Goal: Task Accomplishment & Management: Use online tool/utility

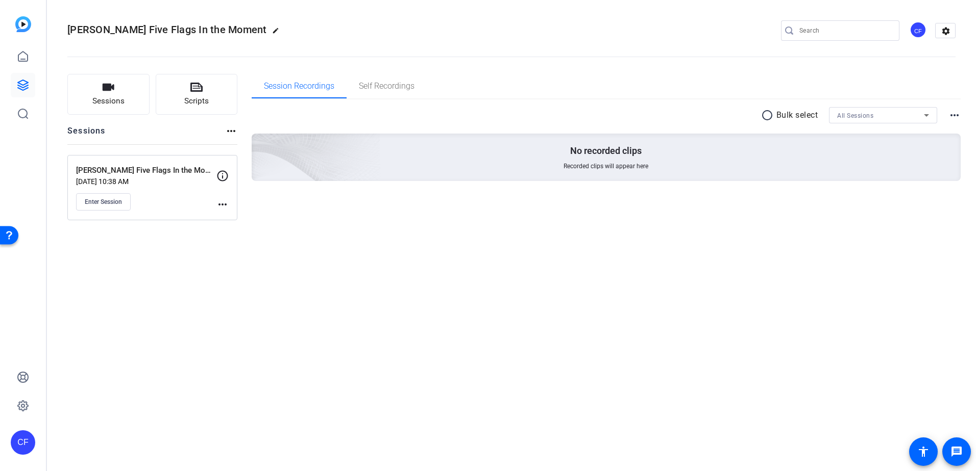
click at [223, 205] on mat-icon "more_horiz" at bounding box center [222, 204] width 12 height 12
click at [243, 217] on span "Edit Session" at bounding box center [248, 219] width 46 height 12
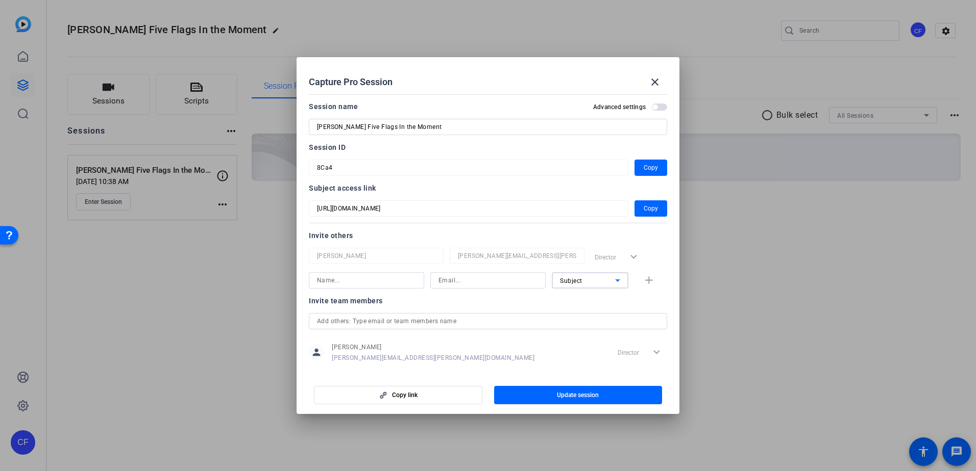
click at [613, 280] on icon at bounding box center [617, 281] width 12 height 12
click at [421, 302] on div at bounding box center [488, 235] width 976 height 471
click at [389, 285] on input at bounding box center [366, 281] width 99 height 12
type input "[PERSON_NAME]"
type input "candace.spicer@firsthorizon.com"
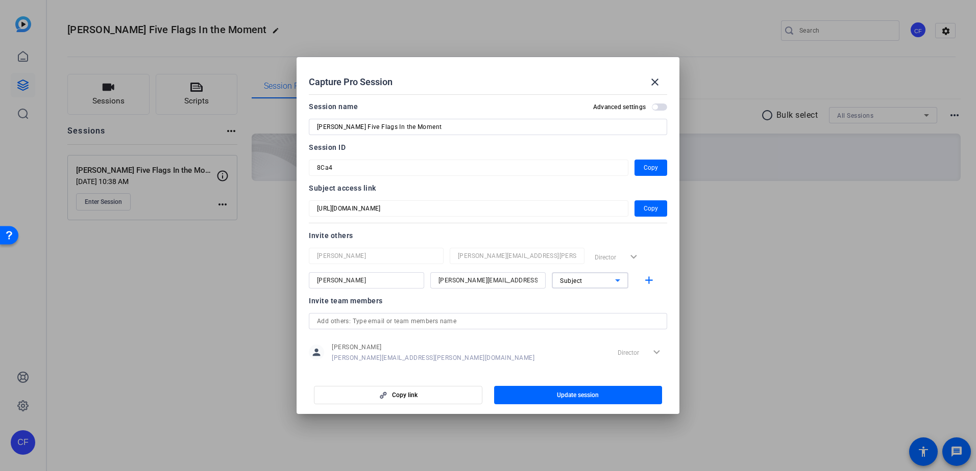
click at [602, 278] on div "Subject" at bounding box center [587, 281] width 55 height 13
click at [588, 318] on mat-option "Watcher" at bounding box center [585, 317] width 77 height 16
click at [646, 281] on mat-icon "add" at bounding box center [648, 281] width 13 height 13
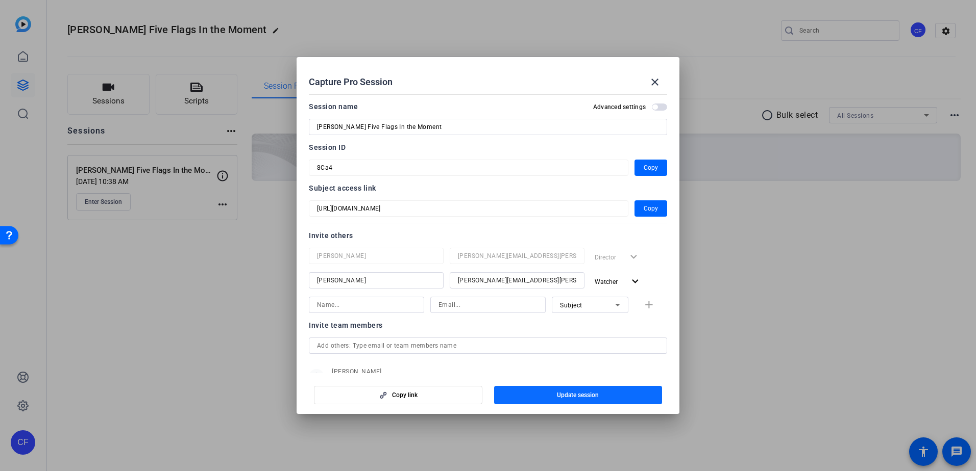
click at [575, 396] on span "Update session" at bounding box center [578, 395] width 42 height 8
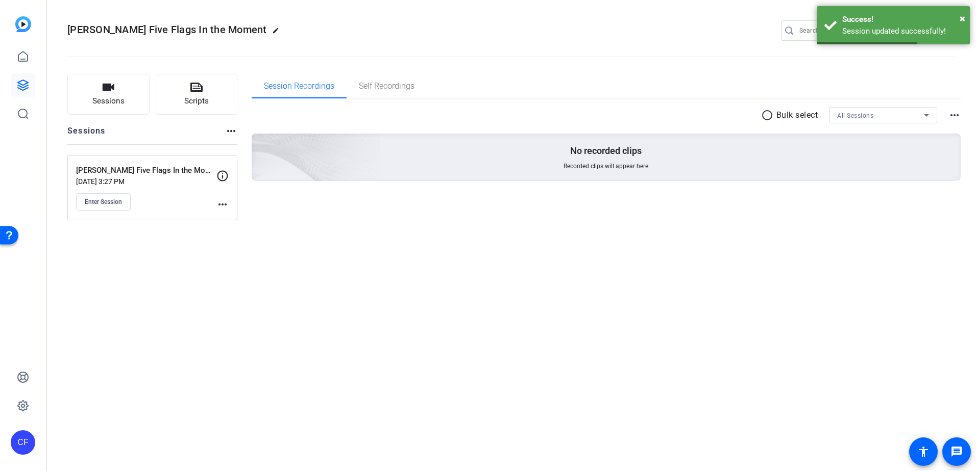
click at [224, 205] on mat-icon "more_horiz" at bounding box center [222, 204] width 12 height 12
click at [242, 215] on span "Edit Session" at bounding box center [248, 219] width 46 height 12
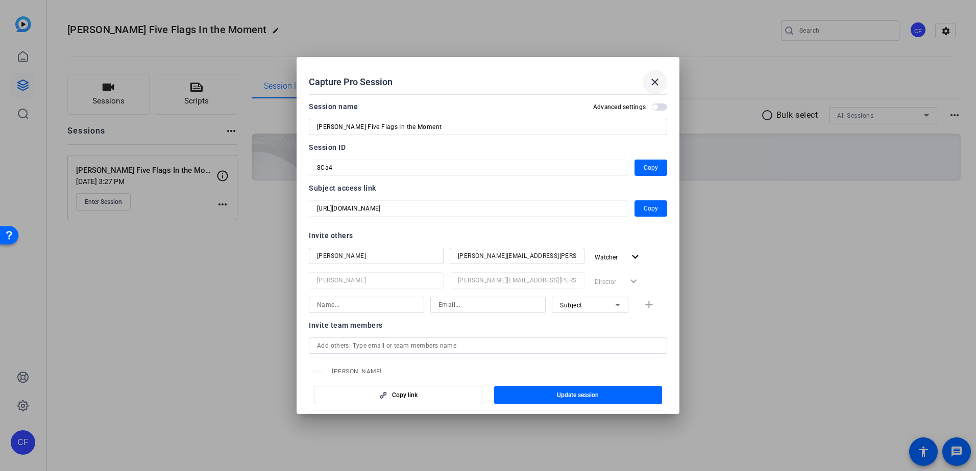
click at [652, 80] on mat-icon "close" at bounding box center [655, 82] width 12 height 12
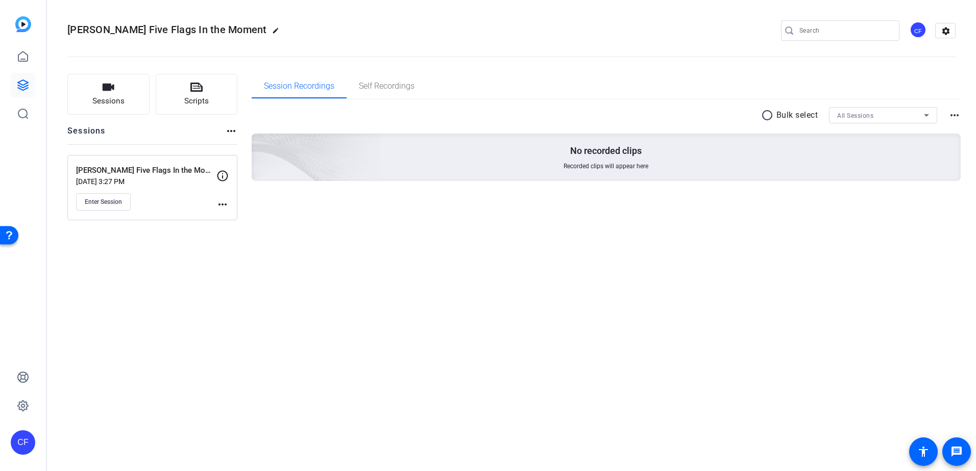
click at [575, 286] on div "Lucas Doppler Five Flags In the Moment edit CF settings Sessions Scripts Sessio…" at bounding box center [511, 235] width 929 height 471
click at [220, 202] on mat-icon "more_horiz" at bounding box center [222, 204] width 12 height 12
click at [236, 217] on span "Edit Session" at bounding box center [248, 219] width 46 height 12
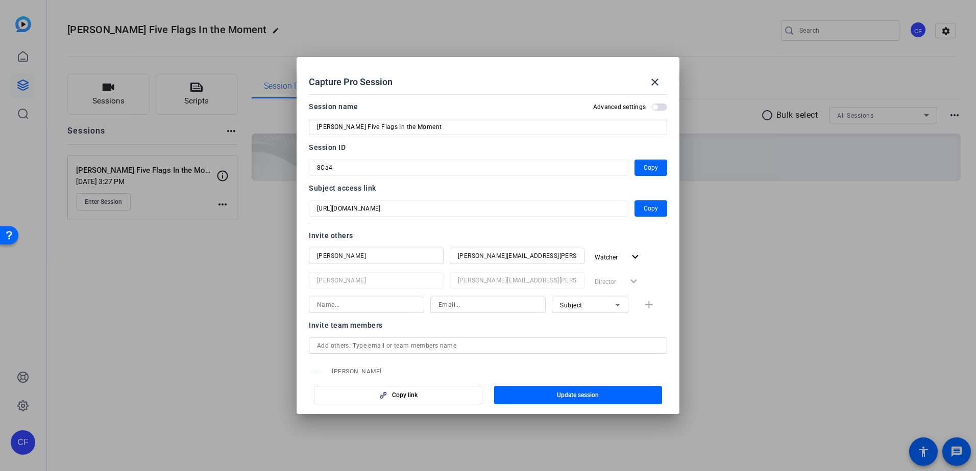
click at [306, 172] on mat-dialog-content "Session name Advanced settings Lucas Doppler Five Flags In the Moment Session I…" at bounding box center [487, 231] width 383 height 283
click at [655, 83] on mat-icon "close" at bounding box center [655, 82] width 12 height 12
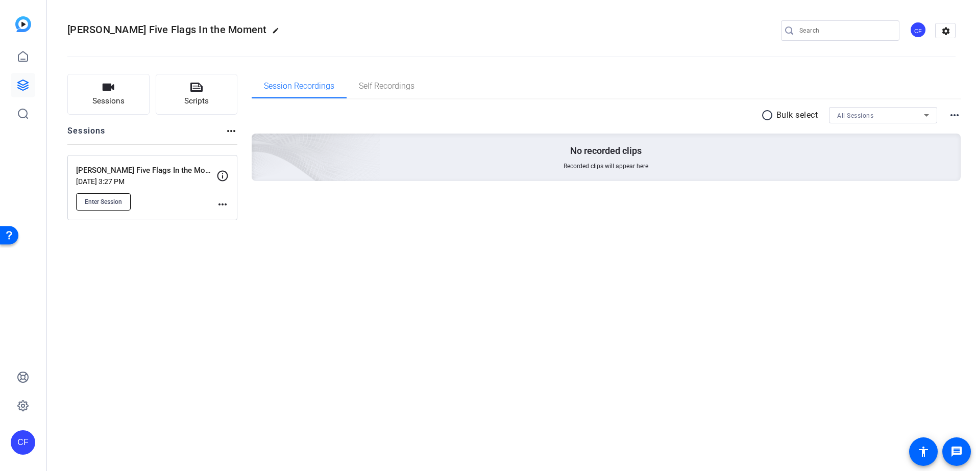
click at [102, 205] on span "Enter Session" at bounding box center [103, 202] width 37 height 8
click at [114, 201] on span "Enter Session" at bounding box center [103, 202] width 37 height 8
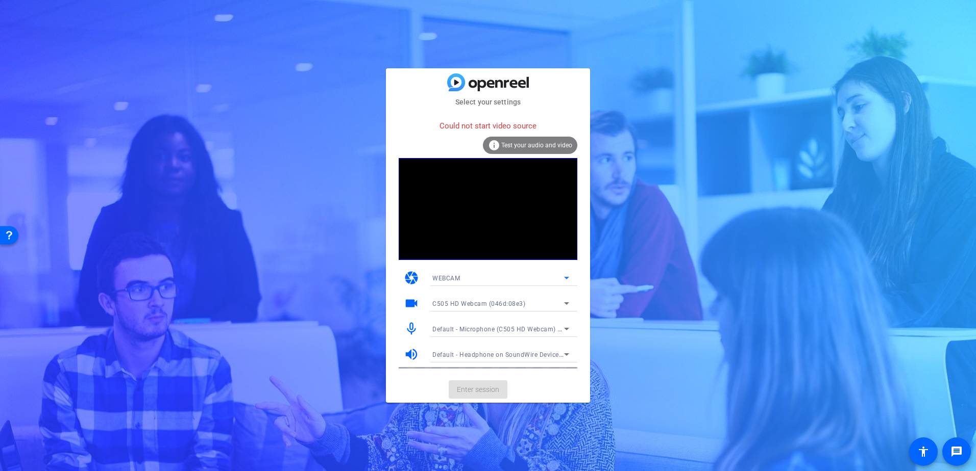
click at [486, 276] on div "WEBCAM" at bounding box center [498, 278] width 132 height 13
click at [464, 299] on mat-option "WEBCAM" at bounding box center [500, 298] width 153 height 16
click at [510, 301] on span "C505 HD Webcam (046d:08e3)" at bounding box center [478, 304] width 93 height 7
click at [500, 325] on span "C505 HD Webcam (046d:08e3)" at bounding box center [477, 324] width 91 height 12
click at [498, 295] on div "C505 HD Webcam (046d:08e3)" at bounding box center [500, 303] width 137 height 16
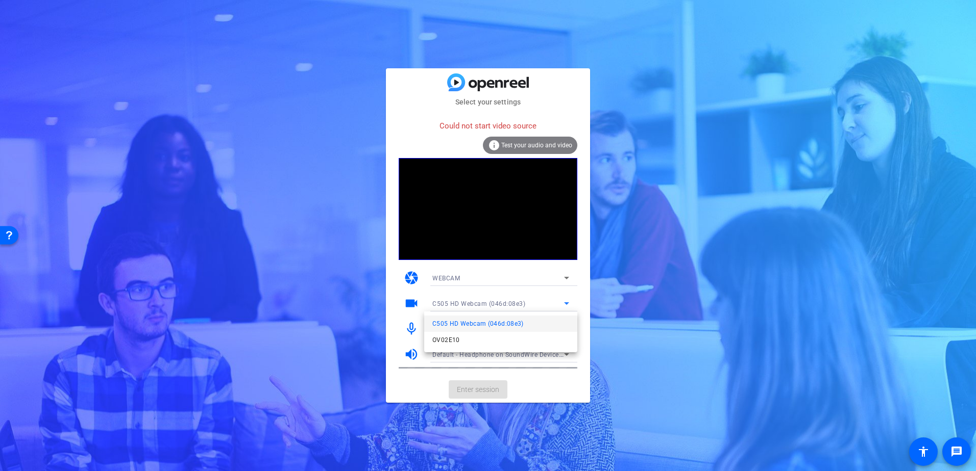
click at [476, 303] on div at bounding box center [488, 235] width 976 height 471
click at [486, 388] on mat-card-actions "Enter session" at bounding box center [488, 390] width 204 height 27
drag, startPoint x: 476, startPoint y: 126, endPoint x: 521, endPoint y: 130, distance: 45.1
click at [521, 130] on div "Could not start video source" at bounding box center [488, 126] width 179 height 22
click at [522, 130] on div "Could not start video source" at bounding box center [488, 126] width 179 height 22
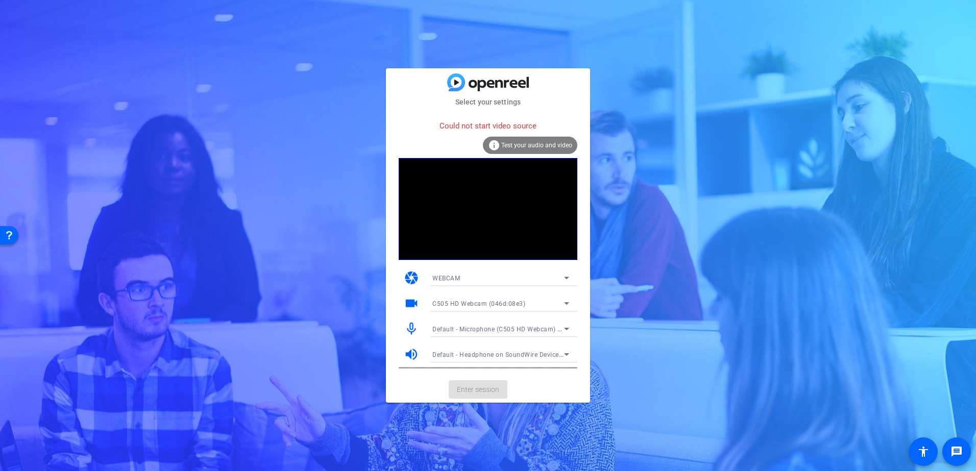
click at [538, 149] on div "info Test your audio and video" at bounding box center [530, 145] width 94 height 17
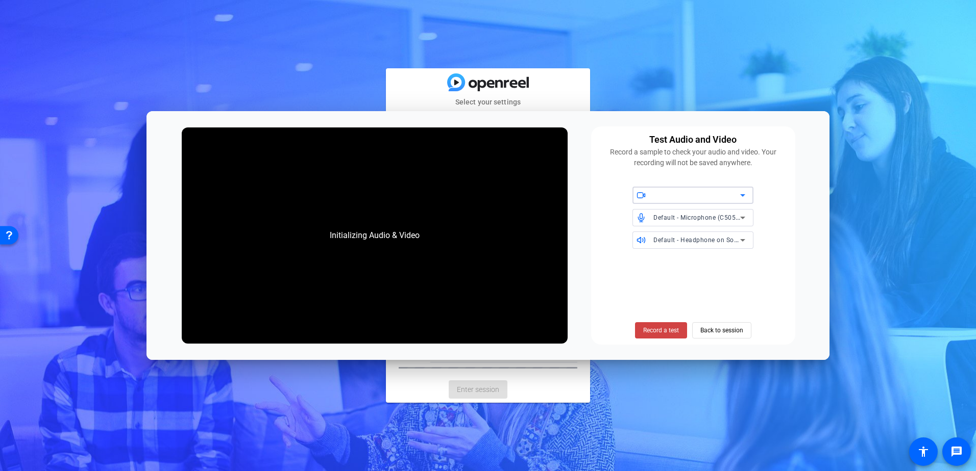
click at [704, 191] on div at bounding box center [696, 195] width 87 height 12
click at [742, 197] on icon at bounding box center [742, 195] width 12 height 12
click at [738, 191] on icon at bounding box center [742, 195] width 12 height 12
click at [744, 197] on icon at bounding box center [742, 195] width 12 height 12
click at [738, 216] on icon at bounding box center [742, 218] width 12 height 12
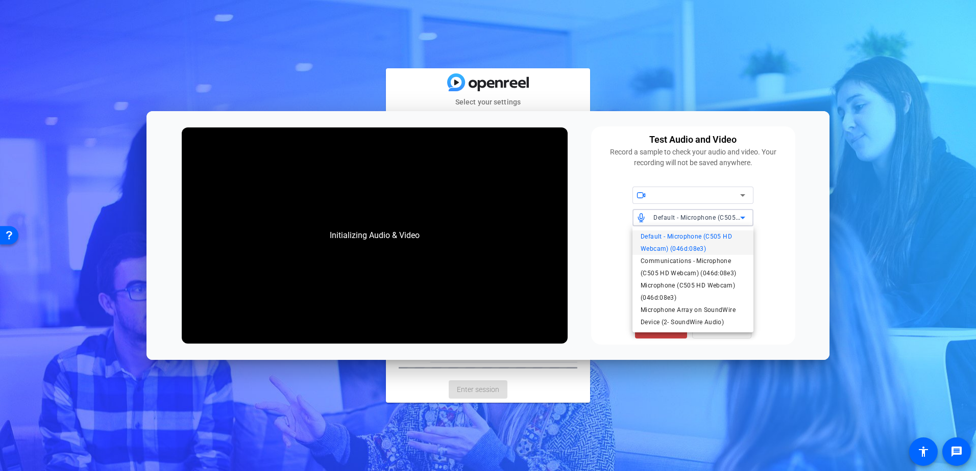
click at [768, 230] on div at bounding box center [488, 235] width 976 height 471
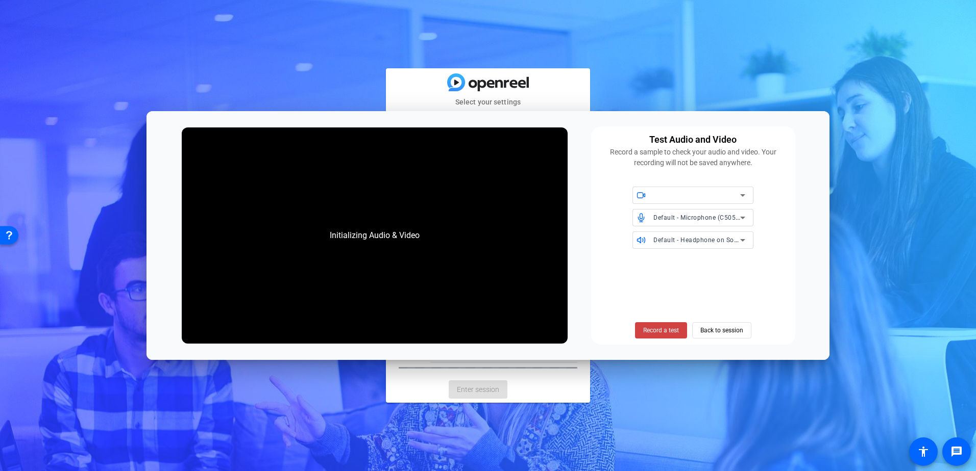
click at [738, 241] on icon at bounding box center [742, 240] width 12 height 12
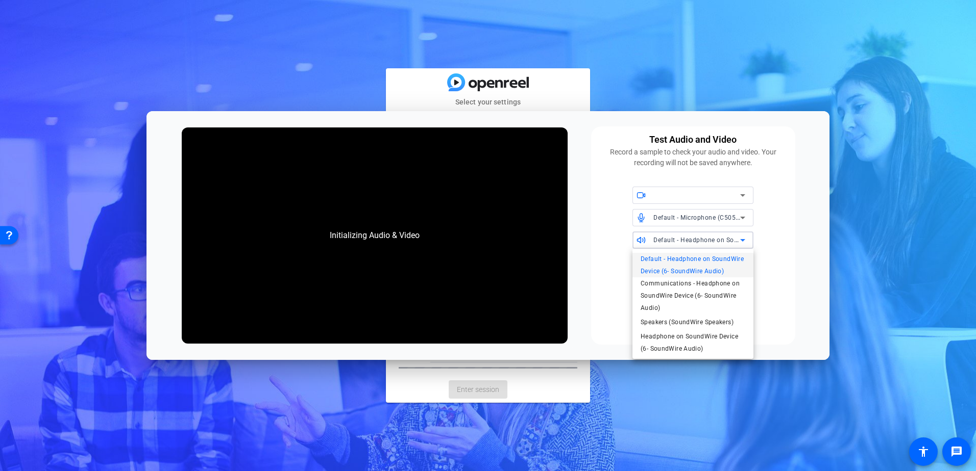
click at [783, 230] on div at bounding box center [488, 235] width 976 height 471
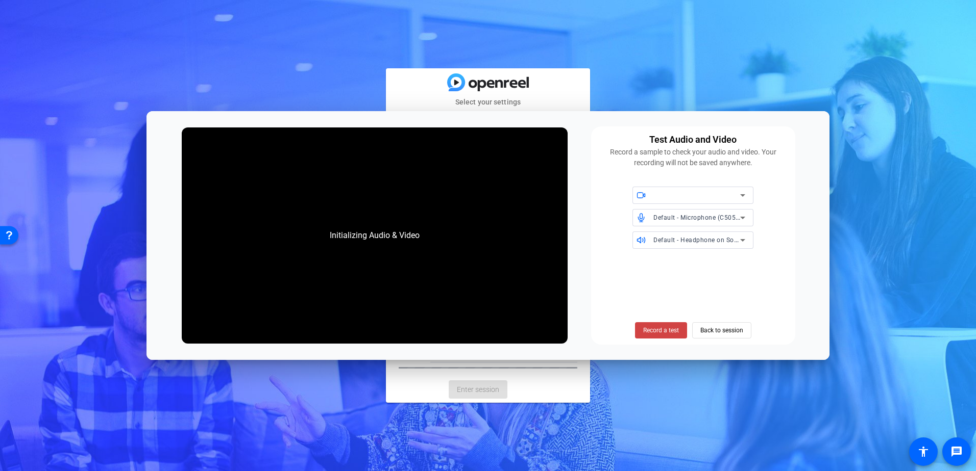
click at [753, 195] on div at bounding box center [692, 195] width 121 height 17
click at [738, 195] on icon at bounding box center [742, 195] width 12 height 12
click at [698, 216] on span "C505 HD Webcam (046d:08e3)" at bounding box center [685, 216] width 91 height 12
click at [711, 329] on span "Back to session" at bounding box center [721, 330] width 43 height 19
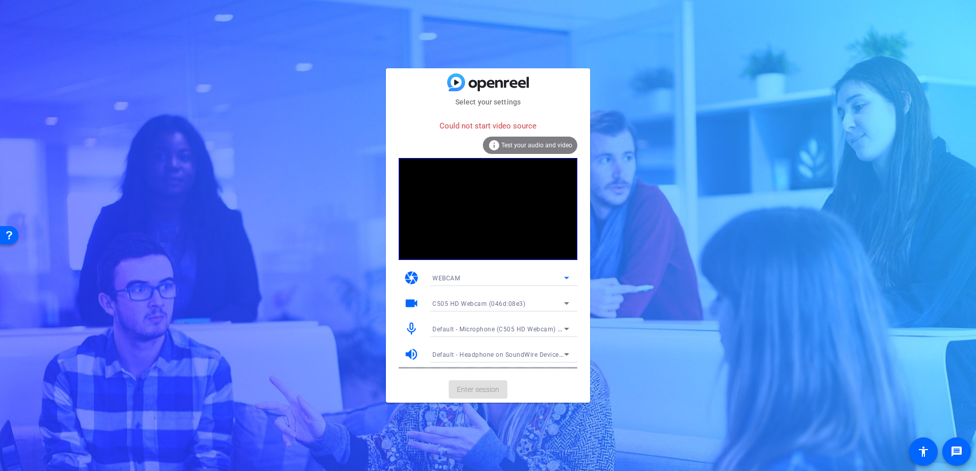
click at [488, 277] on div "WEBCAM" at bounding box center [498, 278] width 132 height 13
click at [463, 314] on mat-option "DESKTOP" at bounding box center [500, 315] width 153 height 16
click at [464, 280] on div "WEBCAM" at bounding box center [498, 278] width 132 height 13
click at [450, 320] on span "DESKTOP" at bounding box center [446, 315] width 29 height 12
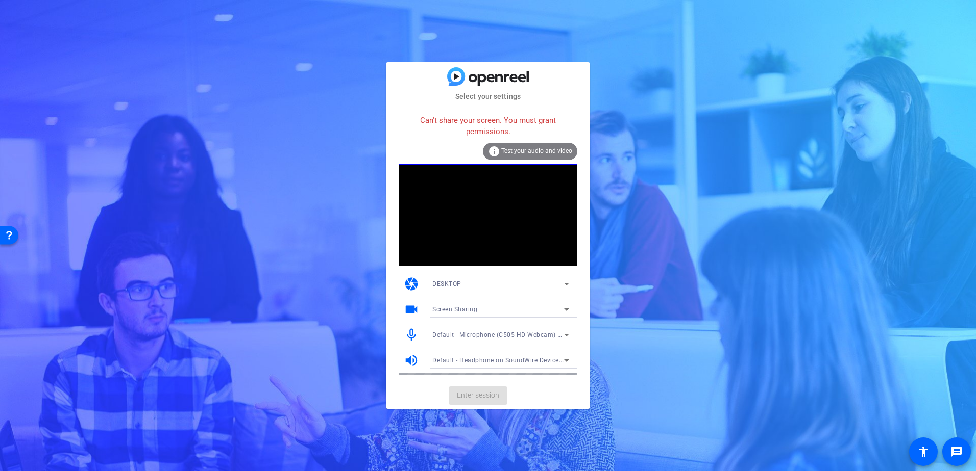
click at [550, 303] on mat-select "Screen Sharing" at bounding box center [500, 309] width 137 height 13
click at [391, 302] on div at bounding box center [488, 235] width 976 height 471
click at [552, 278] on div "DESKTOP" at bounding box center [498, 284] width 132 height 13
click at [466, 304] on mat-option "WEBCAM" at bounding box center [500, 304] width 153 height 16
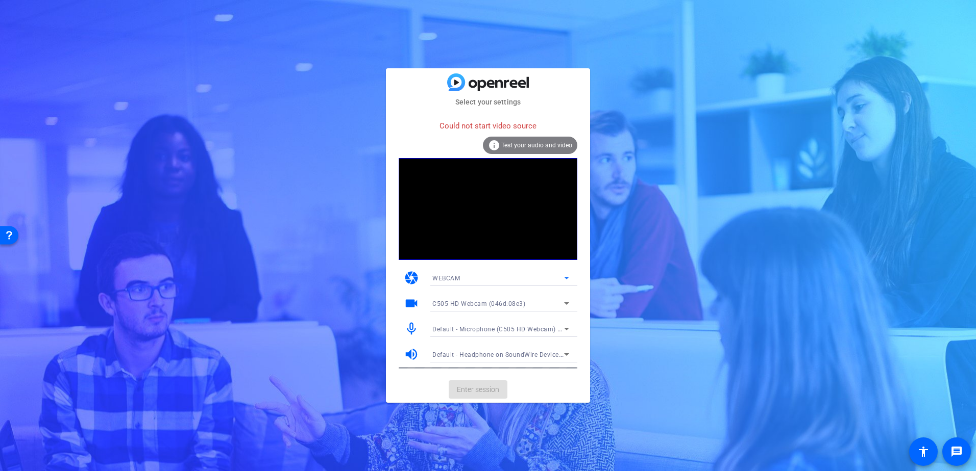
click at [524, 299] on div "C505 HD Webcam (046d:08e3)" at bounding box center [498, 303] width 132 height 13
click at [454, 341] on span "OV02E10" at bounding box center [446, 340] width 28 height 12
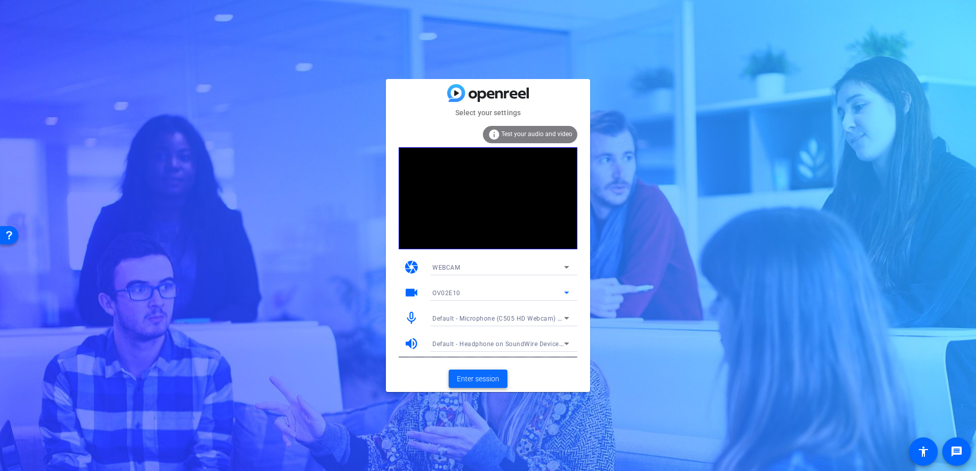
click at [484, 380] on span "Enter session" at bounding box center [478, 379] width 42 height 11
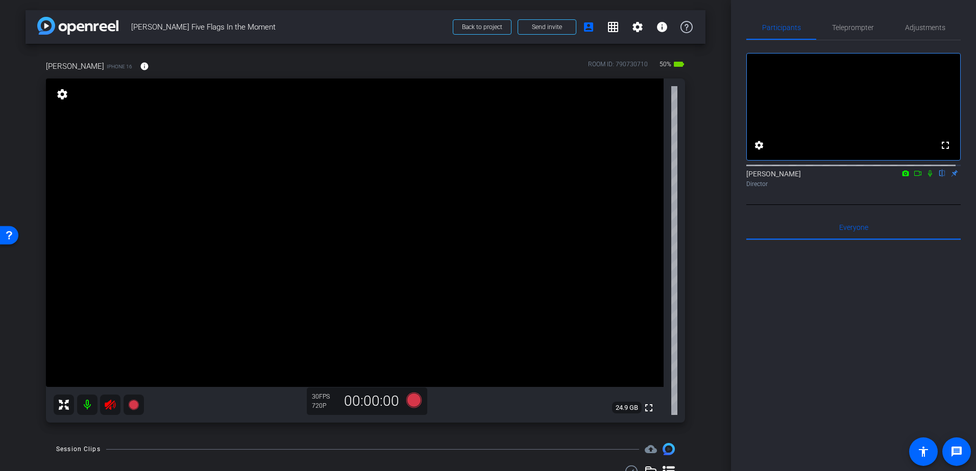
click at [927, 177] on icon at bounding box center [930, 173] width 8 height 7
click at [84, 405] on mat-icon at bounding box center [87, 405] width 20 height 20
click at [542, 29] on span "Send invite" at bounding box center [547, 27] width 30 height 8
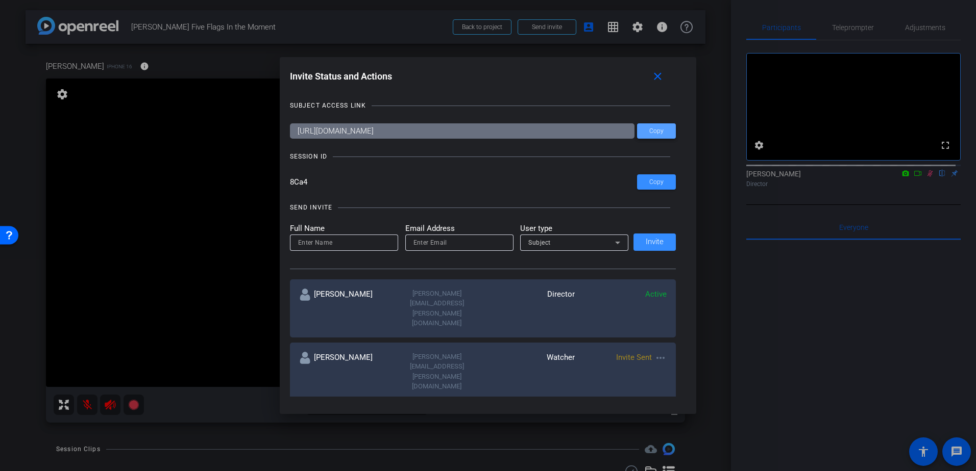
click at [650, 132] on span "Copy" at bounding box center [656, 132] width 14 height 8
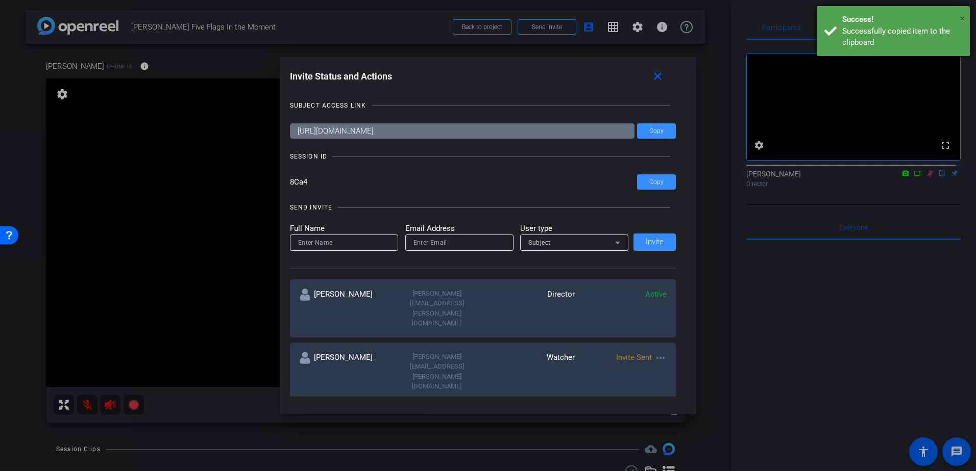
click at [963, 19] on span "×" at bounding box center [962, 18] width 6 height 12
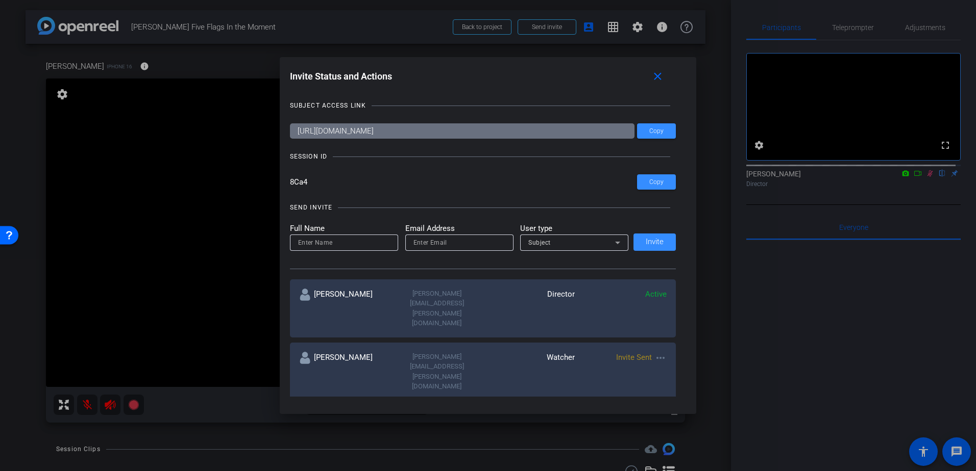
click at [921, 190] on div at bounding box center [488, 235] width 976 height 471
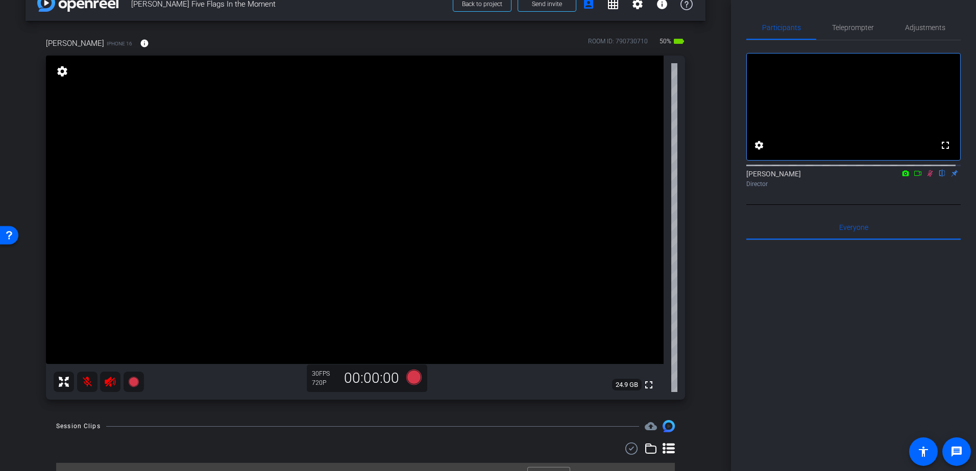
scroll to position [43, 0]
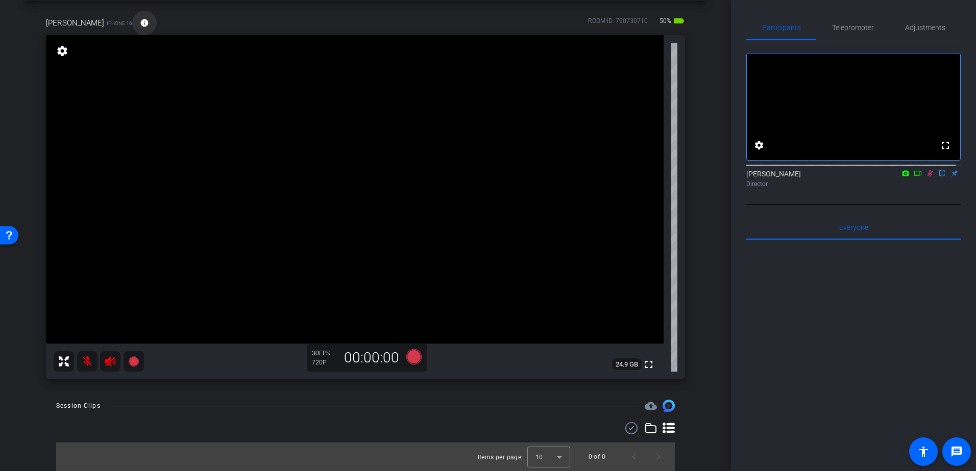
click at [140, 25] on mat-icon "info" at bounding box center [144, 22] width 9 height 9
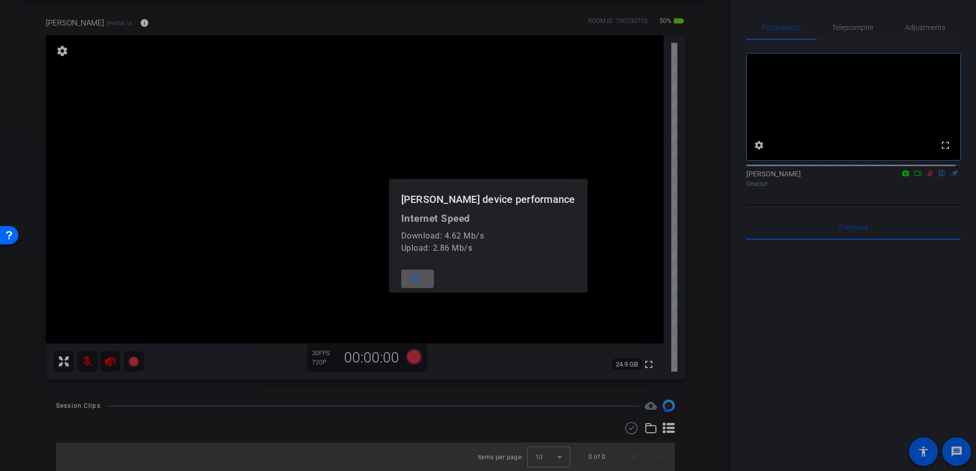
click at [421, 275] on mat-icon "close" at bounding box center [415, 278] width 13 height 13
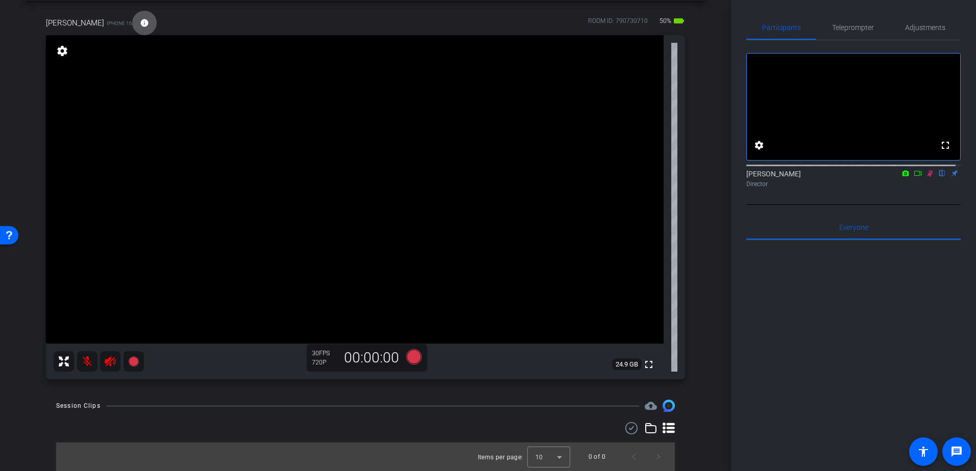
scroll to position [0, 0]
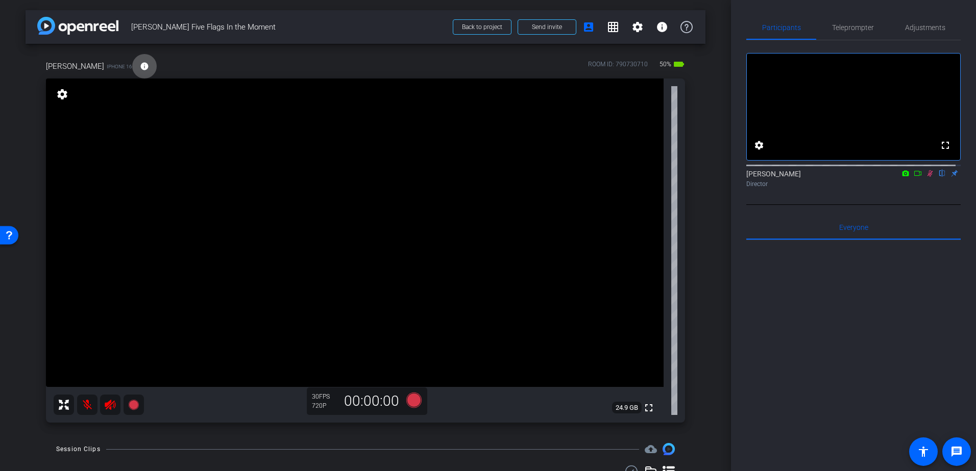
click at [180, 61] on div "Lucas iPhone 16 info ROOM ID: 790730710 50% battery_std" at bounding box center [365, 66] width 639 height 24
click at [918, 20] on span "Adjustments" at bounding box center [925, 27] width 40 height 24
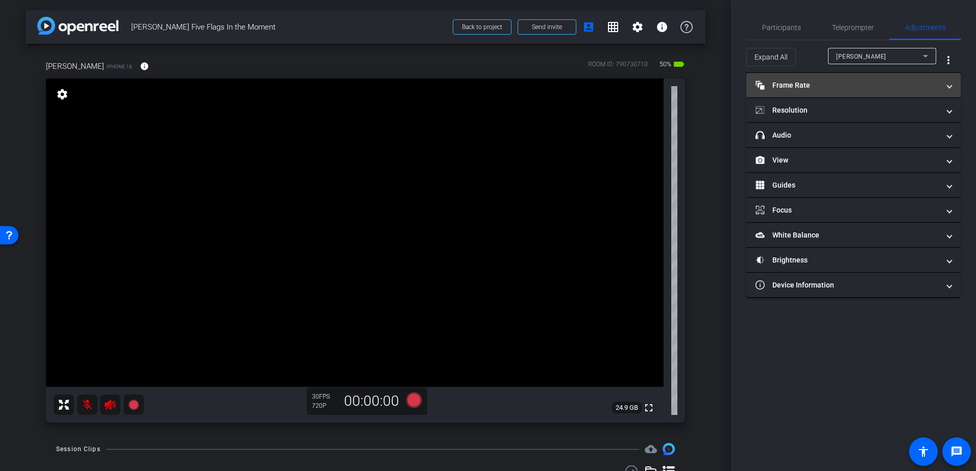
click at [802, 84] on mat-panel-title "Frame Rate Frame Rate" at bounding box center [847, 85] width 184 height 11
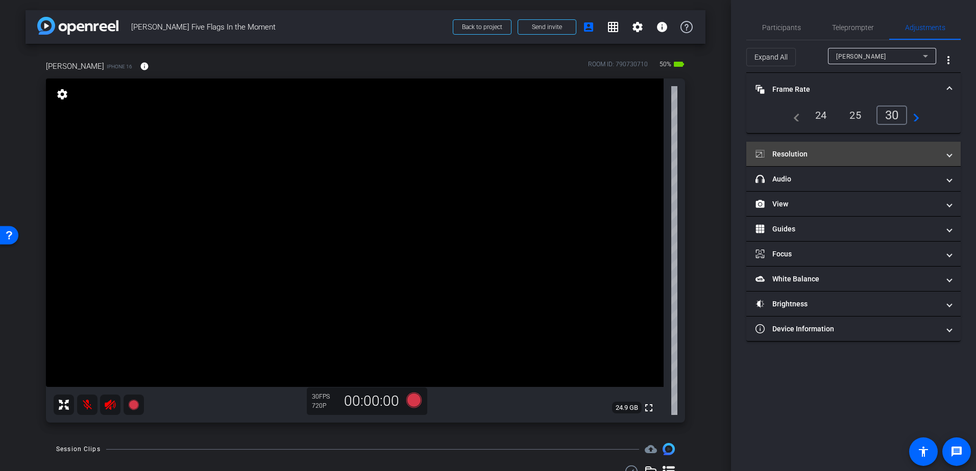
click at [833, 152] on mat-panel-title "Resolution" at bounding box center [847, 154] width 184 height 11
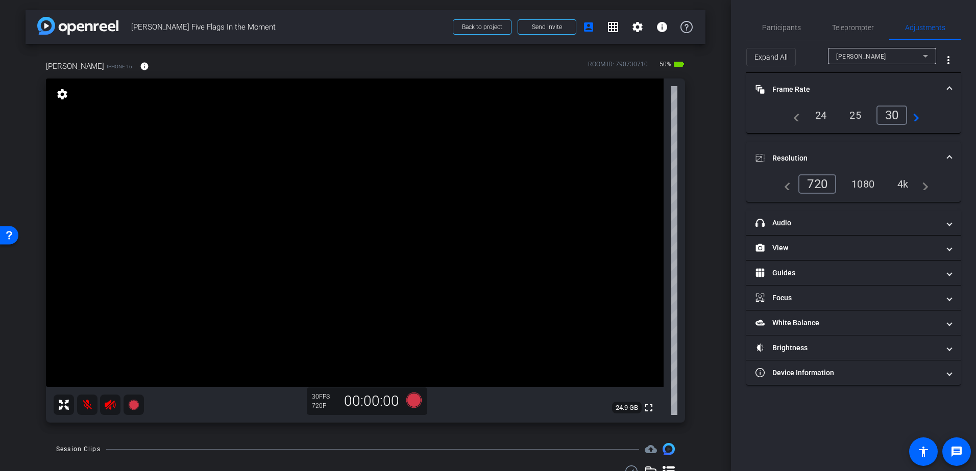
click at [908, 180] on div "4k" at bounding box center [902, 184] width 27 height 17
click at [903, 180] on div "4k" at bounding box center [902, 184] width 27 height 17
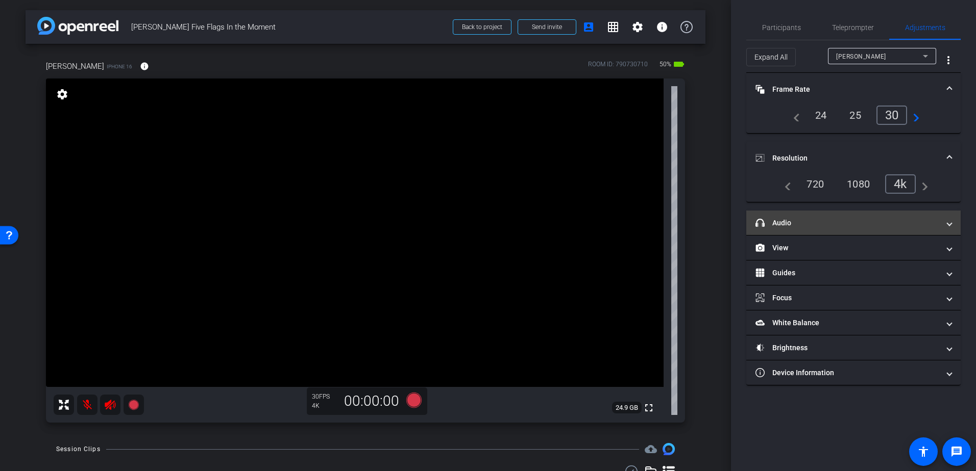
click at [879, 228] on mat-panel-title "headphone icon Audio" at bounding box center [847, 223] width 184 height 11
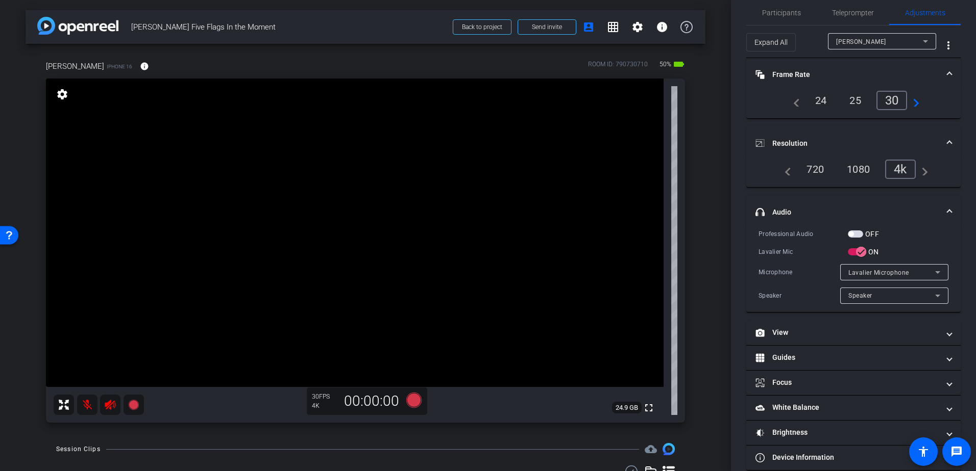
scroll to position [29, 0]
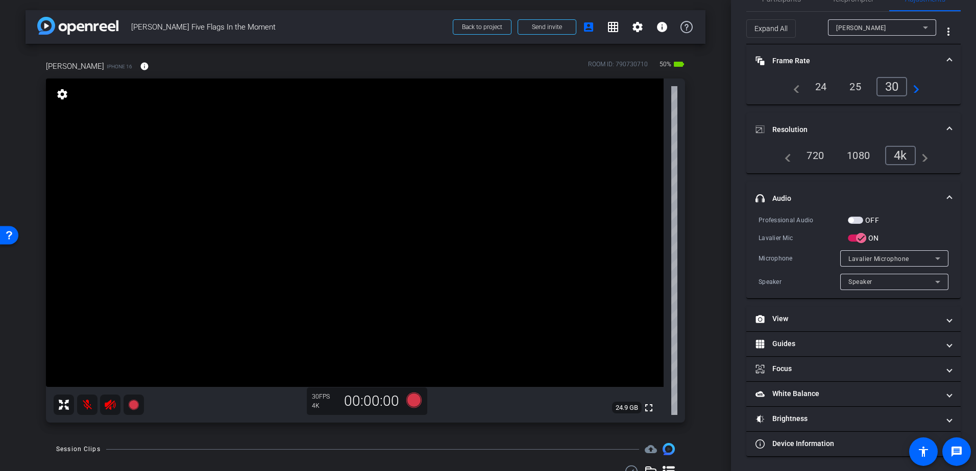
click at [906, 258] on div "Lavalier Microphone" at bounding box center [891, 259] width 87 height 13
click at [885, 280] on span "Lavalier Microphone" at bounding box center [874, 278] width 62 height 12
click at [865, 284] on span "Speaker" at bounding box center [860, 282] width 24 height 7
click at [800, 282] on div at bounding box center [488, 235] width 976 height 471
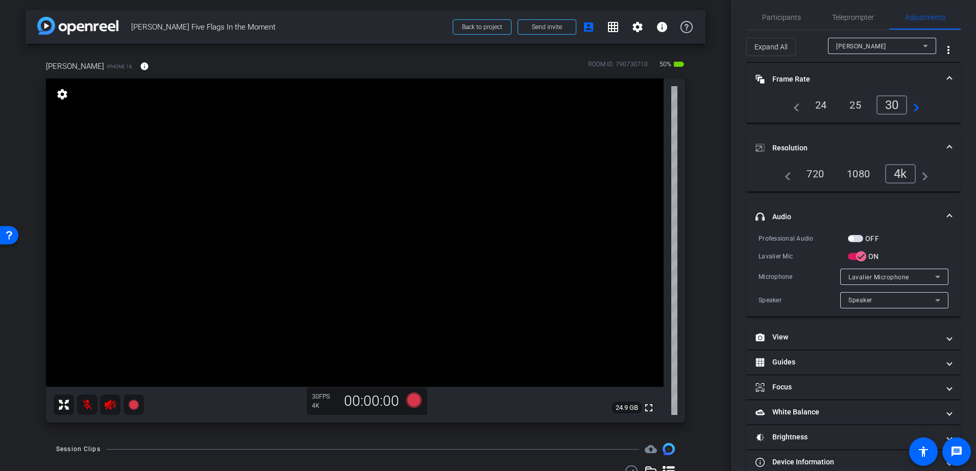
scroll to position [0, 0]
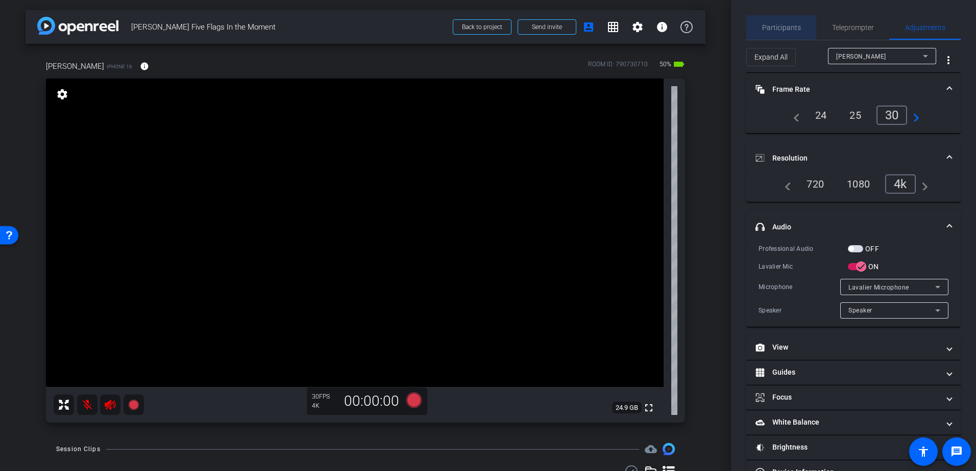
click at [790, 24] on span "Participants" at bounding box center [781, 27] width 39 height 7
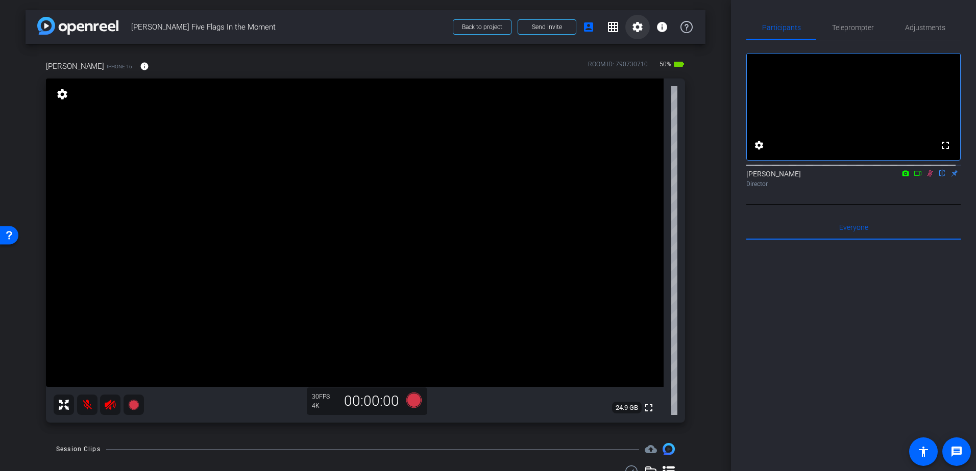
click at [631, 26] on mat-icon "settings" at bounding box center [637, 27] width 12 height 12
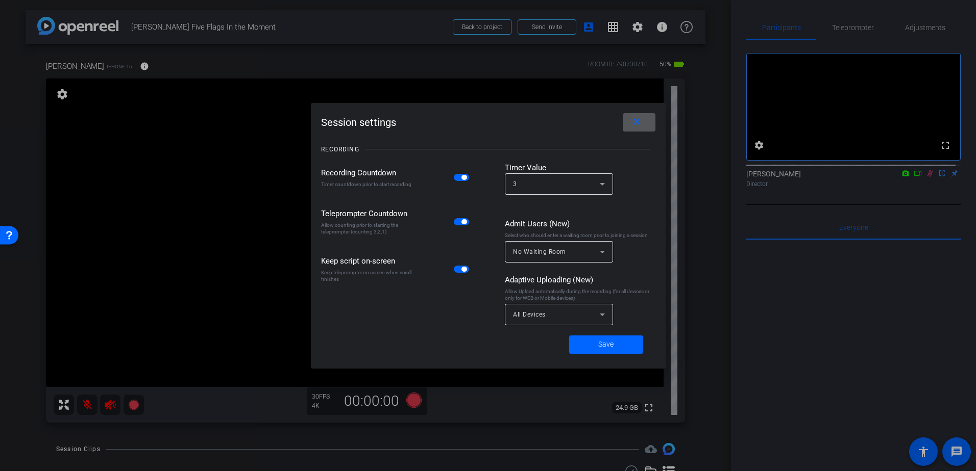
click at [644, 120] on span at bounding box center [639, 122] width 33 height 24
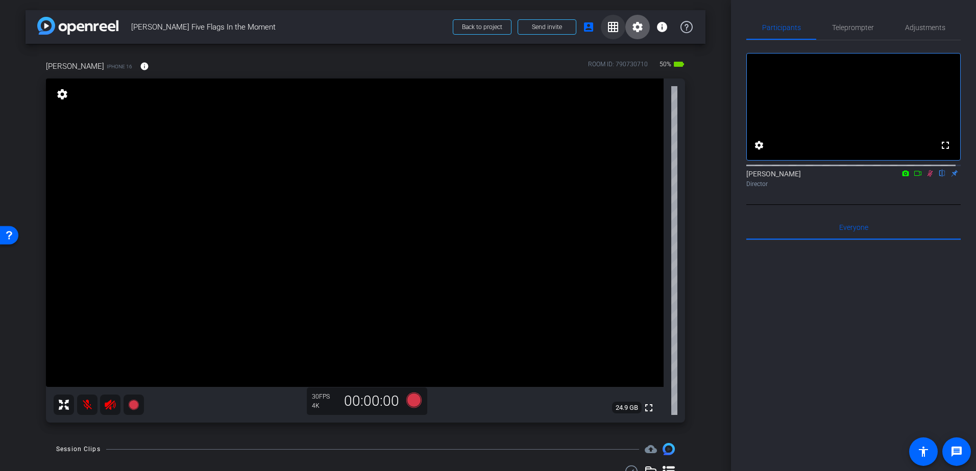
click at [610, 23] on mat-icon "grid_on" at bounding box center [613, 27] width 12 height 12
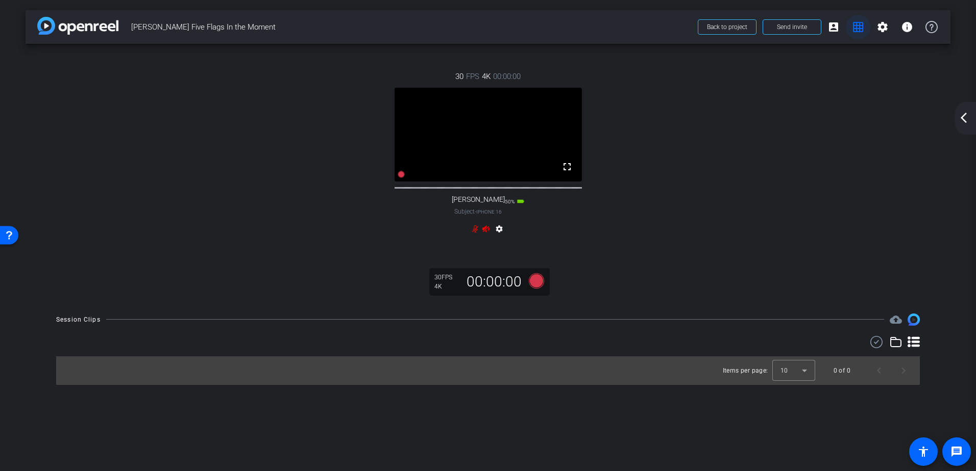
click at [854, 28] on mat-icon "grid_on" at bounding box center [858, 27] width 12 height 12
click at [832, 28] on mat-icon "account_box" at bounding box center [833, 27] width 12 height 12
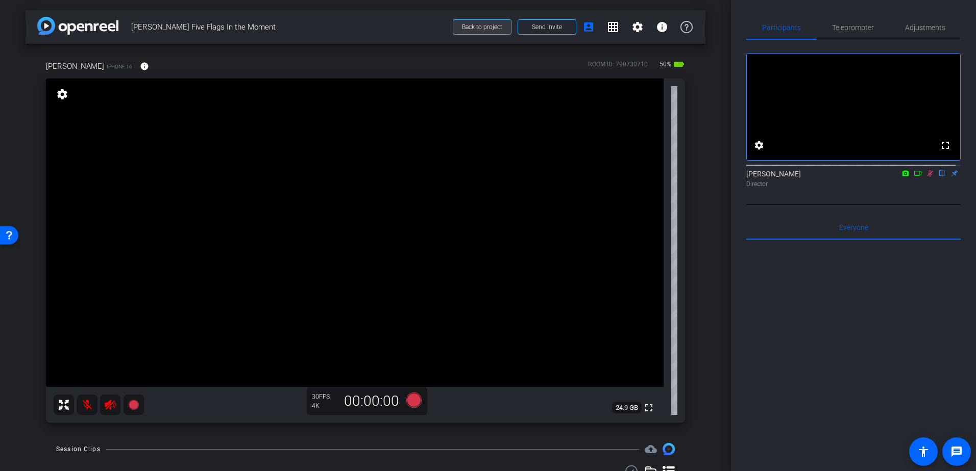
click at [469, 22] on span at bounding box center [482, 27] width 58 height 24
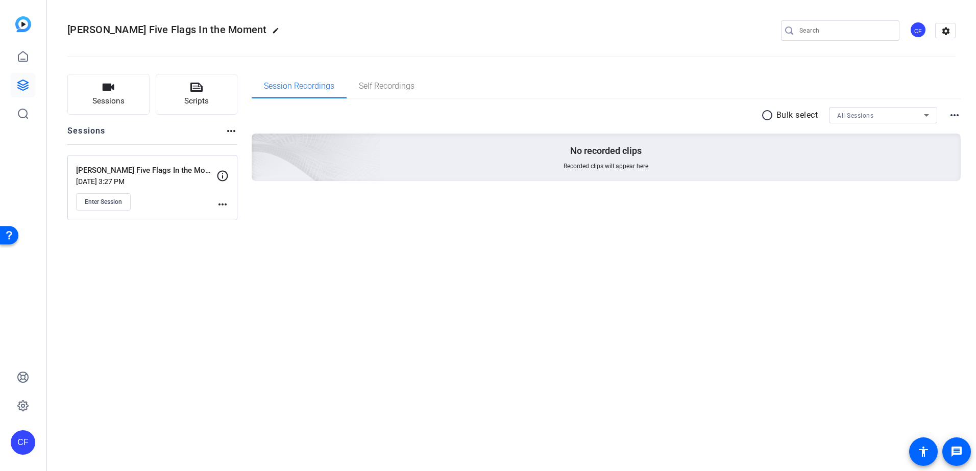
click at [229, 202] on div "Lucas Doppler Five Flags In the Moment Aug 21, 2025 @ 3:27 PM Enter Session mor…" at bounding box center [152, 187] width 170 height 65
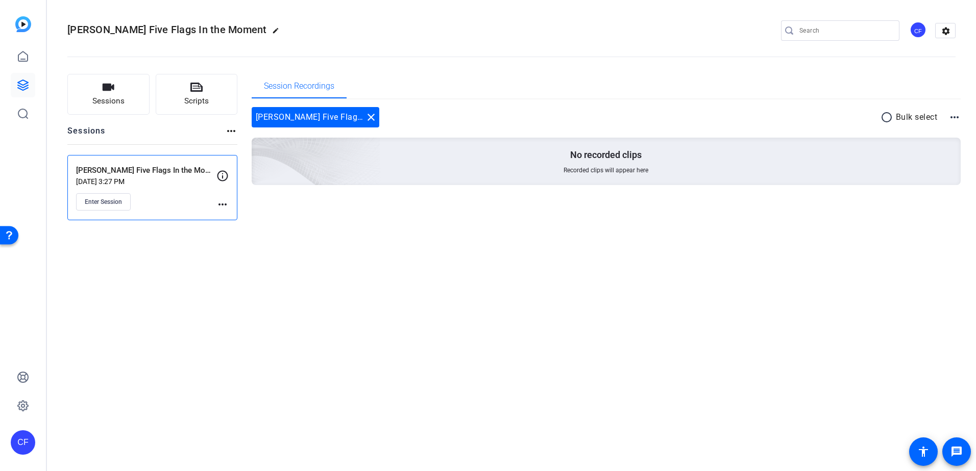
click at [227, 205] on mat-icon "more_horiz" at bounding box center [222, 204] width 12 height 12
click at [240, 217] on span "Edit Session" at bounding box center [248, 219] width 46 height 12
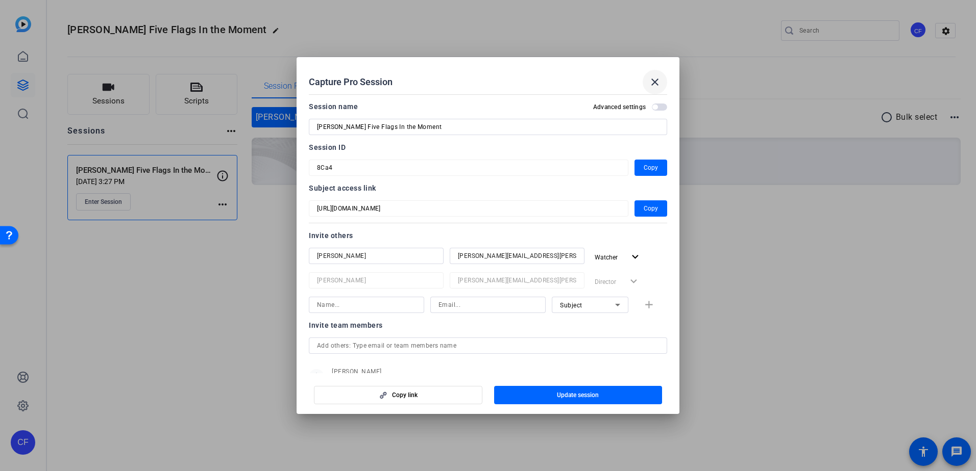
click at [657, 84] on mat-icon "close" at bounding box center [655, 82] width 12 height 12
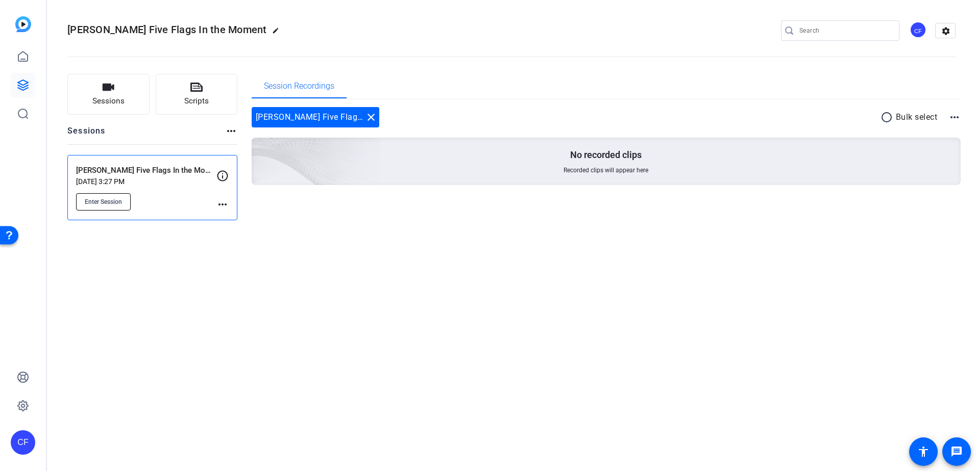
click at [119, 205] on span "Enter Session" at bounding box center [103, 202] width 37 height 8
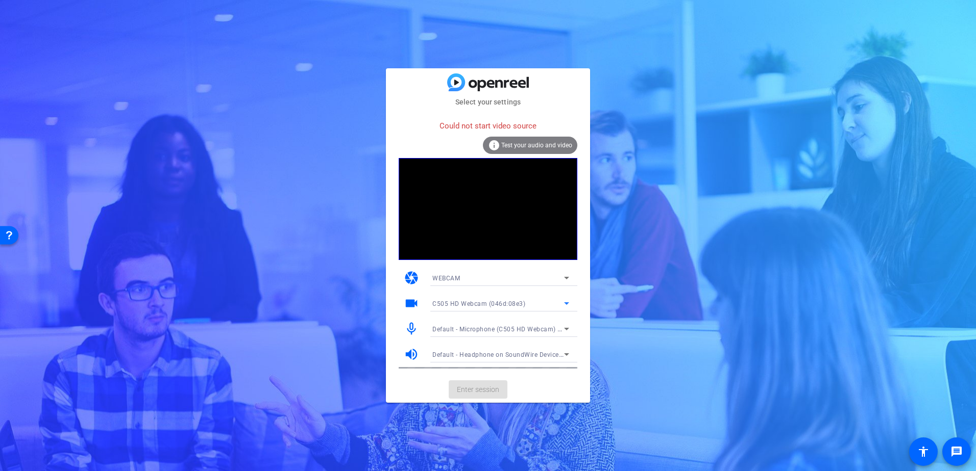
click at [497, 304] on span "C505 HD Webcam (046d:08e3)" at bounding box center [478, 304] width 93 height 7
click at [479, 341] on mat-option "OV02E10" at bounding box center [500, 340] width 153 height 16
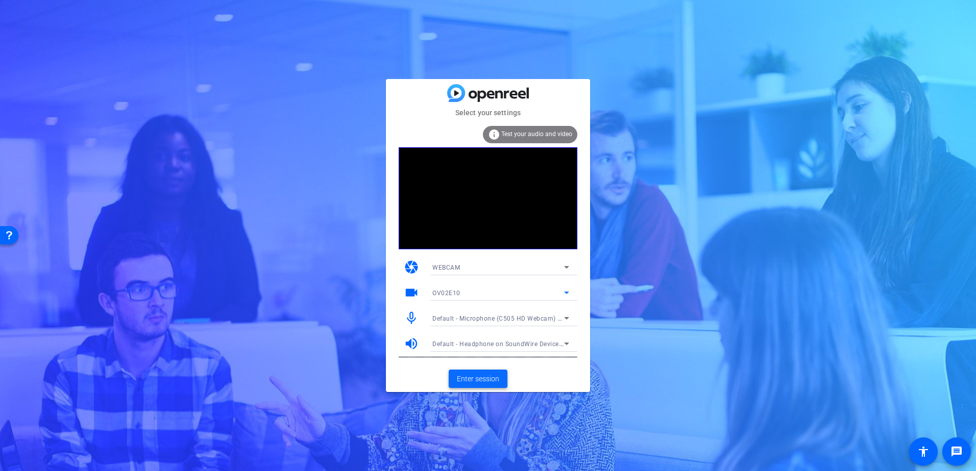
click at [477, 377] on span "Enter session" at bounding box center [478, 379] width 42 height 11
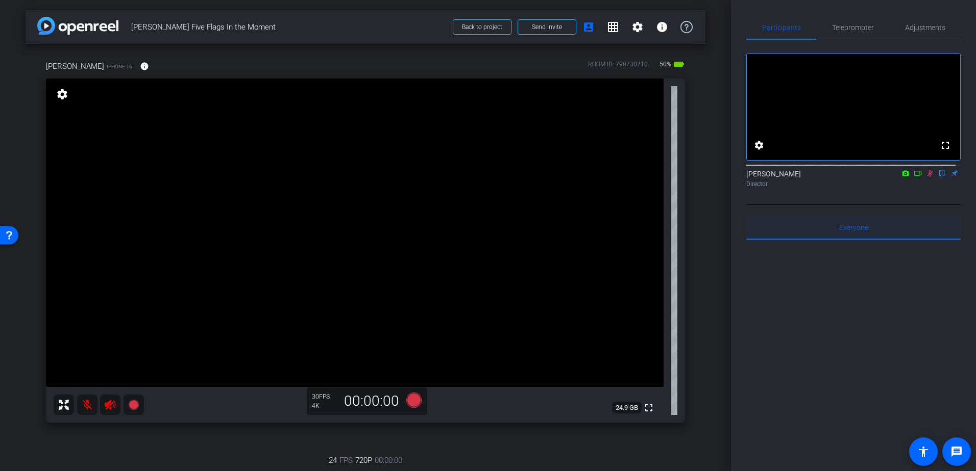
click at [850, 231] on span "Everyone 0" at bounding box center [853, 227] width 29 height 7
click at [924, 27] on span "Adjustments" at bounding box center [925, 27] width 40 height 7
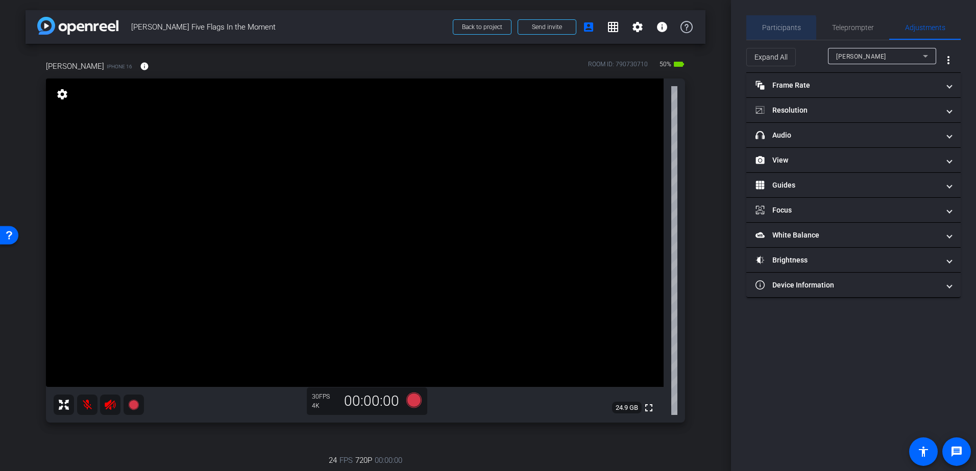
click at [777, 32] on span "Participants" at bounding box center [781, 27] width 39 height 24
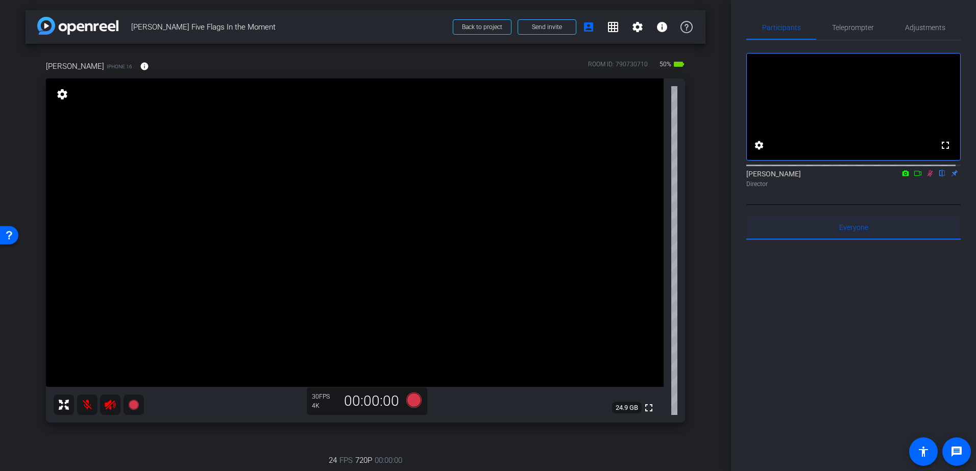
click at [853, 231] on span "Everyone 0" at bounding box center [853, 227] width 29 height 7
click at [91, 402] on mat-icon at bounding box center [87, 405] width 20 height 20
click at [926, 177] on icon at bounding box center [930, 173] width 8 height 7
click at [105, 410] on icon at bounding box center [110, 405] width 12 height 12
click at [881, 240] on div "Everyone 0" at bounding box center [853, 227] width 214 height 24
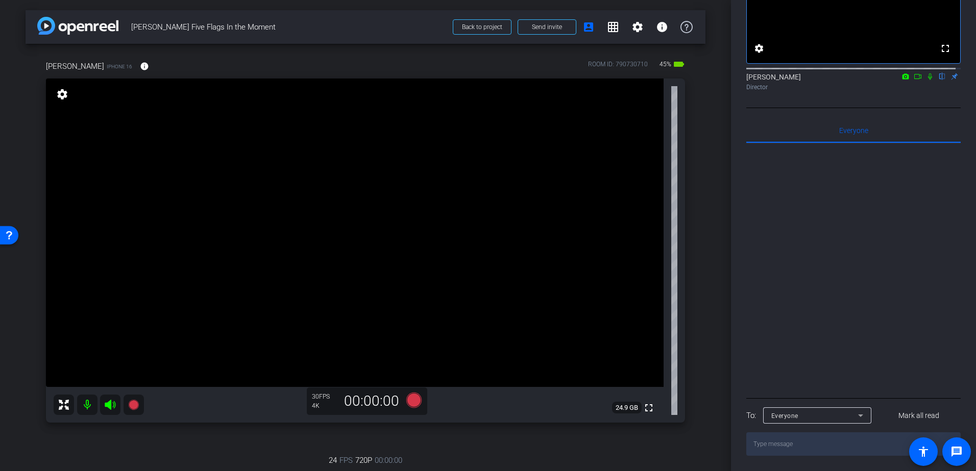
scroll to position [108, 0]
click at [855, 421] on icon at bounding box center [860, 416] width 12 height 12
click at [836, 452] on mat-option "Candace Spicer" at bounding box center [817, 452] width 108 height 16
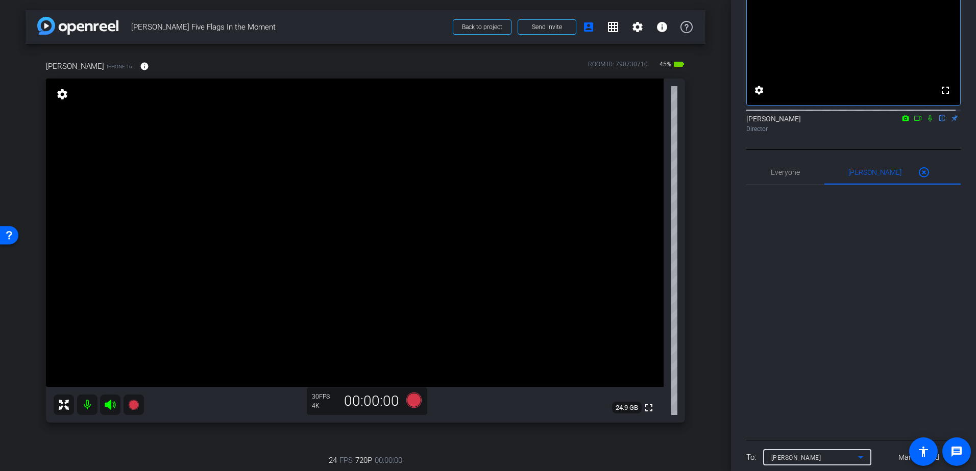
scroll to position [0, 0]
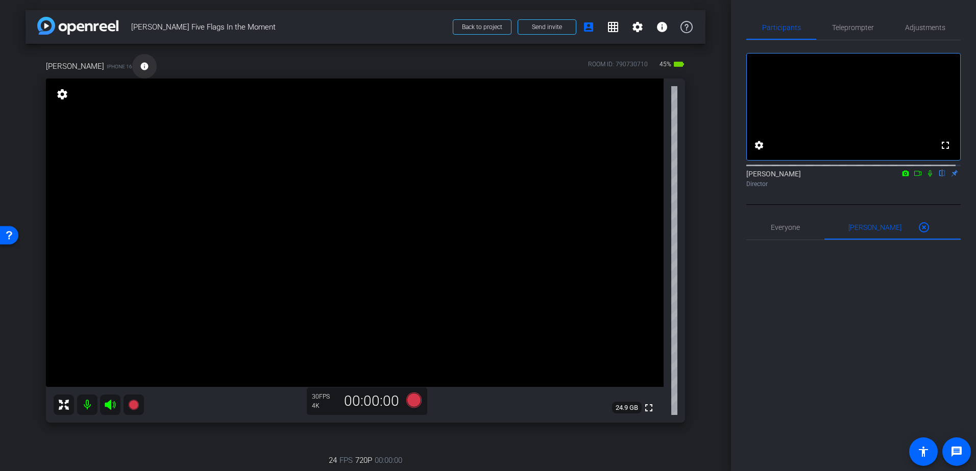
click at [140, 62] on mat-icon "info" at bounding box center [144, 66] width 9 height 9
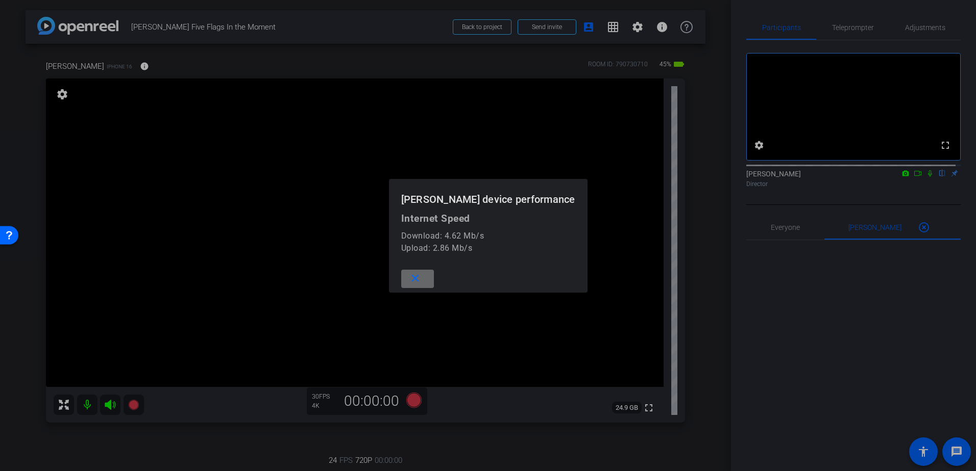
click at [431, 278] on span at bounding box center [417, 279] width 33 height 24
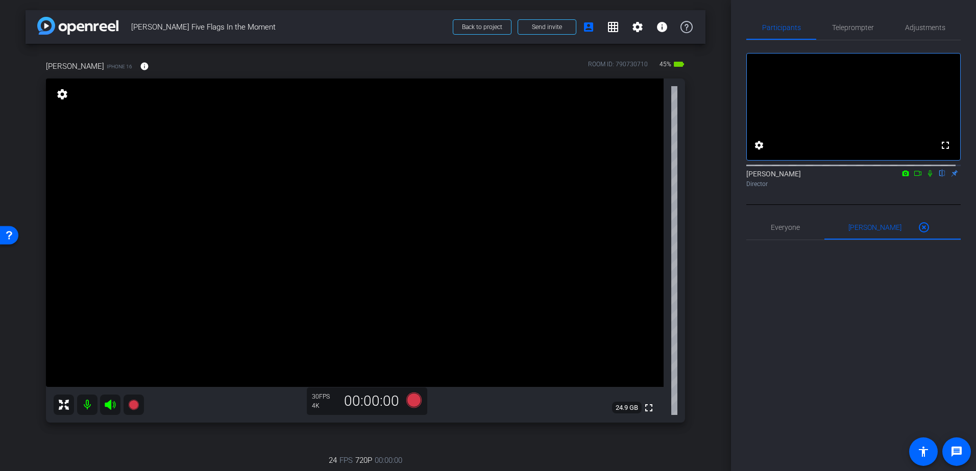
click at [913, 177] on icon at bounding box center [917, 173] width 8 height 7
click at [938, 177] on icon at bounding box center [942, 173] width 8 height 7
click at [414, 402] on icon at bounding box center [413, 400] width 15 height 15
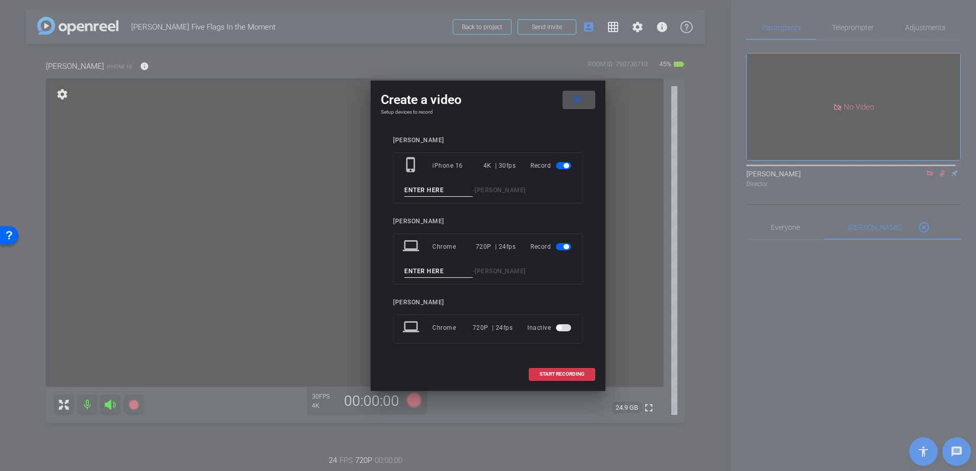
click at [560, 247] on span "button" at bounding box center [563, 246] width 15 height 7
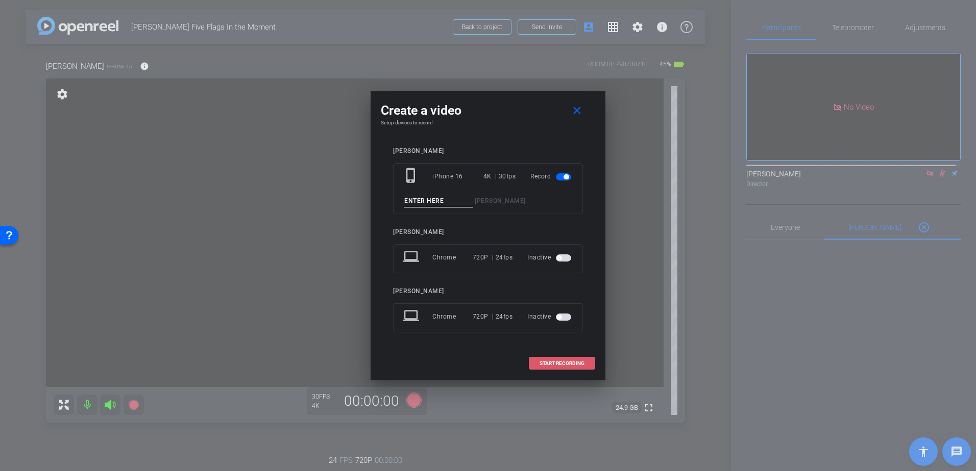
click at [565, 364] on span "START RECORDING" at bounding box center [561, 363] width 45 height 5
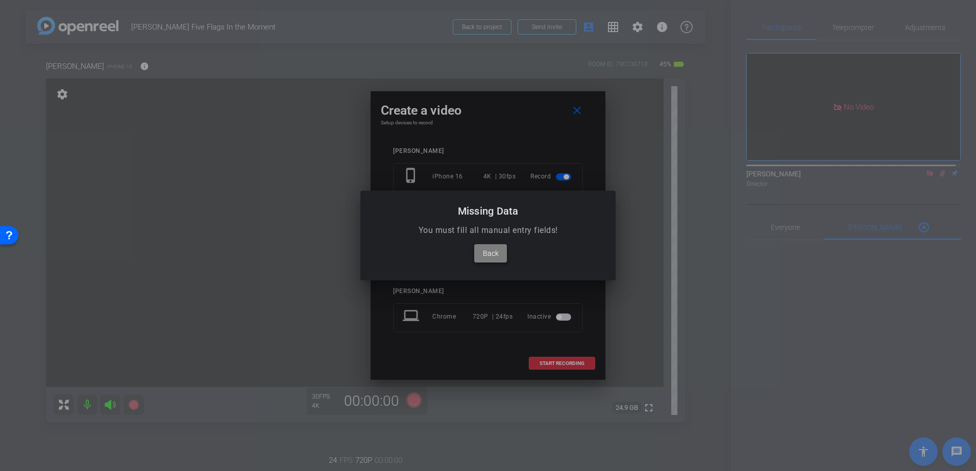
click at [490, 252] on span "Back" at bounding box center [491, 253] width 16 height 12
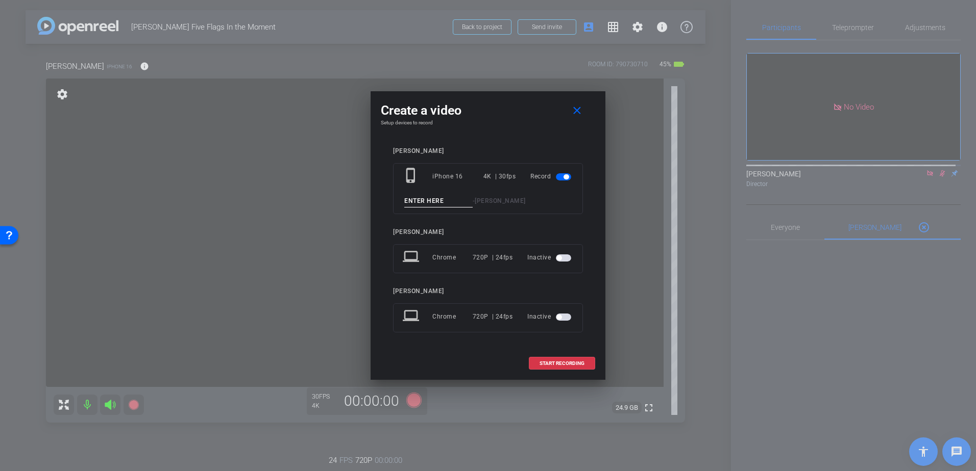
click at [491, 204] on span "Lucas" at bounding box center [500, 200] width 51 height 7
drag, startPoint x: 459, startPoint y: 203, endPoint x: 449, endPoint y: 203, distance: 9.7
click at [451, 203] on input at bounding box center [438, 201] width 68 height 13
type input "Lucas Doppler"
click at [550, 361] on span "START RECORDING" at bounding box center [561, 363] width 45 height 5
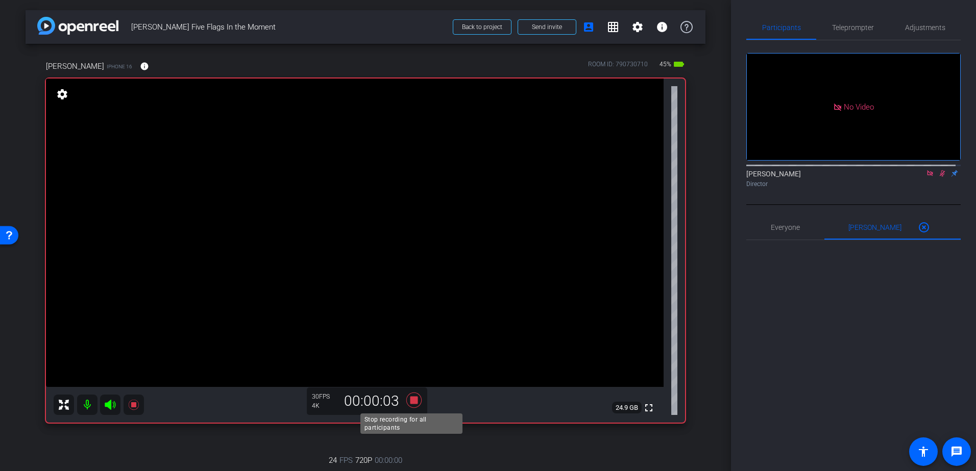
click at [413, 398] on icon at bounding box center [413, 400] width 15 height 15
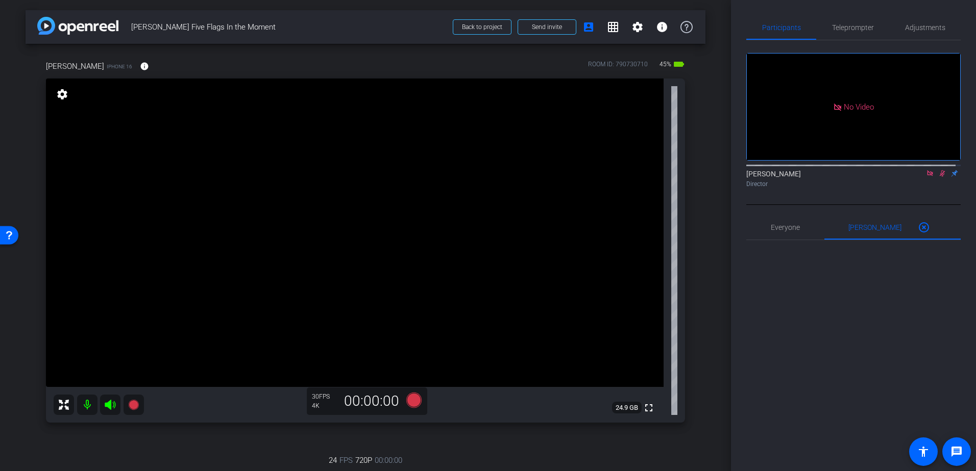
click at [938, 177] on icon at bounding box center [942, 173] width 8 height 7
click at [927, 177] on icon at bounding box center [930, 173] width 8 height 7
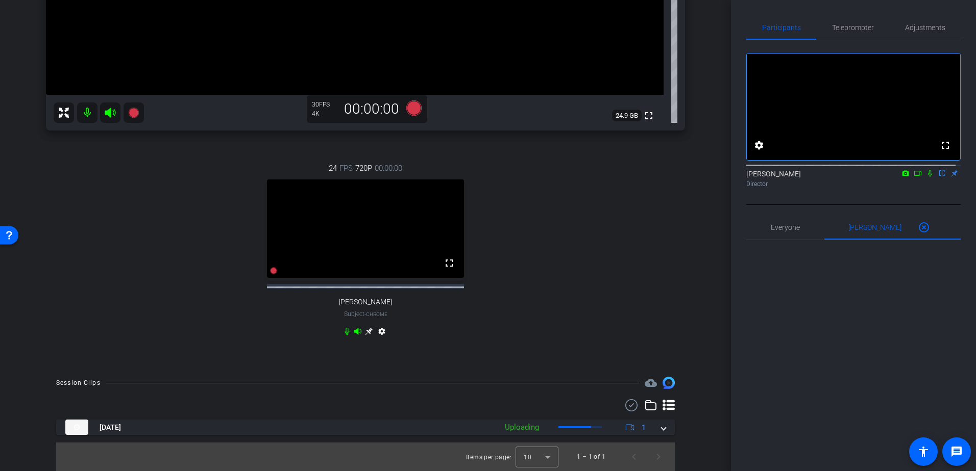
scroll to position [302, 0]
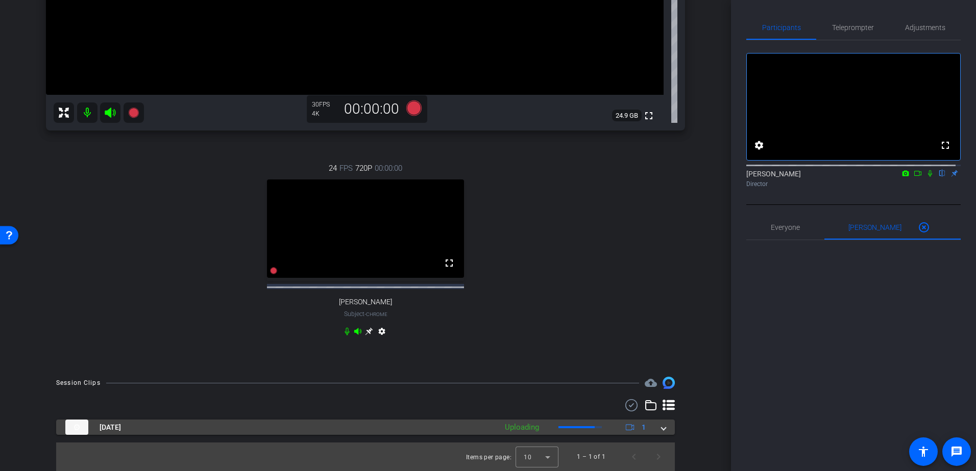
click at [655, 430] on div "Aug 21, 2025 Uploading 1" at bounding box center [363, 427] width 596 height 15
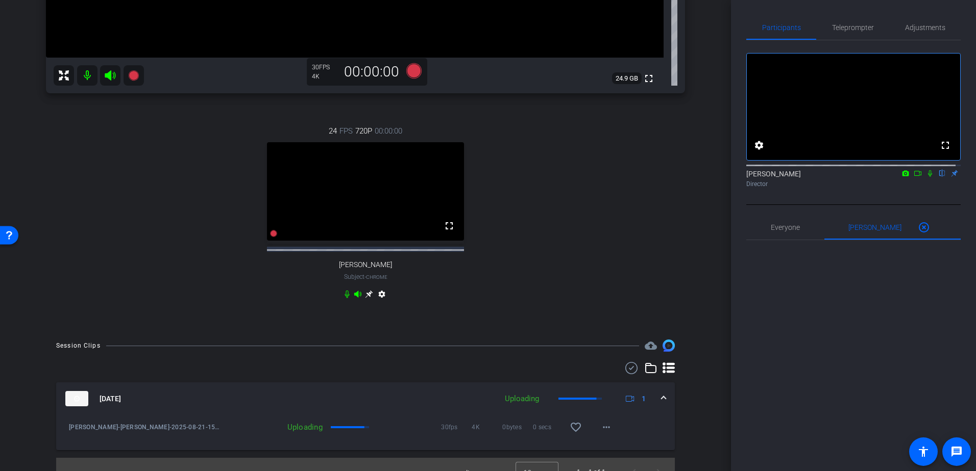
scroll to position [354, 0]
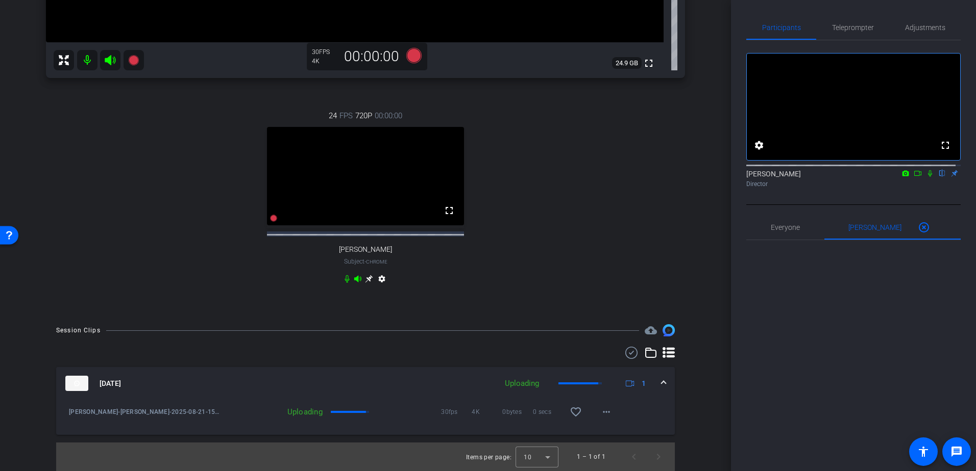
click at [96, 383] on mat-panel-title "Aug 21, 2025" at bounding box center [278, 383] width 426 height 15
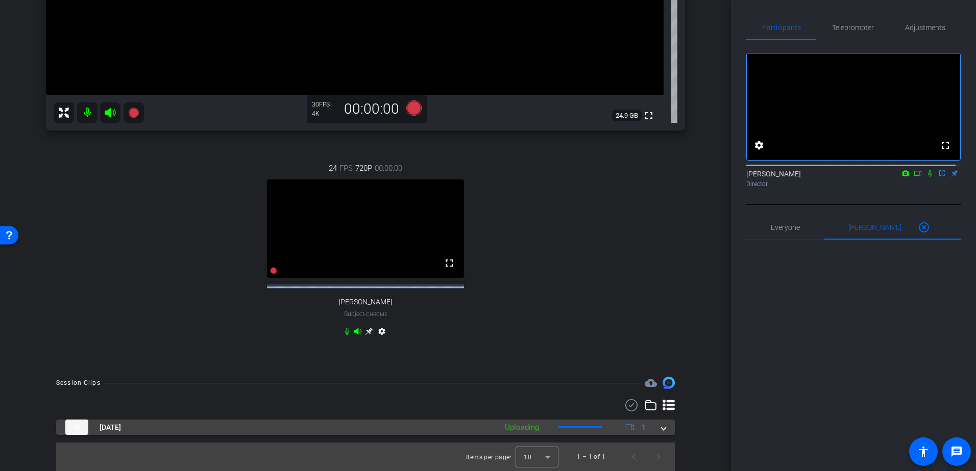
click at [661, 431] on span at bounding box center [663, 428] width 4 height 11
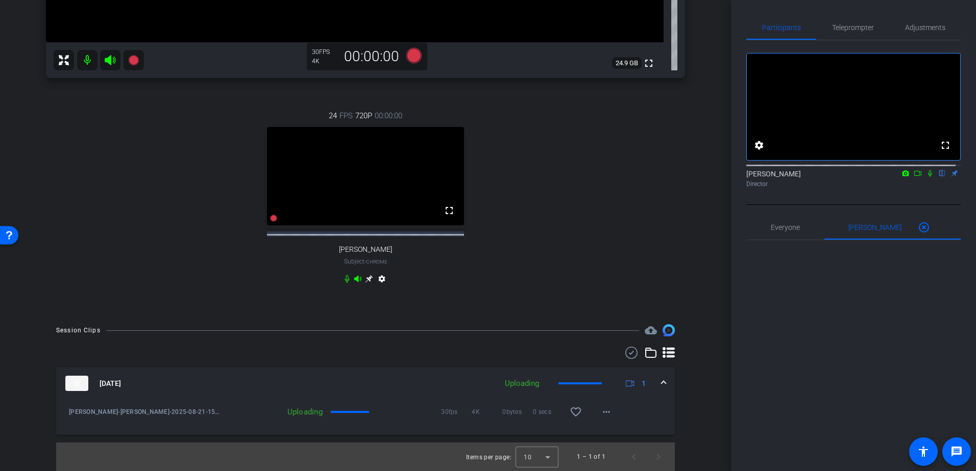
scroll to position [354, 0]
click at [600, 409] on mat-icon "more_horiz" at bounding box center [606, 412] width 12 height 12
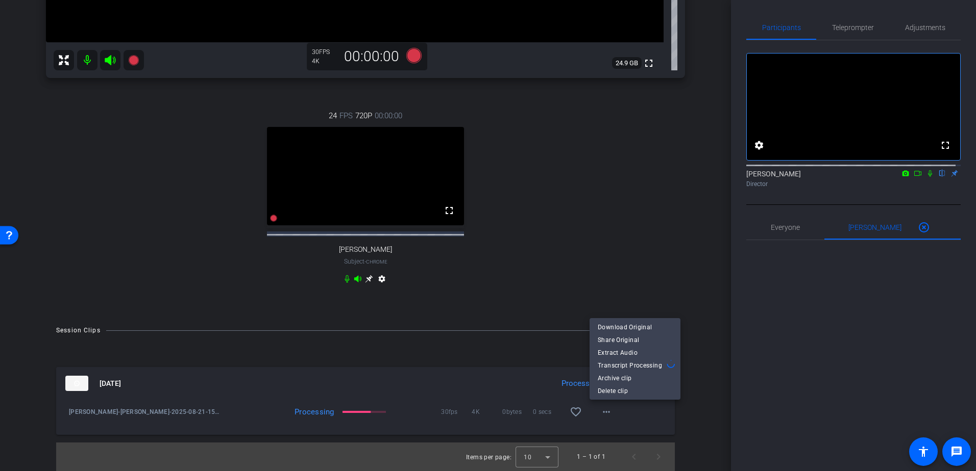
click at [690, 412] on div at bounding box center [488, 235] width 976 height 471
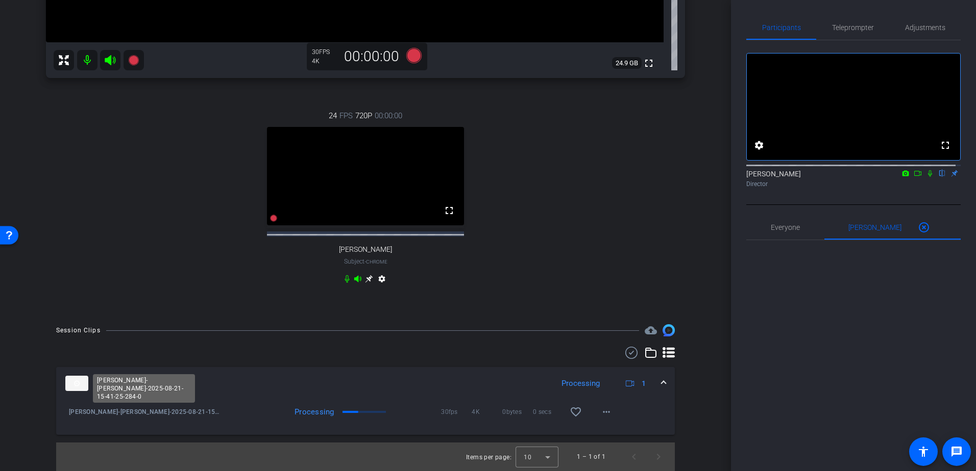
click at [162, 413] on span "[PERSON_NAME]-[PERSON_NAME]-2025-08-21-15-41-25-284-0" at bounding box center [145, 412] width 152 height 10
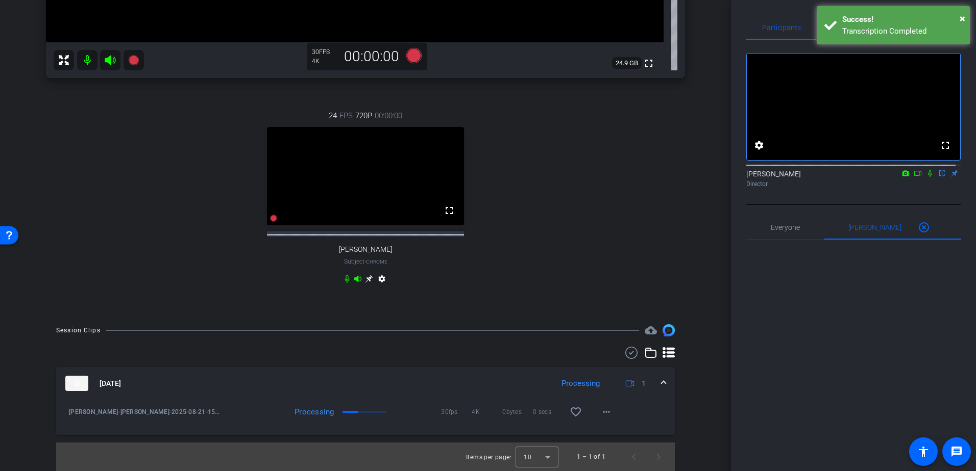
click at [118, 383] on span "Aug 21, 2025" at bounding box center [110, 384] width 21 height 11
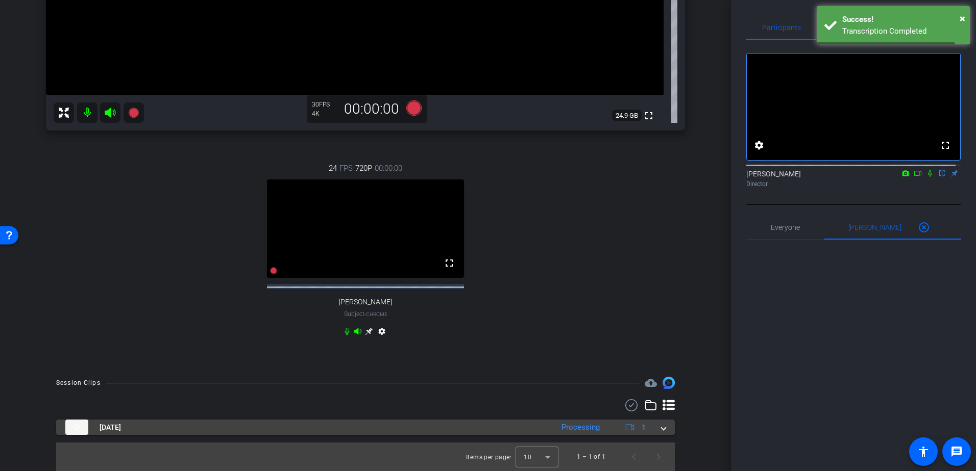
scroll to position [302, 0]
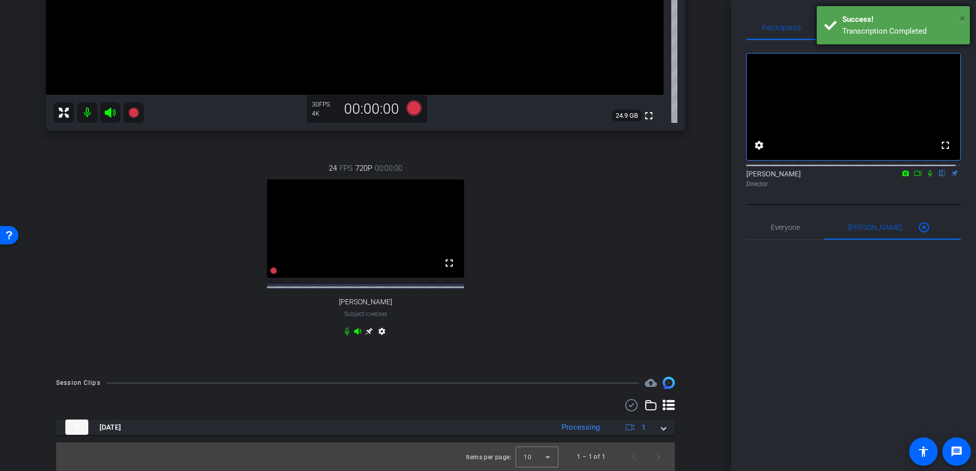
click at [962, 16] on span "×" at bounding box center [962, 18] width 6 height 12
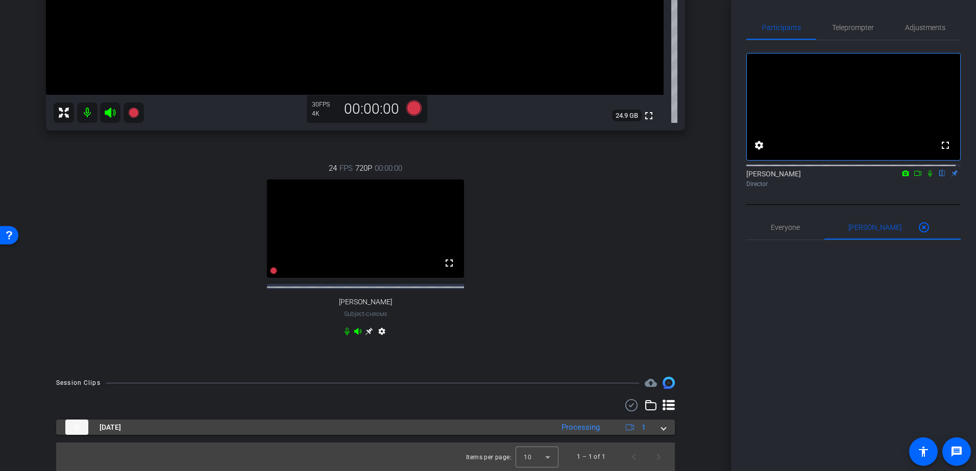
click at [661, 429] on span at bounding box center [663, 428] width 4 height 11
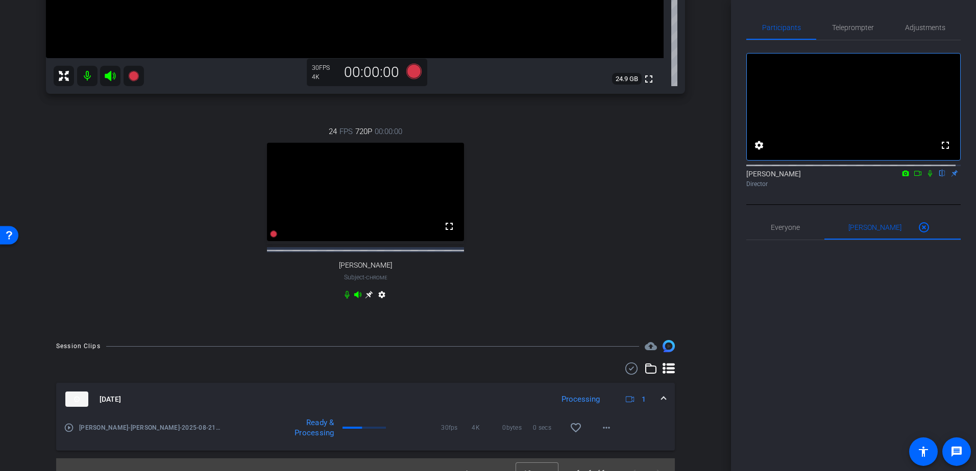
scroll to position [354, 0]
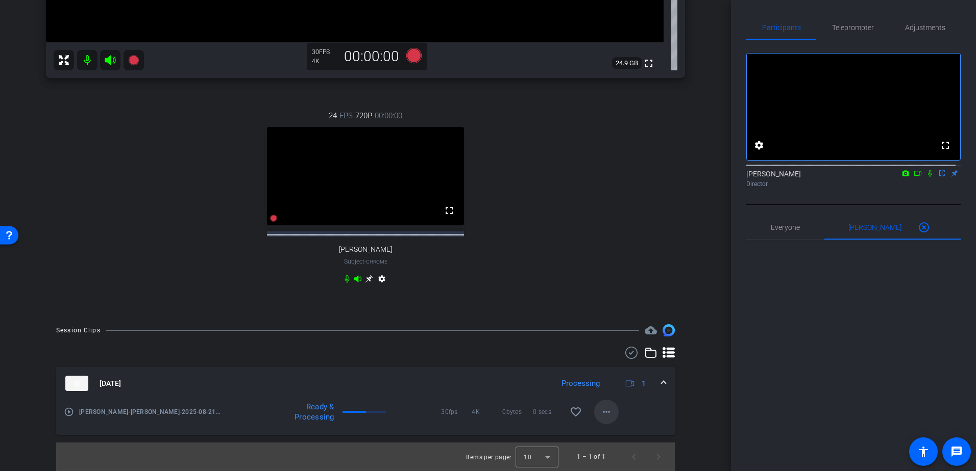
click at [600, 413] on mat-icon "more_horiz" at bounding box center [606, 412] width 12 height 12
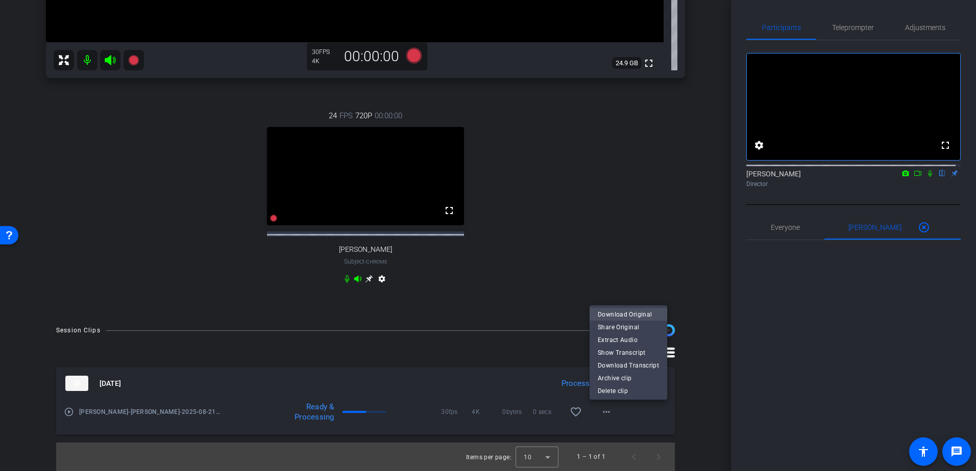
click at [622, 311] on span "Download Original" at bounding box center [628, 314] width 61 height 12
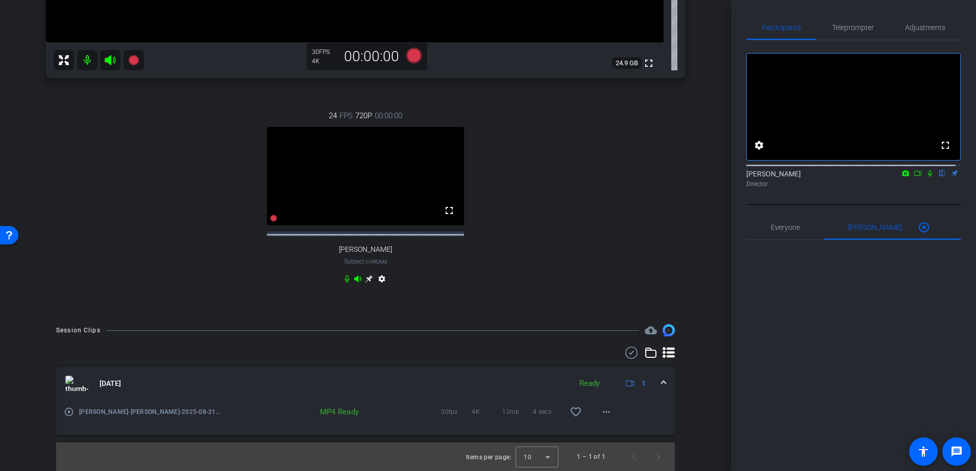
click at [926, 177] on icon at bounding box center [930, 173] width 8 height 7
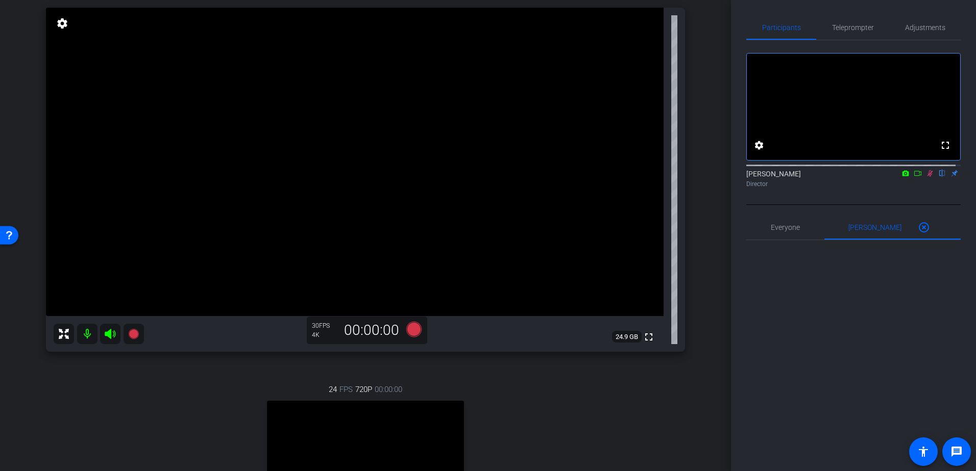
scroll to position [0, 0]
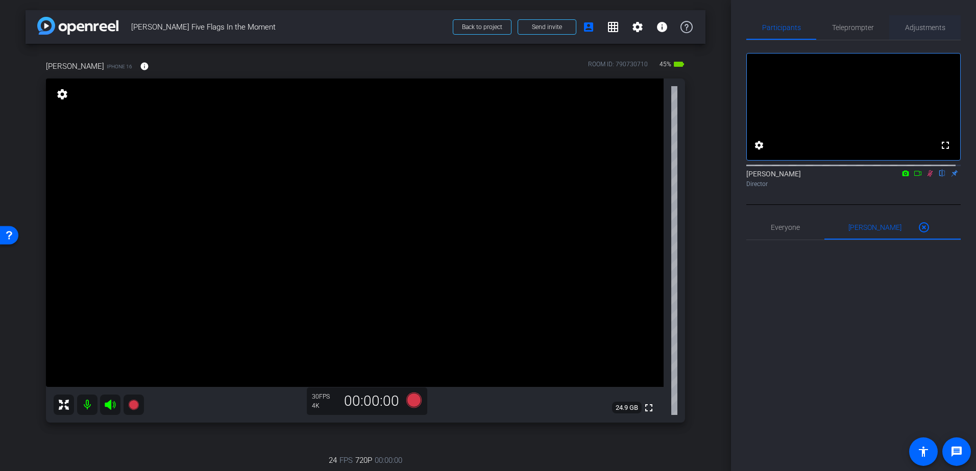
click at [910, 25] on span "Adjustments" at bounding box center [925, 27] width 40 height 7
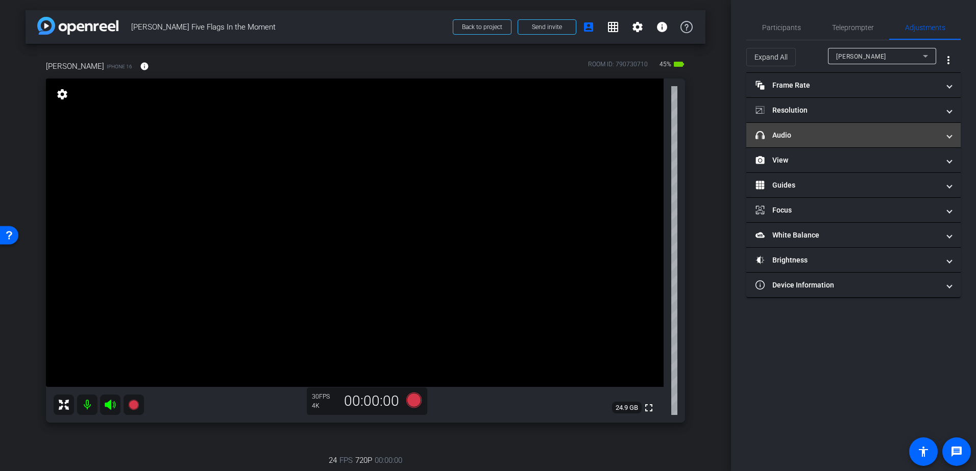
click at [808, 134] on mat-panel-title "headphone icon Audio" at bounding box center [847, 135] width 184 height 11
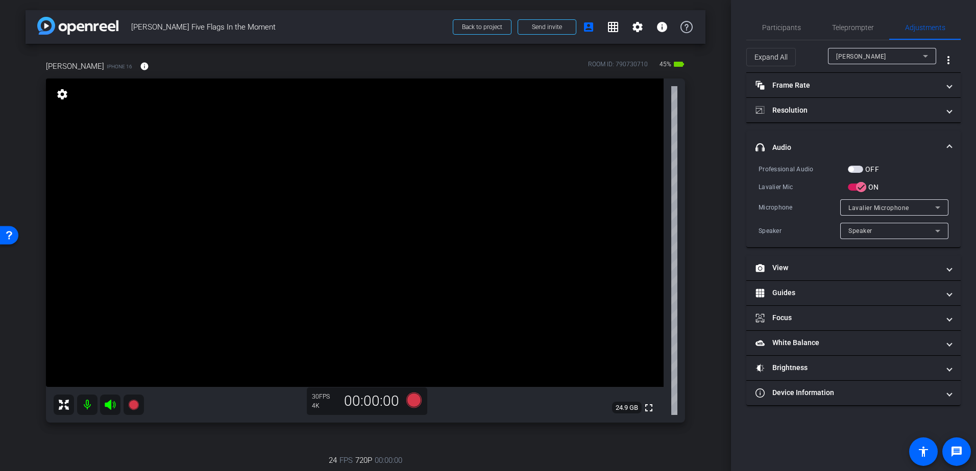
click at [788, 142] on mat-panel-title "headphone icon Audio" at bounding box center [847, 147] width 184 height 11
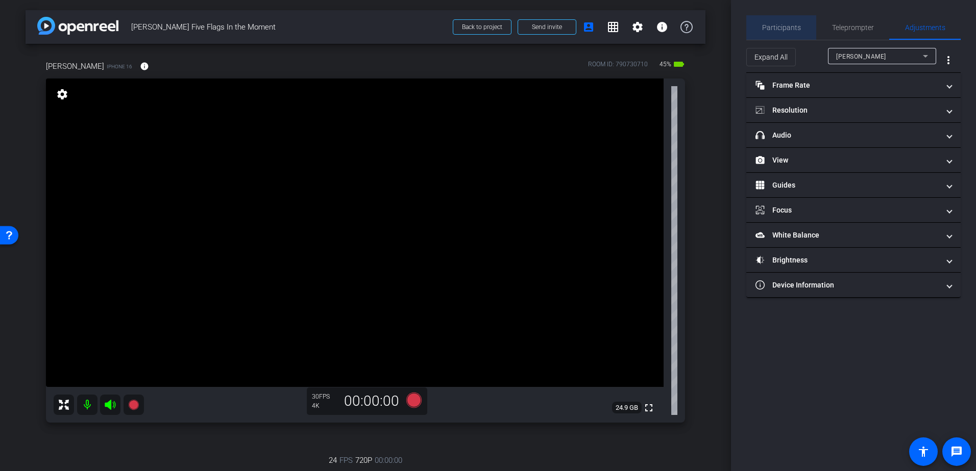
click at [784, 27] on span "Participants" at bounding box center [781, 27] width 39 height 7
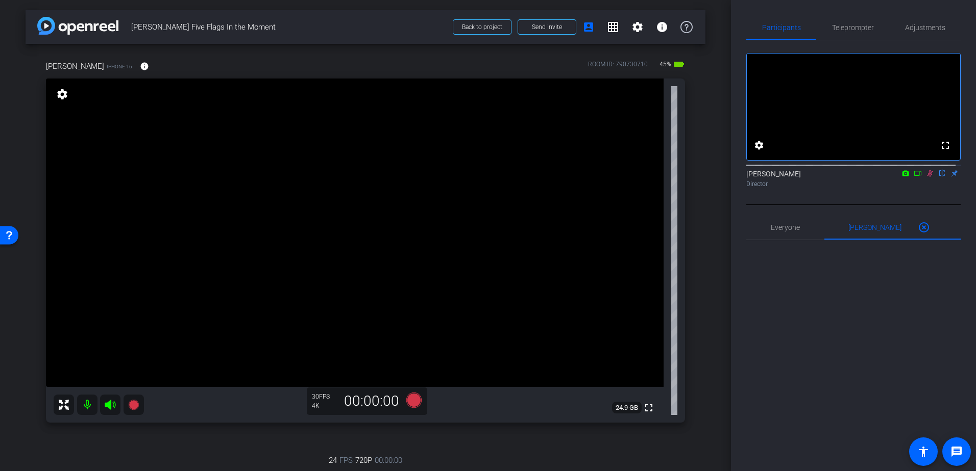
click at [926, 177] on icon at bounding box center [930, 173] width 8 height 7
click at [913, 177] on icon at bounding box center [917, 173] width 8 height 7
click at [939, 177] on icon at bounding box center [942, 173] width 8 height 7
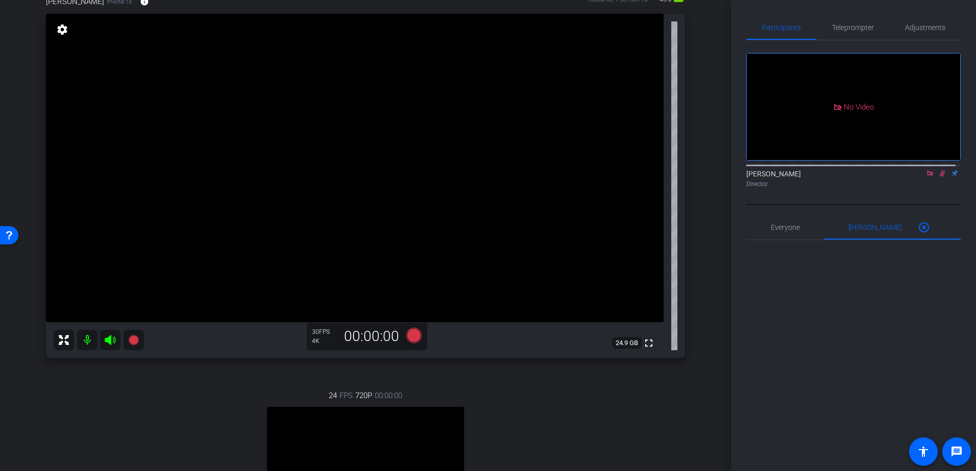
scroll to position [354, 0]
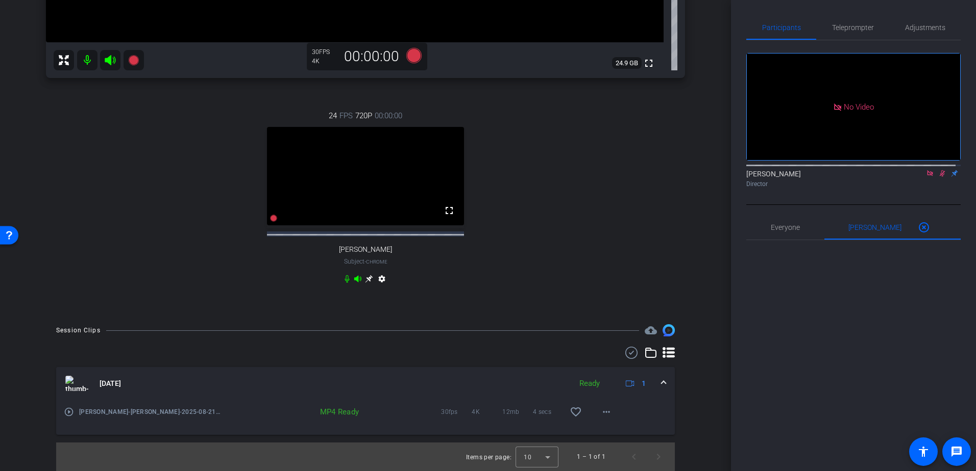
click at [343, 280] on icon at bounding box center [347, 279] width 8 height 8
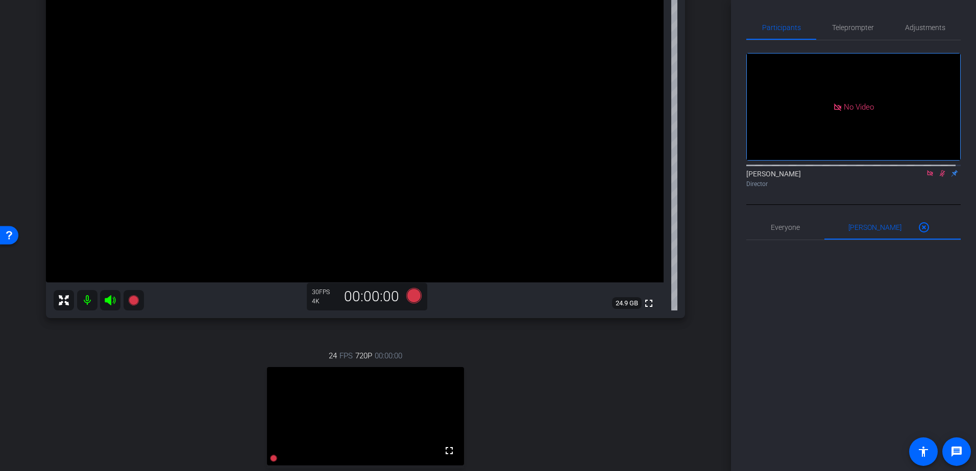
scroll to position [99, 0]
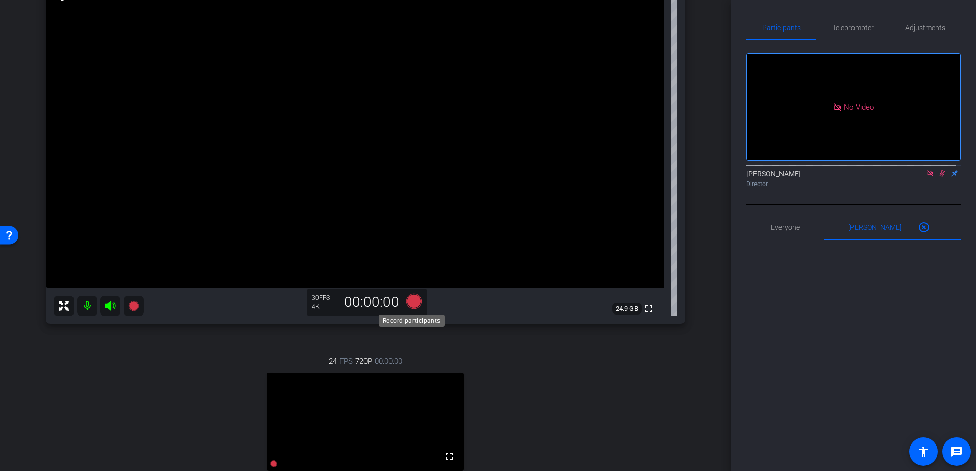
click at [410, 302] on icon at bounding box center [413, 301] width 15 height 15
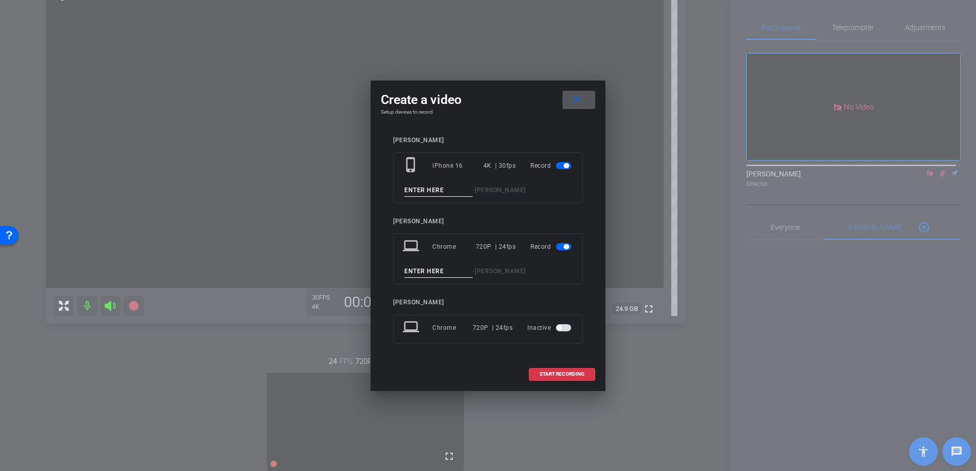
click at [415, 195] on input at bounding box center [438, 190] width 68 height 13
type input "Lucas Doppler Take 1"
click at [560, 242] on mat-slide-toggle at bounding box center [564, 247] width 17 height 12
click at [562, 247] on span "button" at bounding box center [563, 246] width 15 height 7
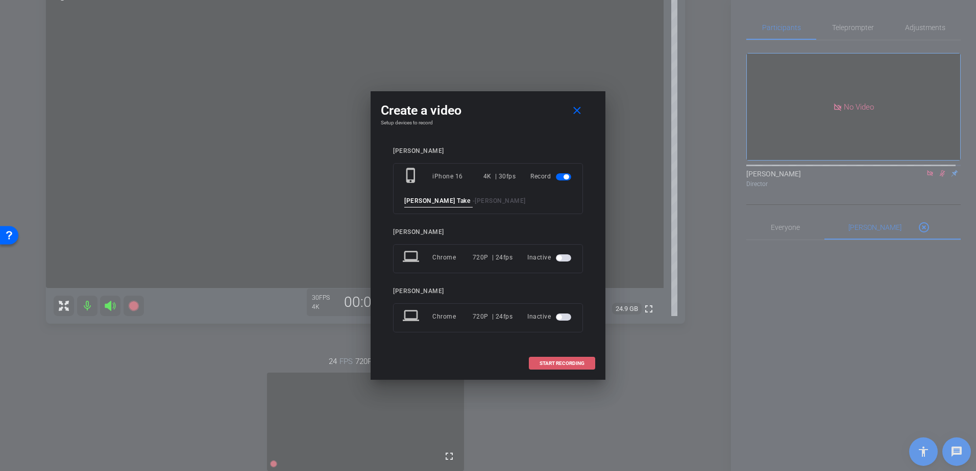
click at [569, 361] on span "START RECORDING" at bounding box center [561, 363] width 45 height 5
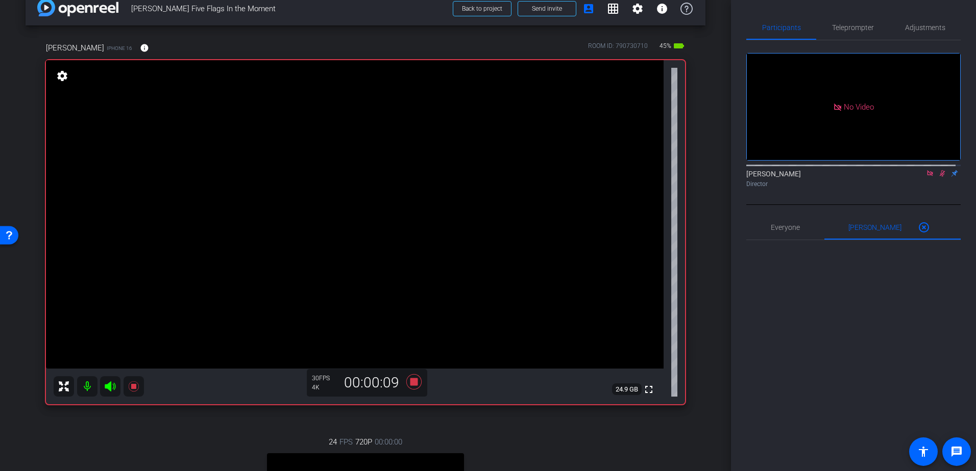
scroll to position [0, 0]
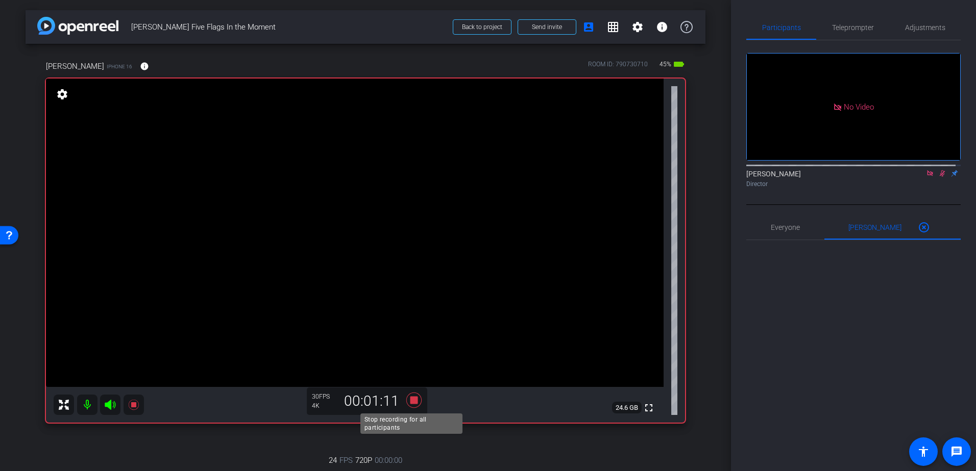
click at [411, 399] on icon at bounding box center [413, 400] width 15 height 15
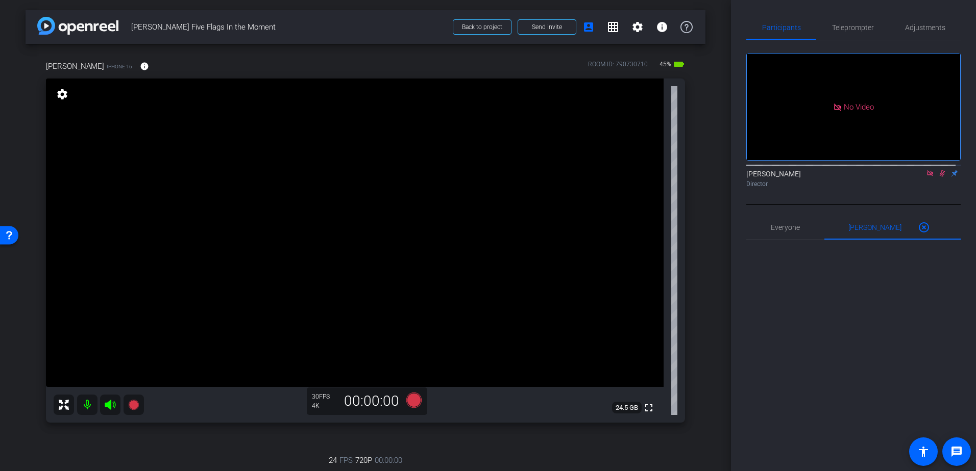
click at [938, 177] on icon at bounding box center [942, 173] width 8 height 7
click at [926, 177] on icon at bounding box center [930, 173] width 8 height 7
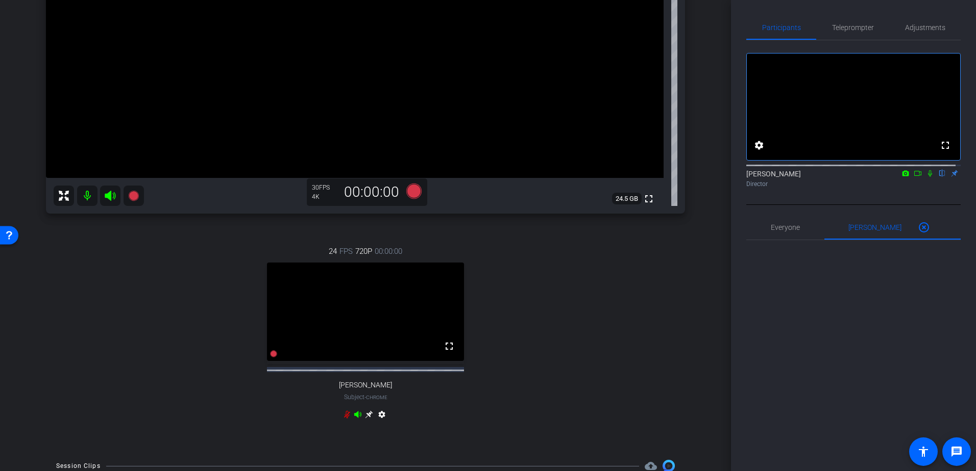
scroll to position [306, 0]
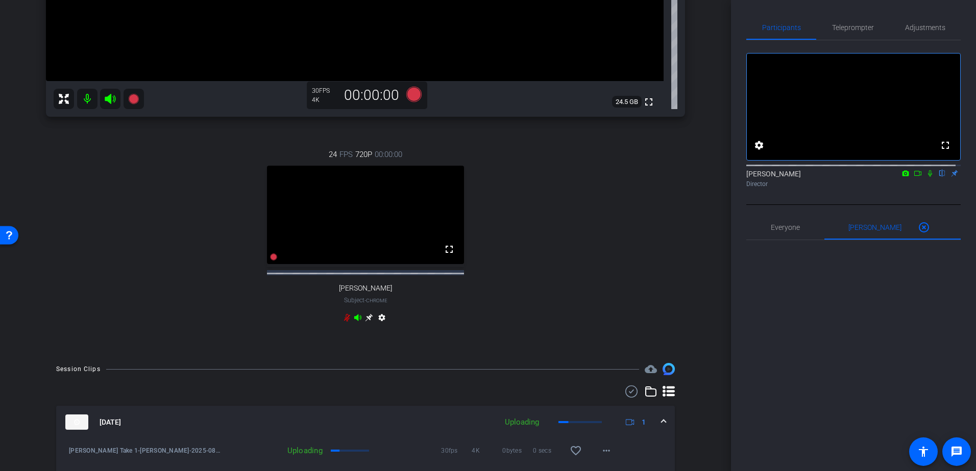
click at [344, 322] on icon at bounding box center [347, 318] width 6 height 8
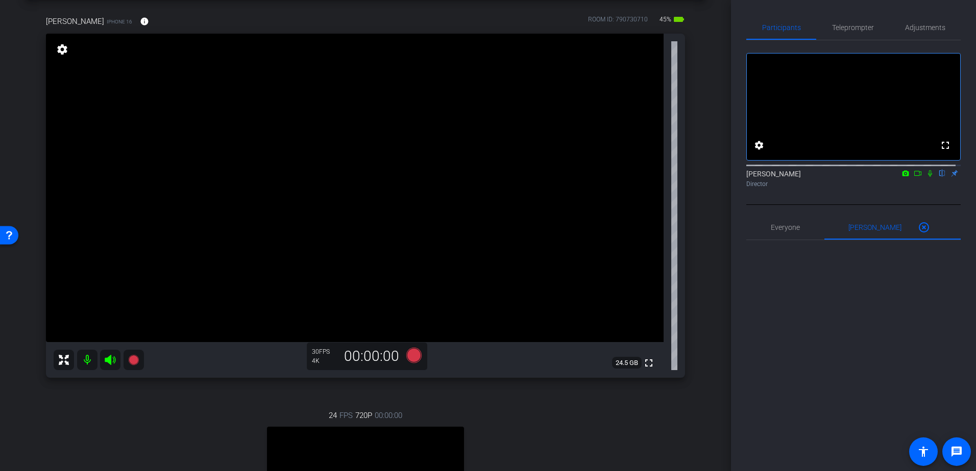
scroll to position [0, 0]
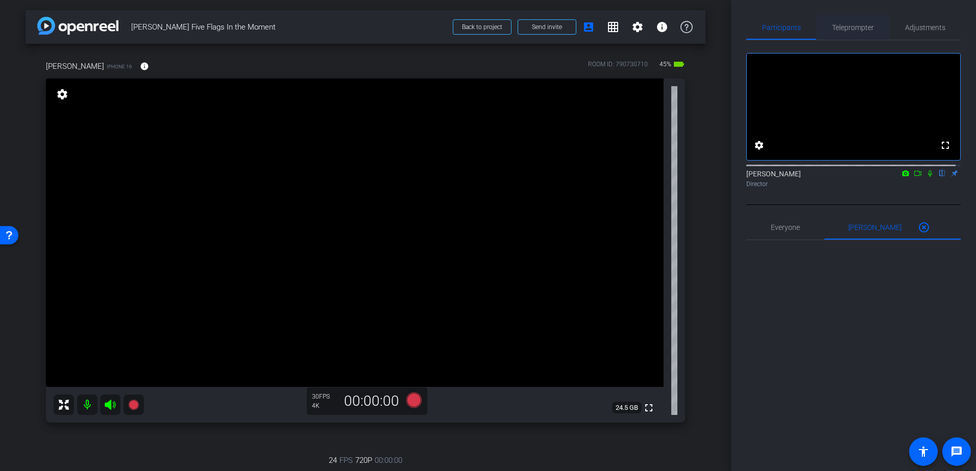
click at [855, 24] on span "Teleprompter" at bounding box center [853, 27] width 42 height 7
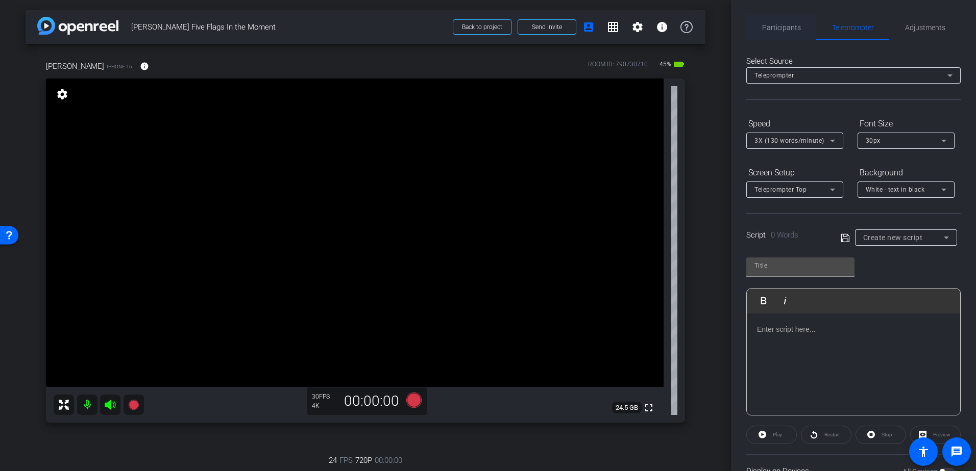
click at [782, 27] on span "Participants" at bounding box center [781, 27] width 39 height 7
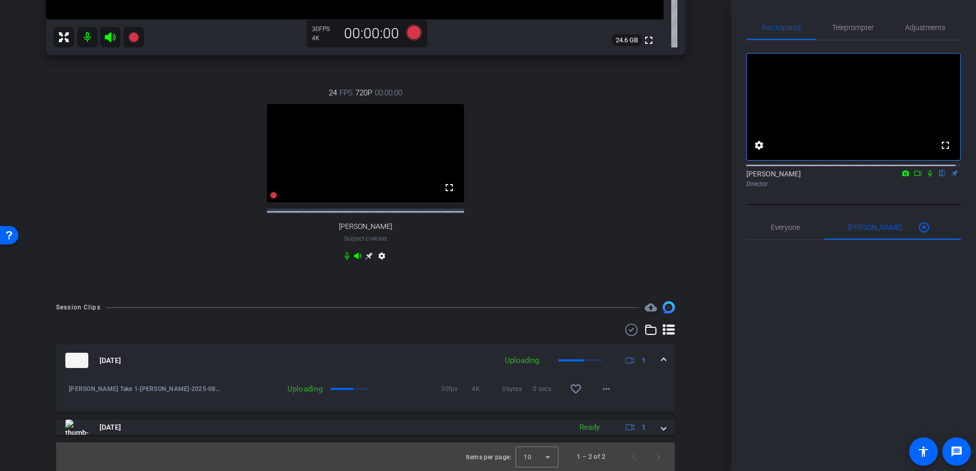
scroll to position [377, 0]
click at [600, 391] on mat-icon "more_horiz" at bounding box center [606, 389] width 12 height 12
click at [696, 377] on div at bounding box center [488, 235] width 976 height 471
click at [166, 388] on span "[PERSON_NAME] Take 1-[PERSON_NAME]-2025-08-21-15-45-10-956-0" at bounding box center [145, 389] width 152 height 10
click at [523, 360] on div "Uploading" at bounding box center [522, 361] width 44 height 12
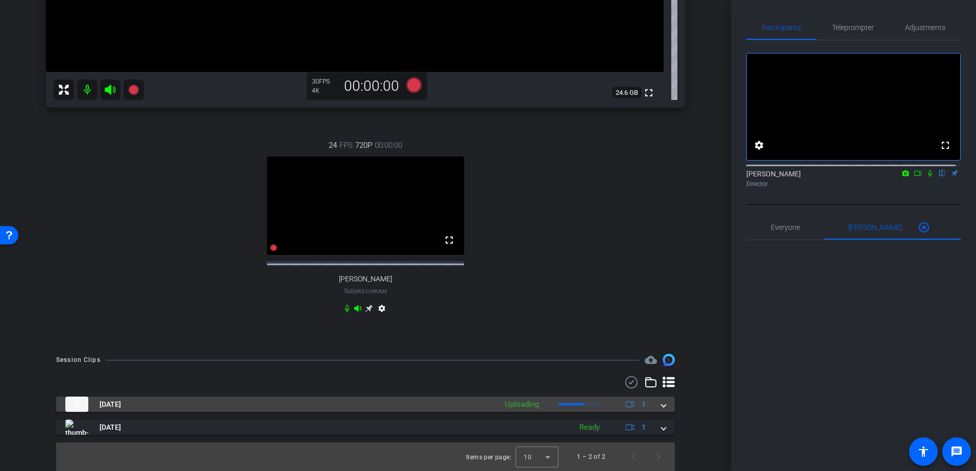
click at [523, 397] on mat-panel-description "Uploading 1" at bounding box center [577, 404] width 154 height 15
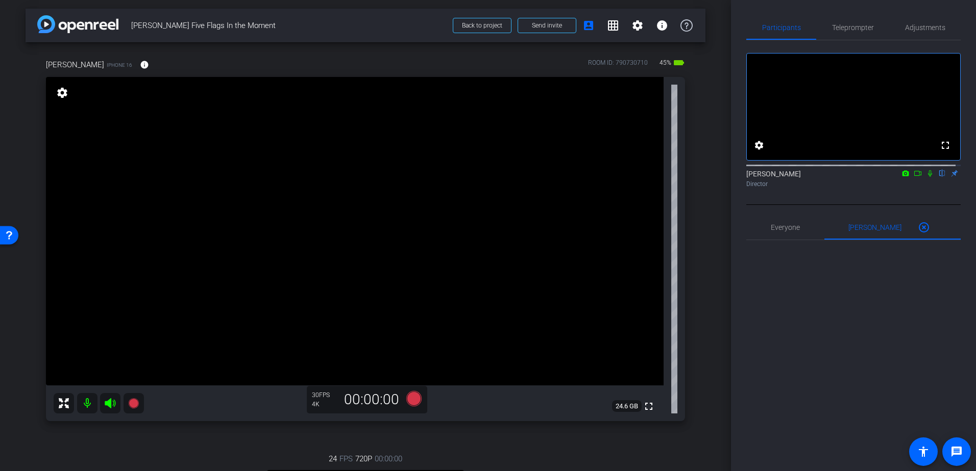
scroll to position [0, 0]
click at [140, 67] on mat-icon "info" at bounding box center [144, 66] width 9 height 9
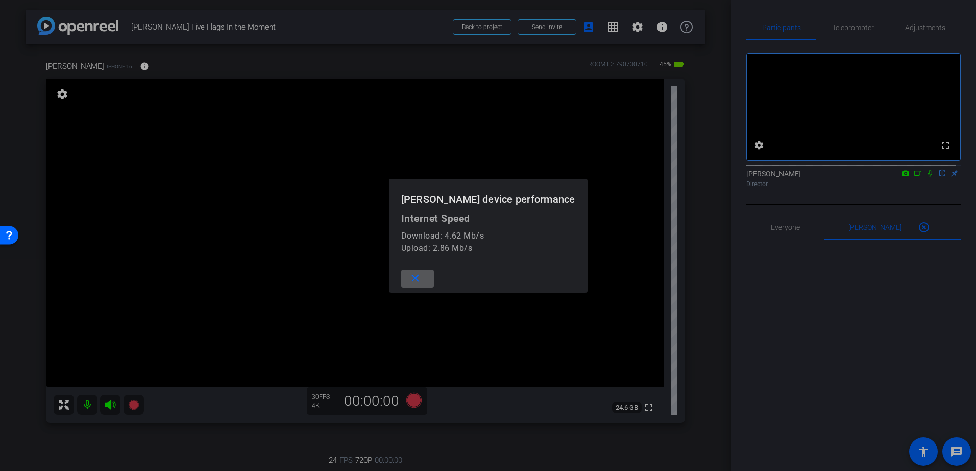
click at [421, 275] on mat-icon "close" at bounding box center [415, 278] width 13 height 13
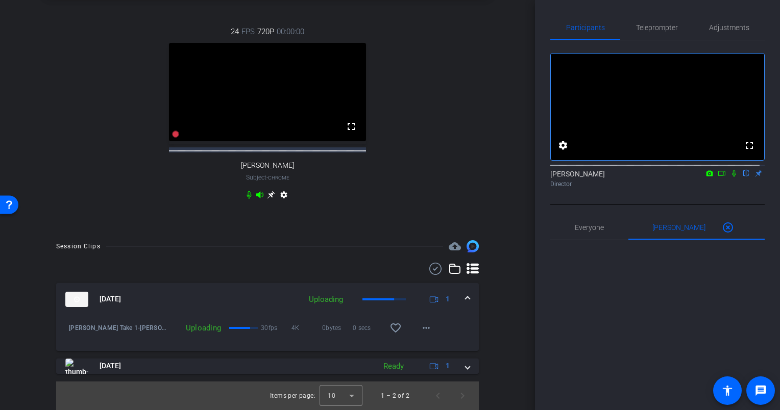
scroll to position [328, 0]
click at [429, 326] on span at bounding box center [426, 328] width 24 height 24
click at [425, 332] on div at bounding box center [390, 205] width 780 height 410
click at [465, 298] on span at bounding box center [467, 299] width 4 height 11
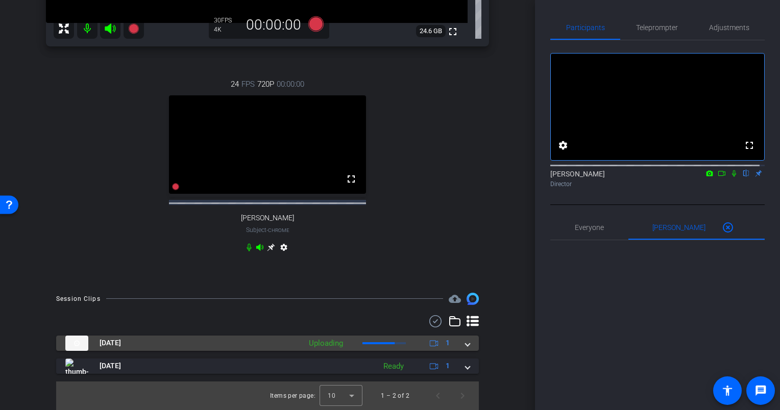
click at [464, 345] on mat-expansion-panel-header "Aug 21, 2025 Uploading 1" at bounding box center [267, 343] width 423 height 15
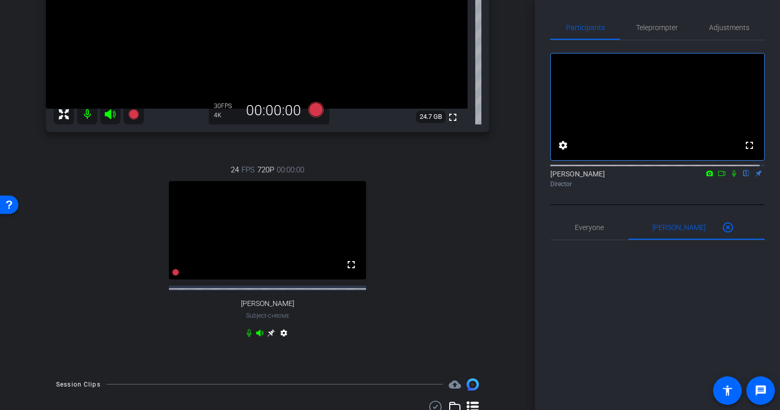
scroll to position [204, 0]
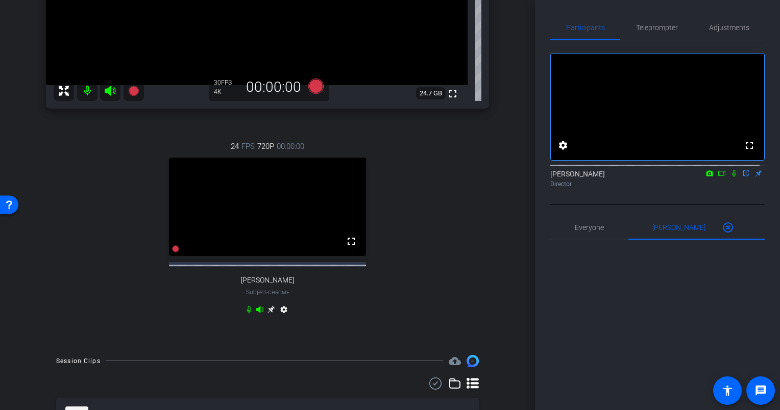
click at [281, 317] on mat-icon "settings" at bounding box center [284, 312] width 12 height 12
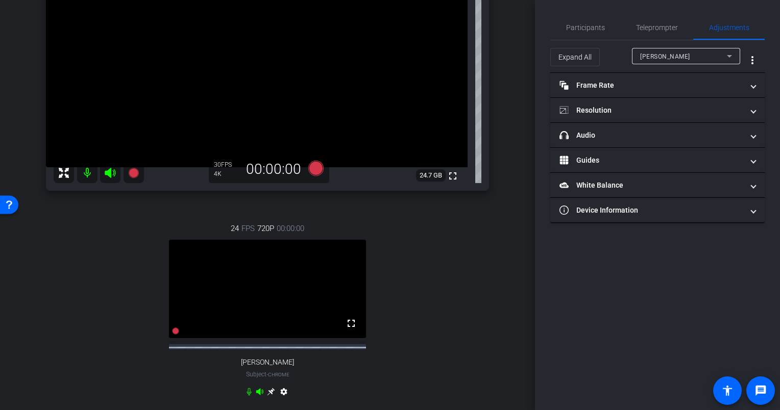
scroll to position [0, 0]
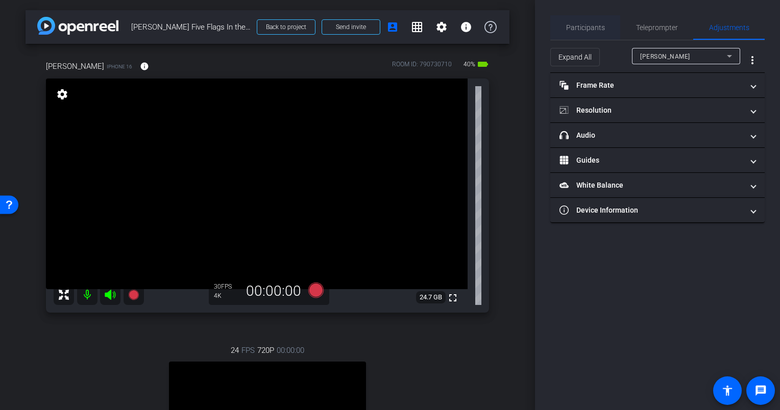
click at [589, 28] on span "Participants" at bounding box center [585, 27] width 39 height 7
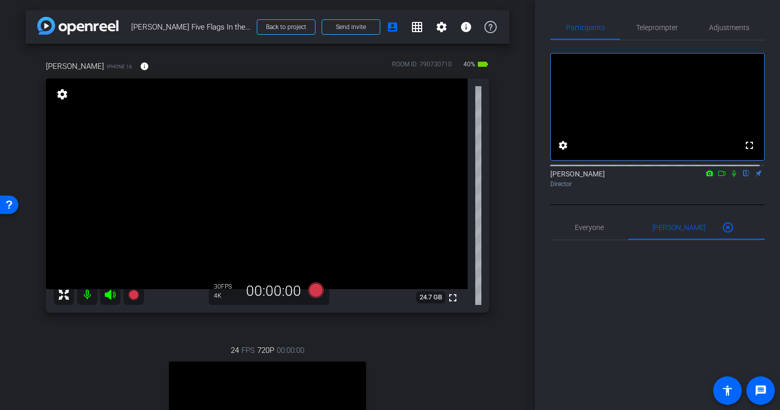
click at [107, 64] on span "iPhone 16" at bounding box center [120, 67] width 26 height 8
click at [66, 101] on div "settings" at bounding box center [62, 94] width 17 height 17
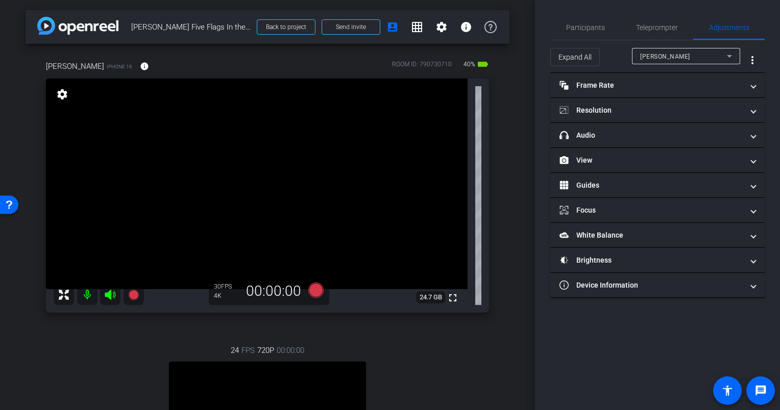
click at [59, 89] on mat-icon "settings" at bounding box center [62, 94] width 14 height 12
click at [587, 30] on span "Participants" at bounding box center [585, 27] width 39 height 7
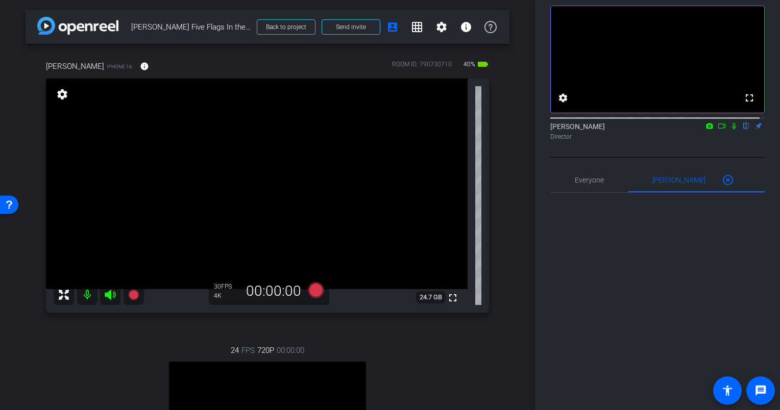
scroll to position [102, 0]
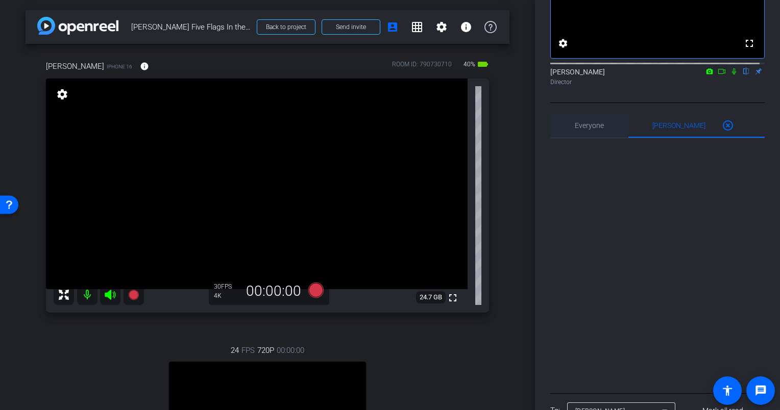
click at [581, 129] on span "Everyone 0" at bounding box center [589, 125] width 29 height 7
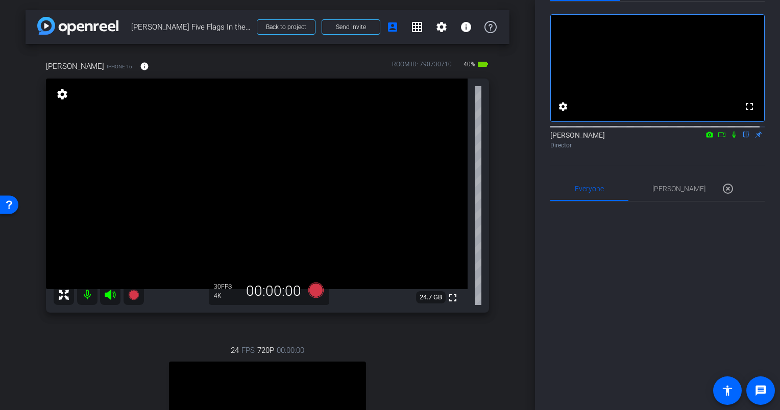
scroll to position [0, 0]
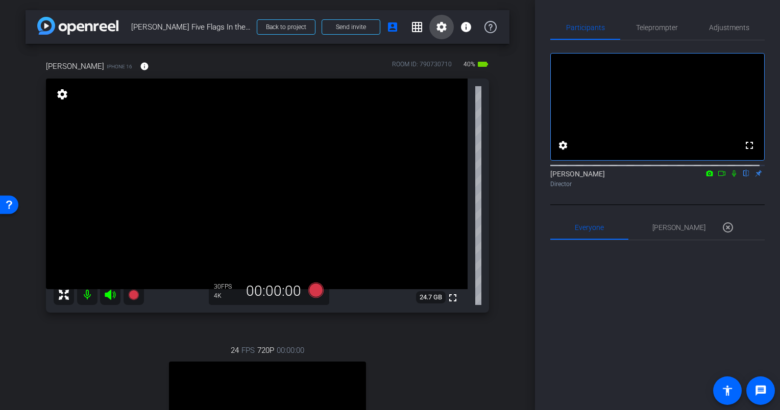
click at [429, 26] on span at bounding box center [441, 27] width 24 height 24
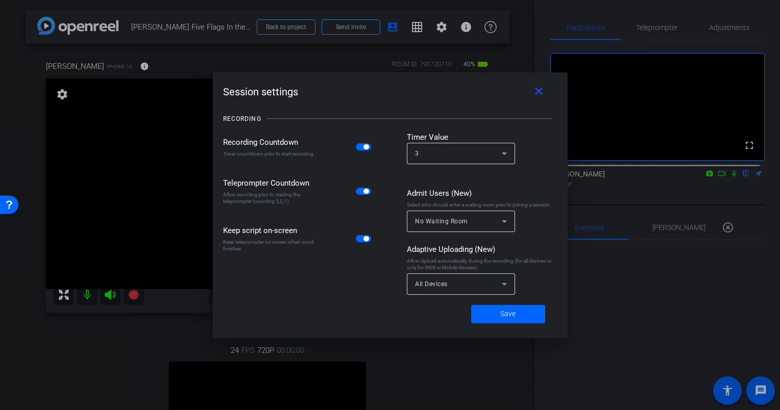
click at [436, 29] on div at bounding box center [390, 205] width 780 height 410
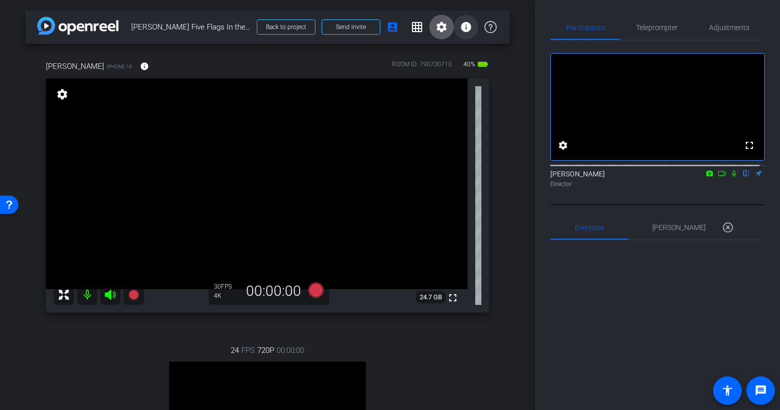
click at [461, 27] on mat-icon "info" at bounding box center [466, 27] width 12 height 12
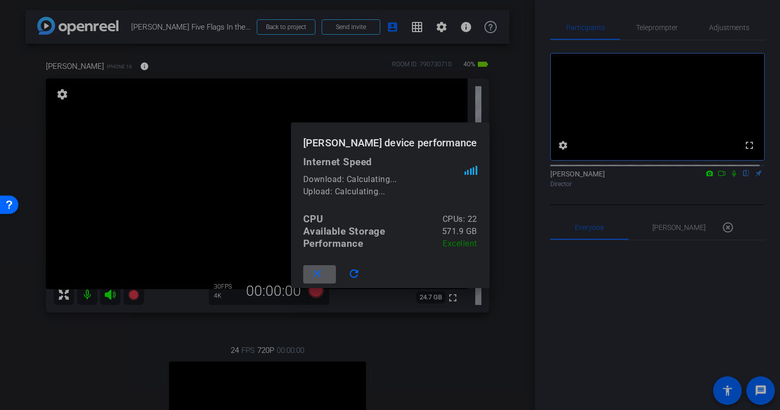
click at [460, 28] on div at bounding box center [390, 205] width 780 height 410
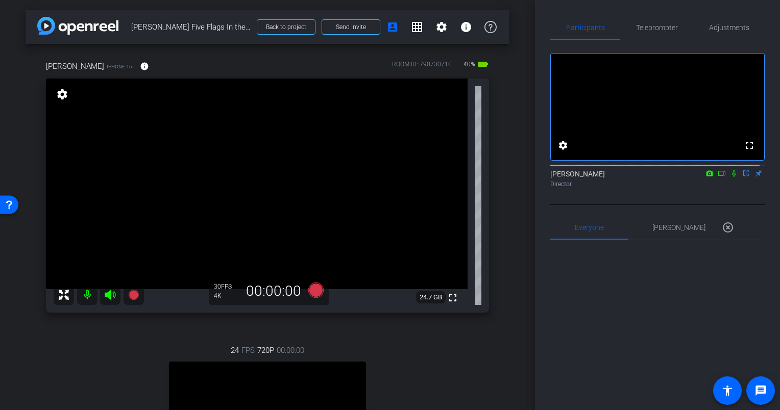
click at [754, 184] on div "Chris Flanery flip Director" at bounding box center [657, 179] width 214 height 20
click at [752, 183] on div "Chris Flanery flip Director" at bounding box center [657, 179] width 214 height 20
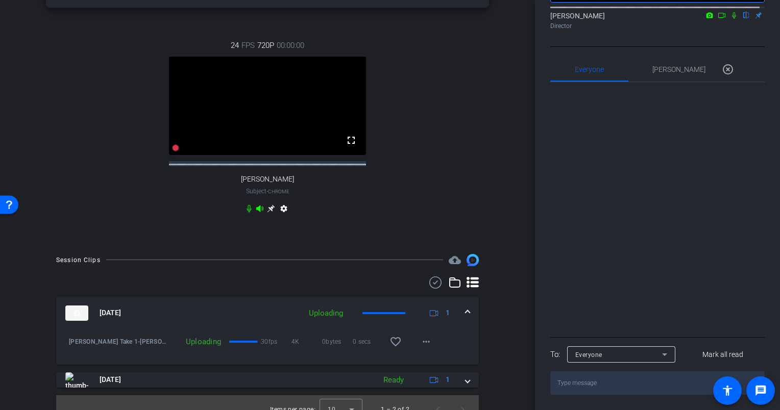
scroll to position [306, 0]
click at [284, 214] on mat-icon "settings" at bounding box center [284, 210] width 12 height 12
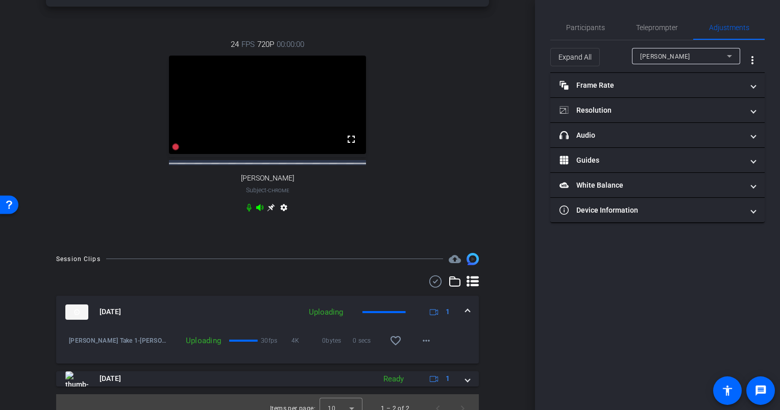
scroll to position [0, 0]
click at [667, 55] on span "Candace Spicer" at bounding box center [665, 56] width 50 height 7
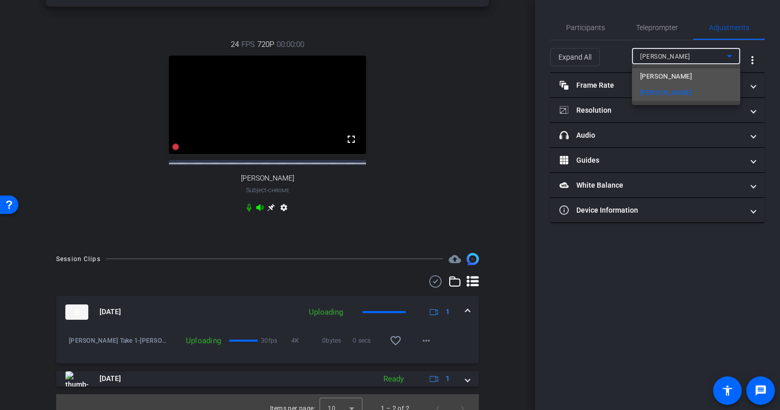
click at [666, 76] on mat-option "Lucas" at bounding box center [686, 76] width 108 height 16
type input "1000"
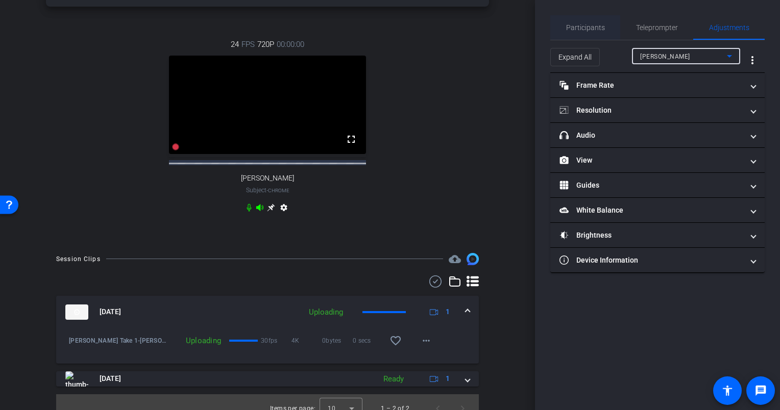
click at [586, 26] on span "Participants" at bounding box center [585, 27] width 39 height 7
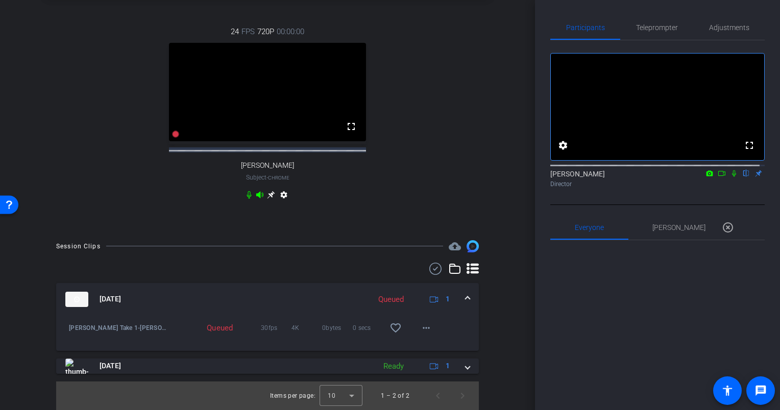
scroll to position [328, 0]
click at [421, 334] on mat-icon "more_horiz" at bounding box center [426, 328] width 12 height 12
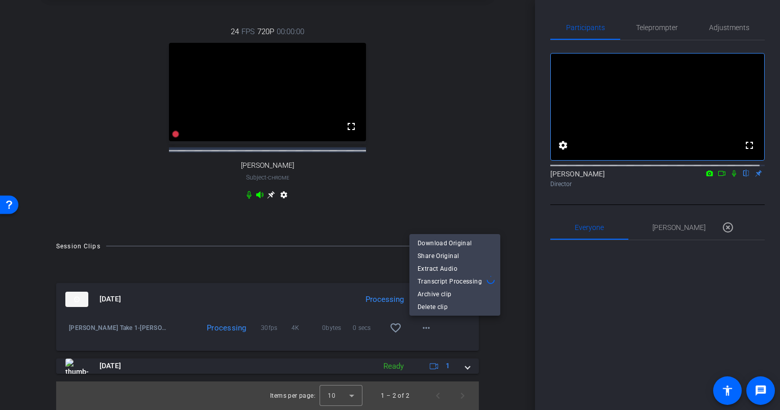
click at [500, 330] on div at bounding box center [390, 205] width 780 height 410
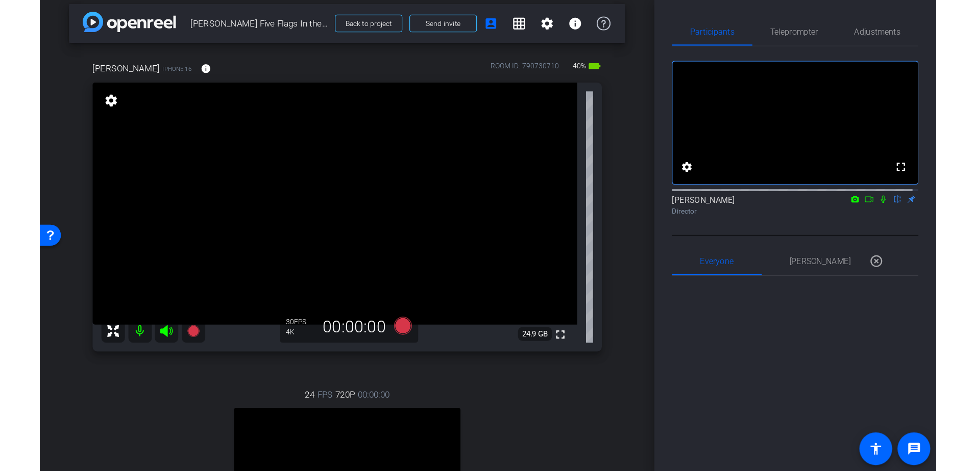
scroll to position [0, 0]
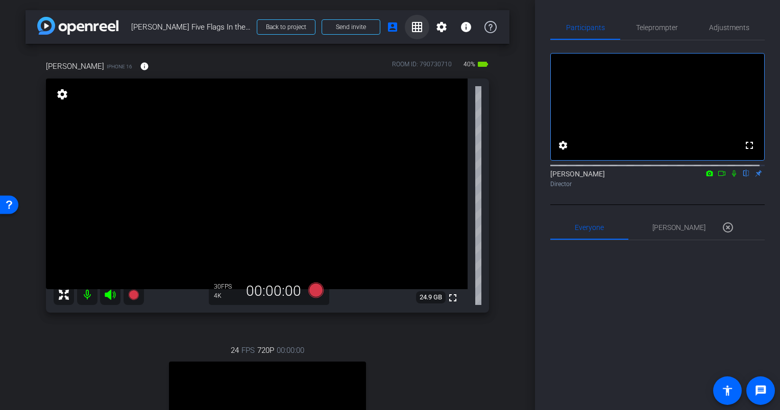
click at [411, 27] on mat-icon "grid_on" at bounding box center [417, 27] width 12 height 12
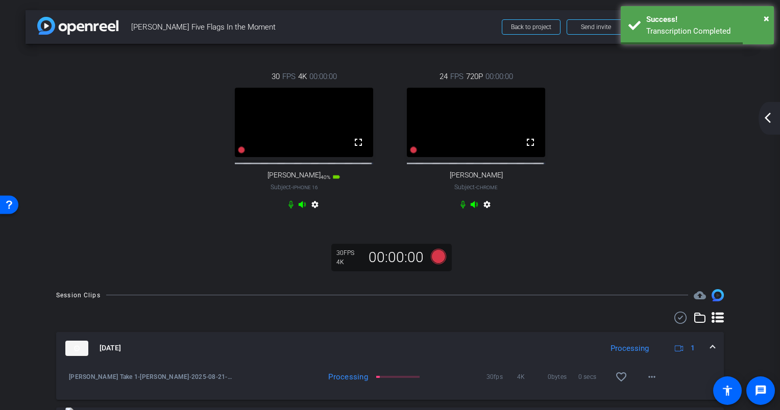
click at [314, 116] on video at bounding box center [304, 122] width 138 height 69
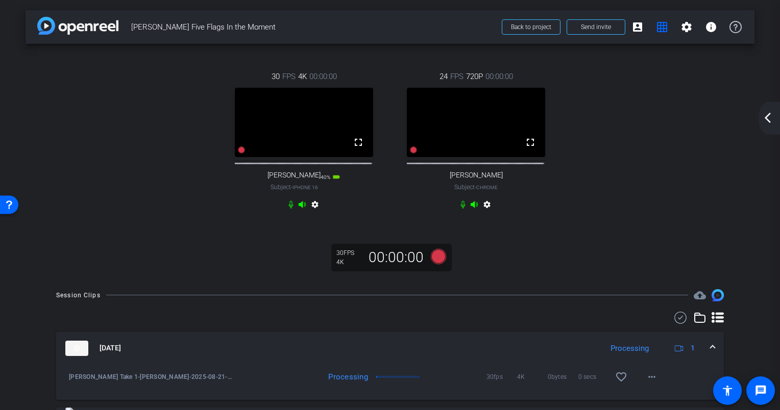
click at [319, 136] on video at bounding box center [304, 122] width 138 height 69
click at [659, 30] on mat-icon "grid_on" at bounding box center [662, 27] width 12 height 12
click at [634, 28] on mat-icon "account_box" at bounding box center [637, 27] width 12 height 12
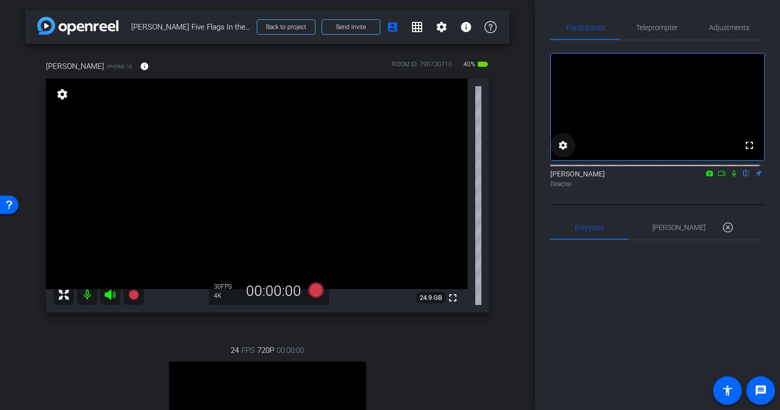
click at [563, 152] on mat-icon "settings" at bounding box center [563, 145] width 12 height 12
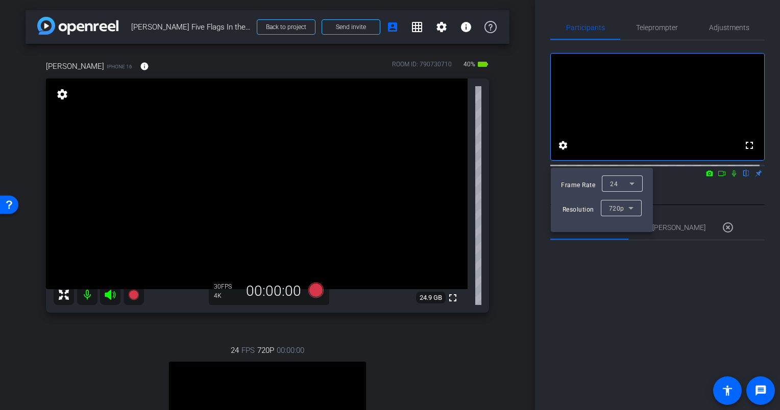
click at [562, 154] on div at bounding box center [390, 205] width 780 height 410
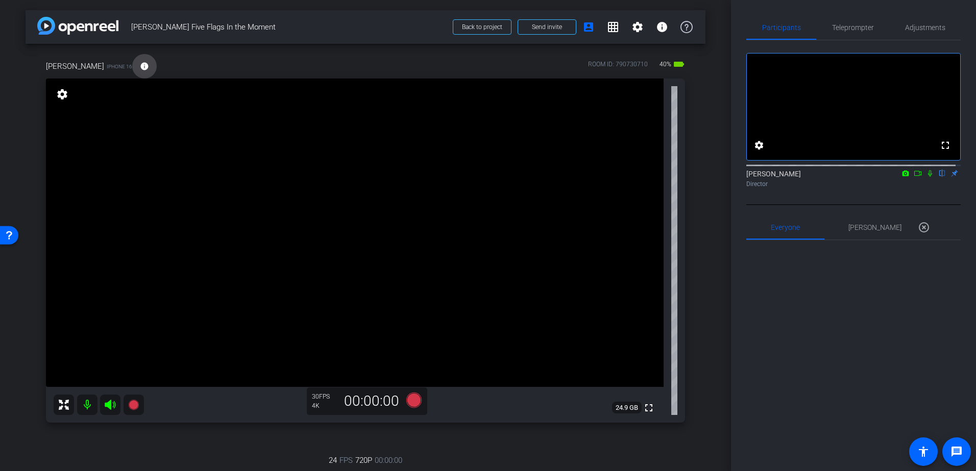
click at [140, 68] on mat-icon "info" at bounding box center [144, 66] width 9 height 9
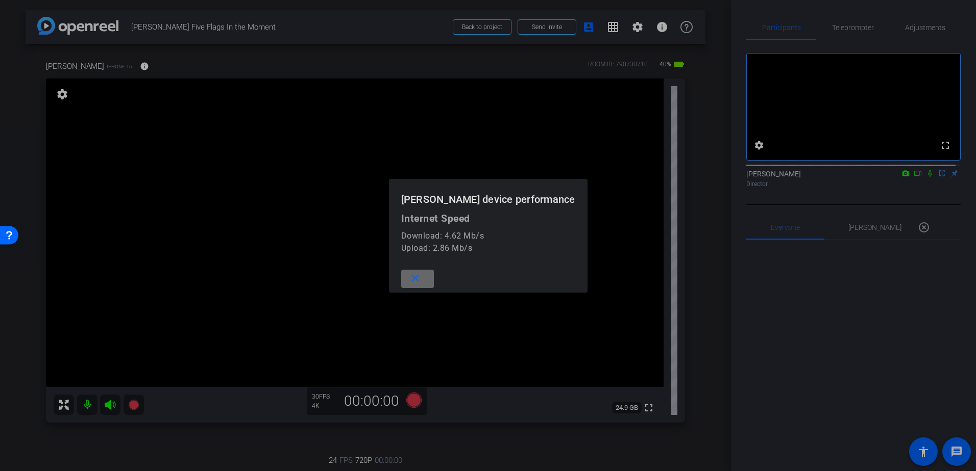
click at [421, 279] on mat-icon "close" at bounding box center [415, 278] width 13 height 13
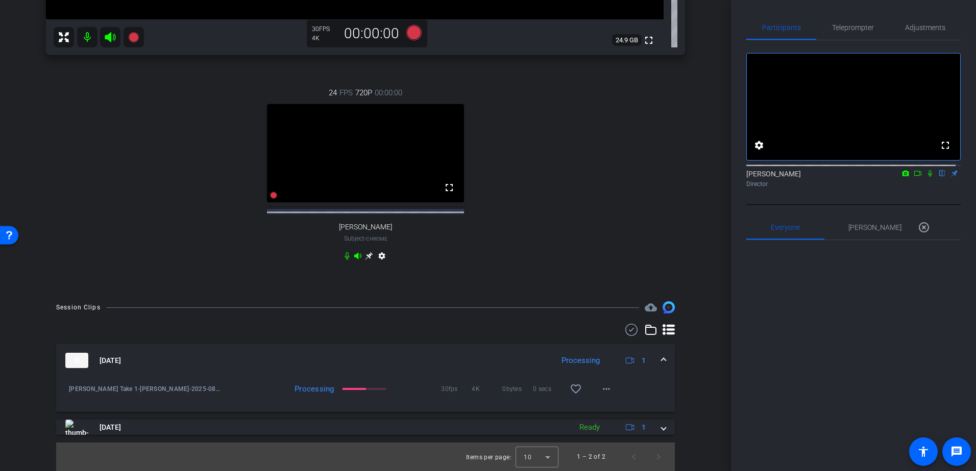
scroll to position [377, 0]
click at [607, 391] on mat-icon "more_horiz" at bounding box center [606, 389] width 12 height 12
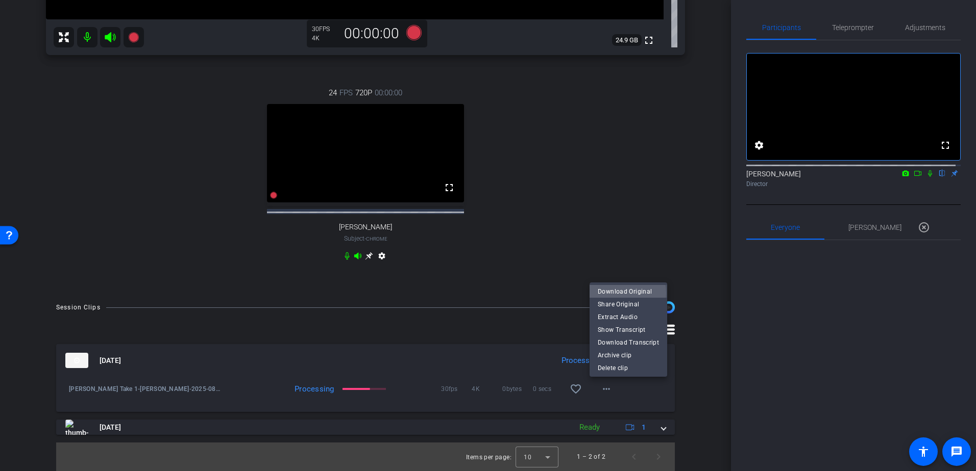
click at [619, 293] on span "Download Original" at bounding box center [628, 291] width 61 height 12
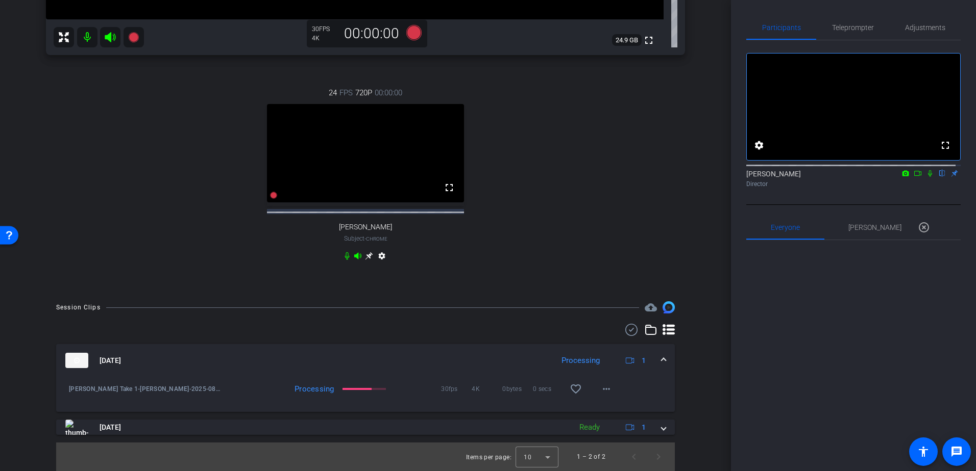
click at [533, 130] on div "24 FPS 720P 00:00:00 fullscreen Candace Spicer Subject - Chrome settings" at bounding box center [365, 175] width 639 height 211
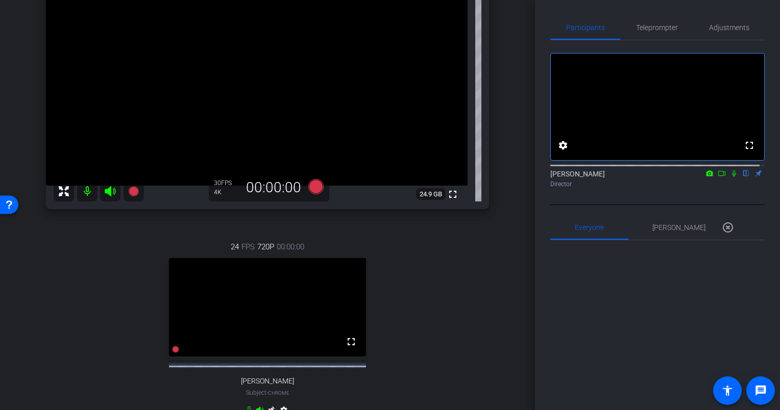
scroll to position [0, 0]
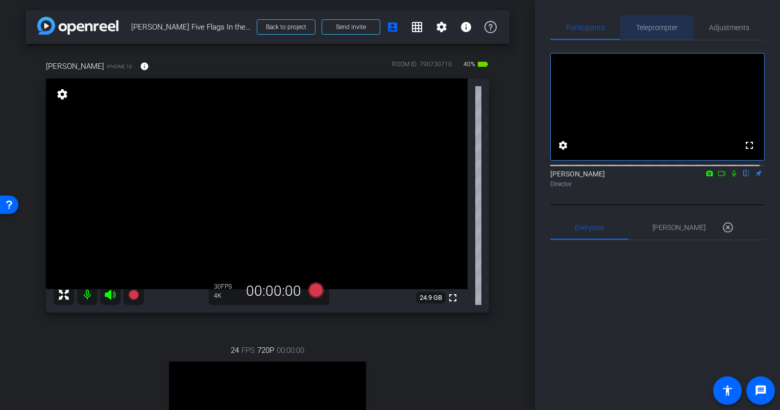
click at [661, 27] on span "Teleprompter" at bounding box center [657, 27] width 42 height 7
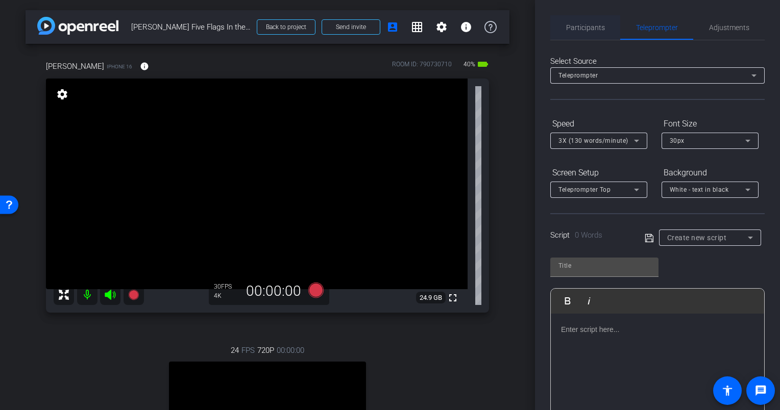
click at [590, 24] on span "Participants" at bounding box center [585, 27] width 39 height 7
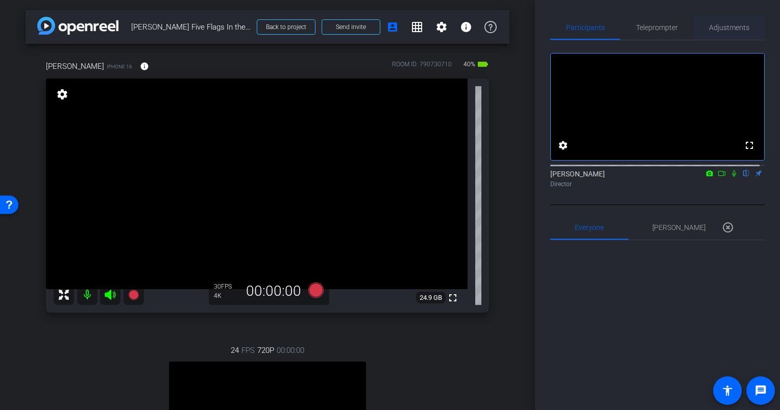
click at [733, 30] on span "Adjustments" at bounding box center [729, 27] width 40 height 7
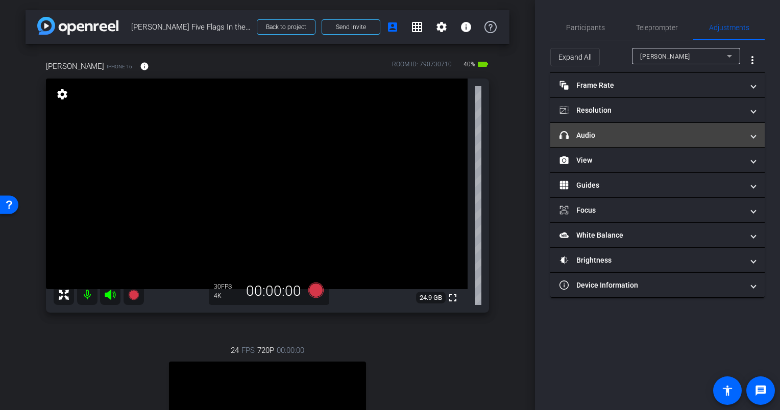
click at [619, 134] on mat-panel-title "headphone icon Audio" at bounding box center [651, 135] width 184 height 11
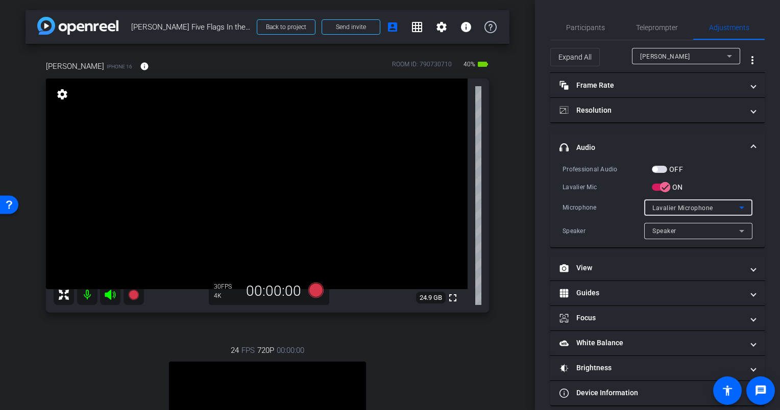
click at [680, 212] on div "Lavalier Microphone" at bounding box center [695, 208] width 87 height 13
click at [684, 228] on span "Lavalier Microphone" at bounding box center [678, 228] width 62 height 12
click at [657, 229] on span "Speaker" at bounding box center [664, 231] width 24 height 7
click at [609, 208] on div at bounding box center [390, 205] width 780 height 410
click at [725, 144] on mat-panel-title "headphone icon Audio" at bounding box center [651, 147] width 184 height 11
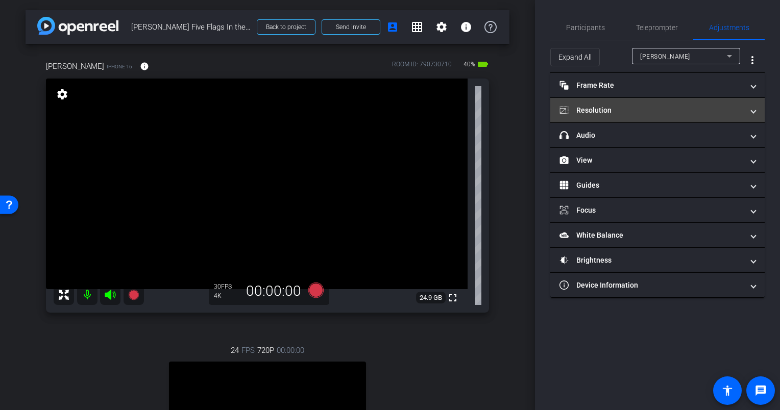
click at [627, 108] on mat-panel-title "Resolution" at bounding box center [651, 110] width 184 height 11
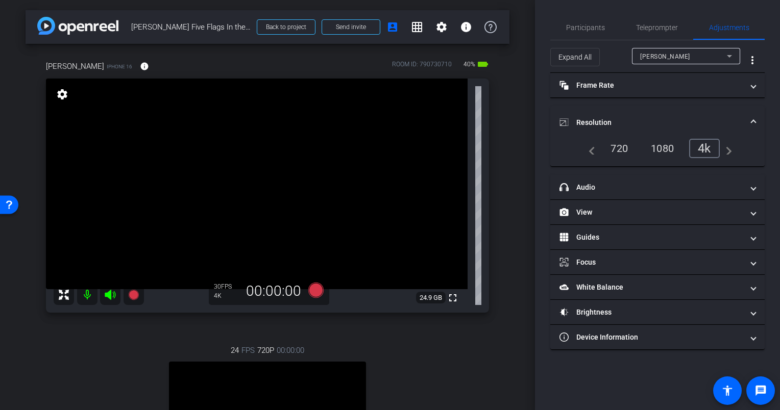
click at [644, 117] on mat-panel-title "Resolution" at bounding box center [651, 122] width 184 height 11
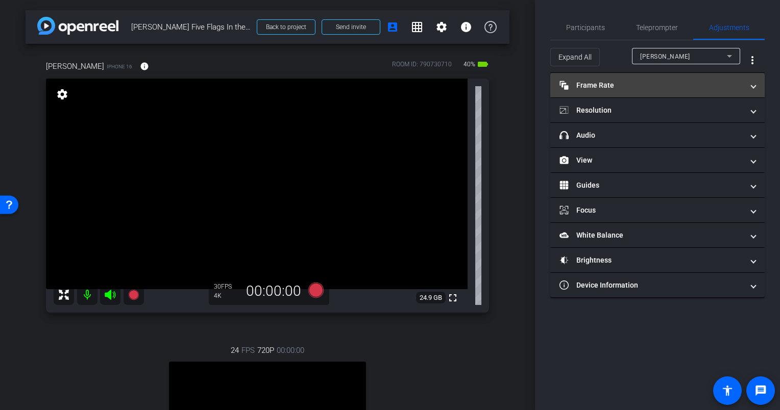
click at [629, 85] on mat-panel-title "Frame Rate Frame Rate" at bounding box center [651, 85] width 184 height 11
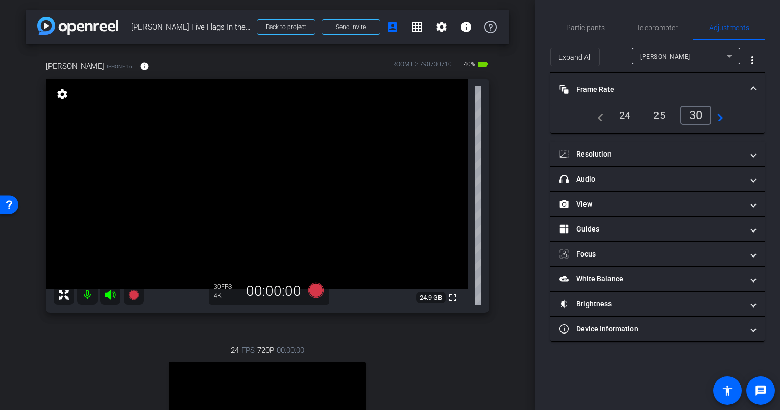
click at [631, 85] on mat-panel-title "Frame Rate Frame Rate" at bounding box center [651, 89] width 184 height 11
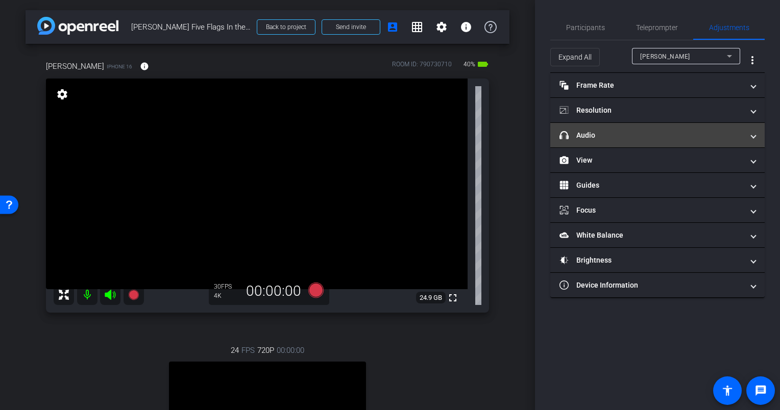
click at [610, 140] on mat-panel-title "headphone icon Audio" at bounding box center [651, 135] width 184 height 11
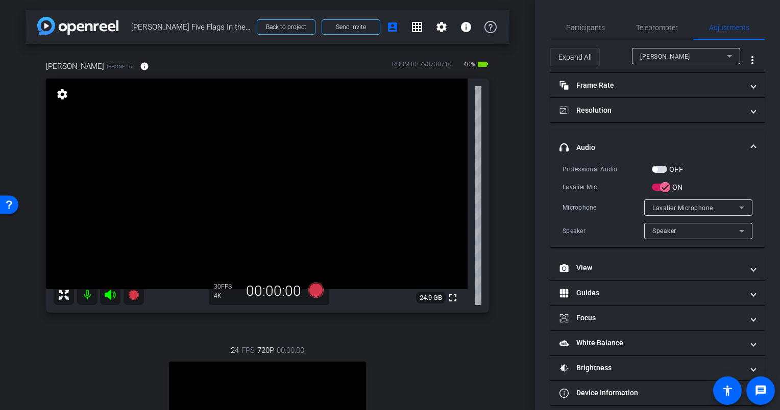
click at [600, 142] on mat-panel-title "headphone icon Audio" at bounding box center [651, 147] width 184 height 11
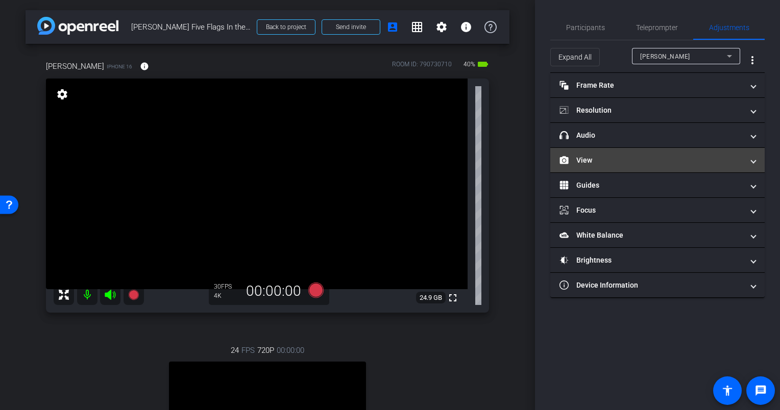
click at [600, 163] on mat-panel-title "View" at bounding box center [651, 160] width 184 height 11
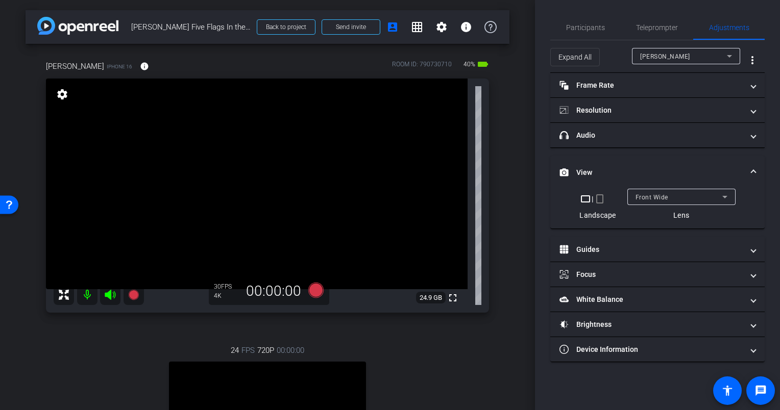
click at [591, 167] on mat-panel-title "View" at bounding box center [651, 172] width 184 height 11
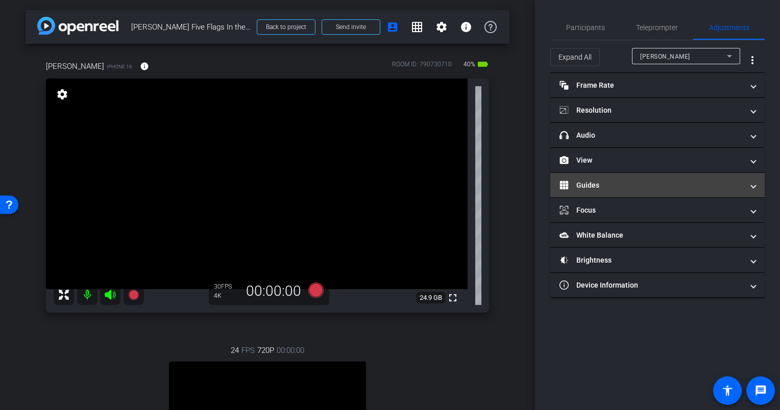
click at [592, 187] on mat-panel-title "Guides" at bounding box center [651, 185] width 184 height 11
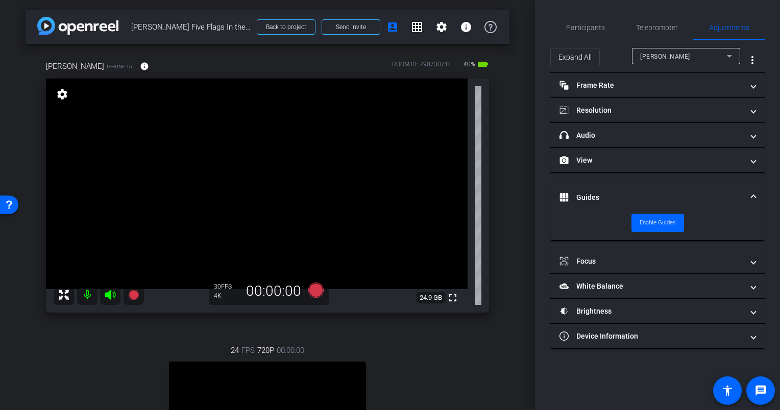
click at [592, 188] on mat-expansion-panel-header "Guides" at bounding box center [657, 197] width 214 height 33
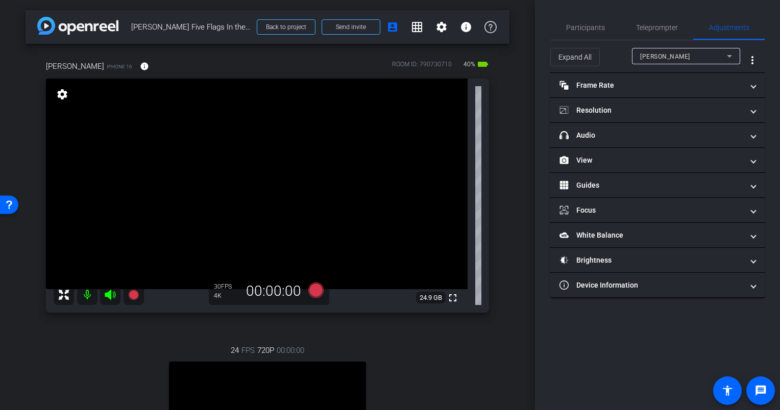
click at [504, 168] on div "Lucas iPhone 16 info ROOM ID: 790730710 40% battery_std fullscreen settings 24.…" at bounding box center [268, 296] width 484 height 505
click at [62, 92] on mat-icon "settings" at bounding box center [62, 94] width 14 height 12
click at [506, 212] on div "arrow_back Lucas Doppler Five Flags In the Moment Back to project Send invite a…" at bounding box center [267, 205] width 535 height 410
click at [588, 31] on span "Participants" at bounding box center [585, 27] width 39 height 7
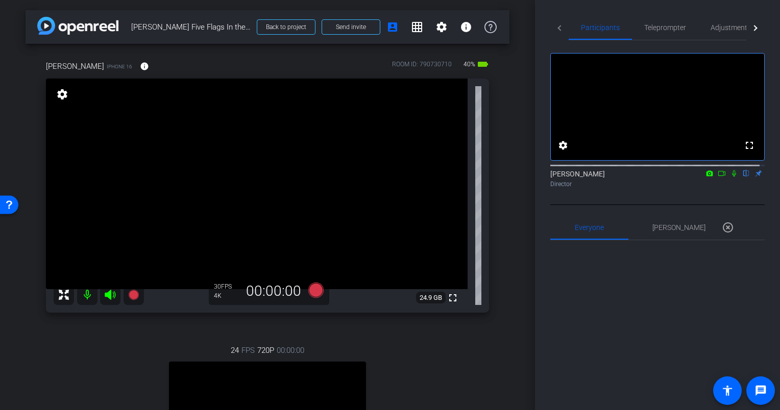
click at [499, 185] on div "Lucas iPhone 16 info ROOM ID: 790730710 40% battery_std fullscreen settings 24.…" at bounding box center [268, 296] width 484 height 505
click at [717, 177] on icon at bounding box center [721, 173] width 8 height 7
click at [743, 177] on icon at bounding box center [746, 173] width 8 height 7
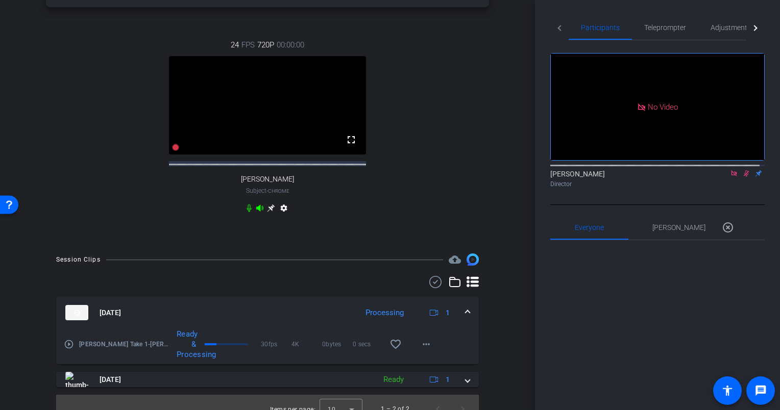
scroll to position [306, 0]
click at [245, 212] on icon at bounding box center [249, 208] width 8 height 8
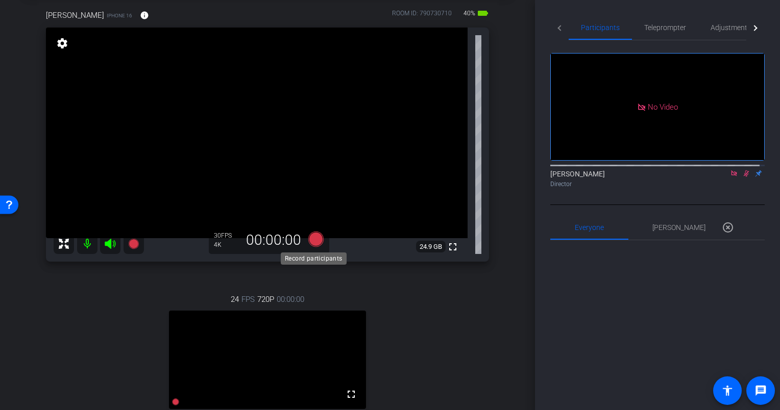
click at [314, 239] on icon at bounding box center [315, 239] width 15 height 15
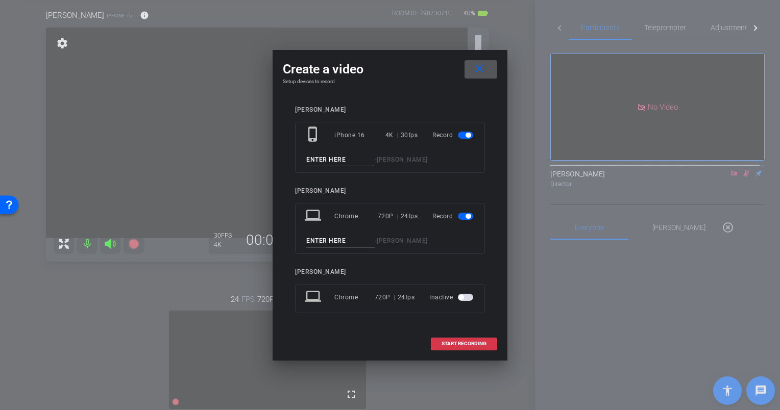
click at [347, 162] on input at bounding box center [340, 160] width 68 height 13
type input "Lucas Doppler Take 2"
click at [459, 216] on span "button" at bounding box center [465, 216] width 15 height 7
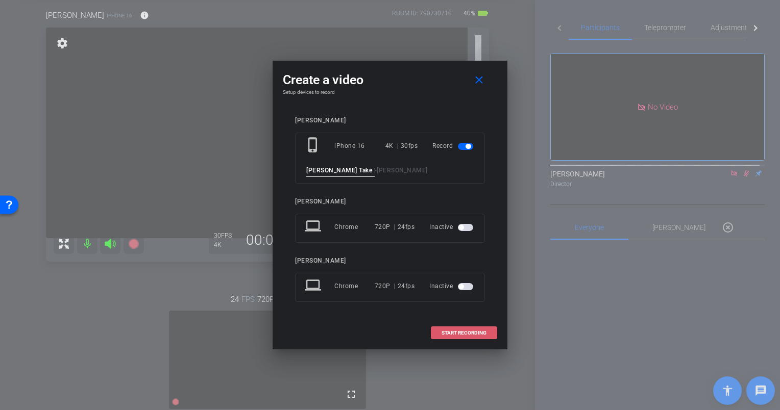
click at [470, 335] on span at bounding box center [463, 333] width 65 height 24
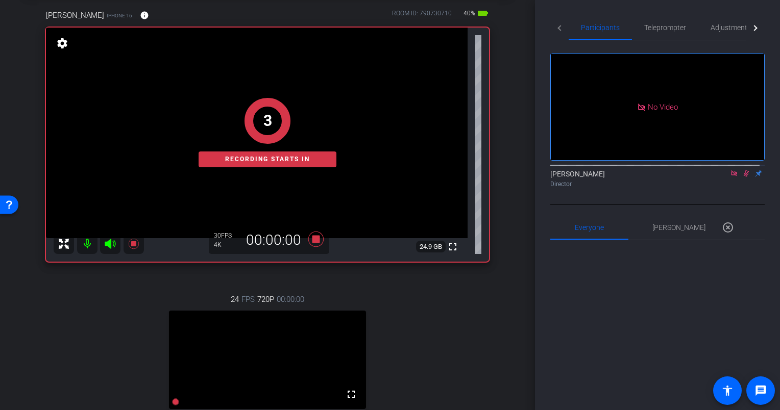
scroll to position [0, 0]
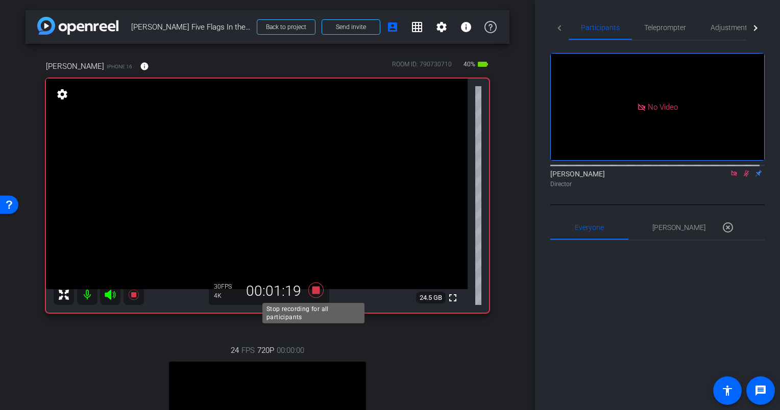
click at [312, 292] on icon at bounding box center [315, 290] width 15 height 15
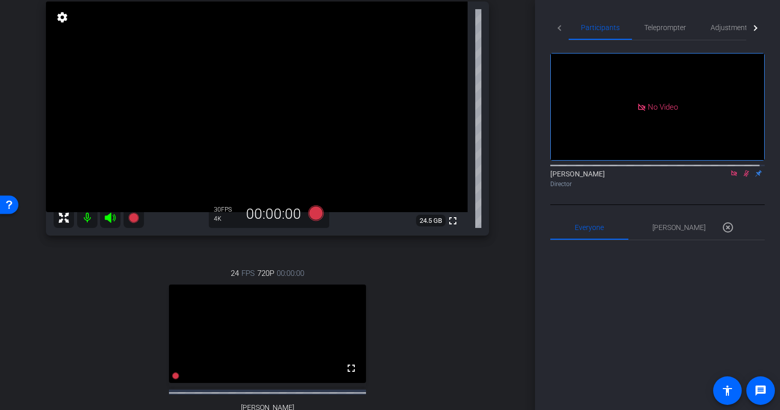
scroll to position [255, 0]
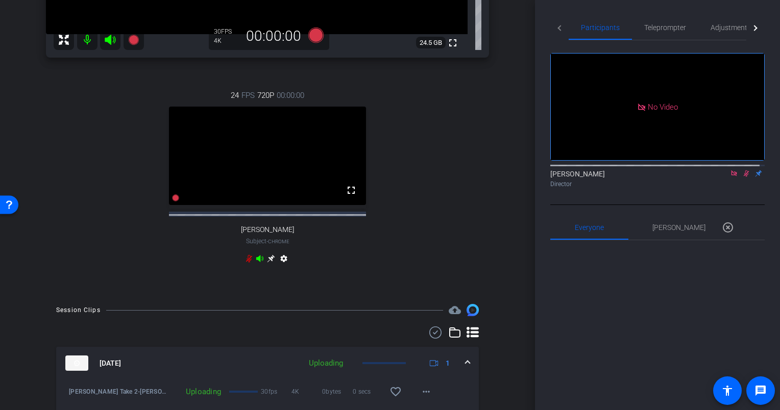
click at [247, 263] on icon at bounding box center [249, 259] width 8 height 8
click at [743, 177] on icon at bounding box center [746, 173] width 6 height 7
click at [730, 177] on icon at bounding box center [734, 173] width 8 height 7
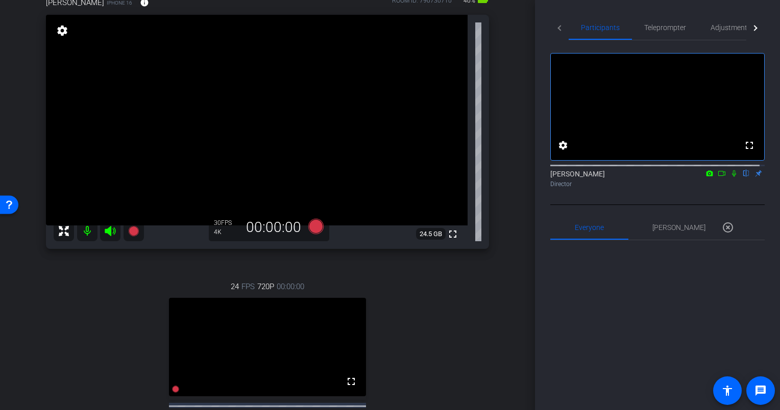
scroll to position [0, 0]
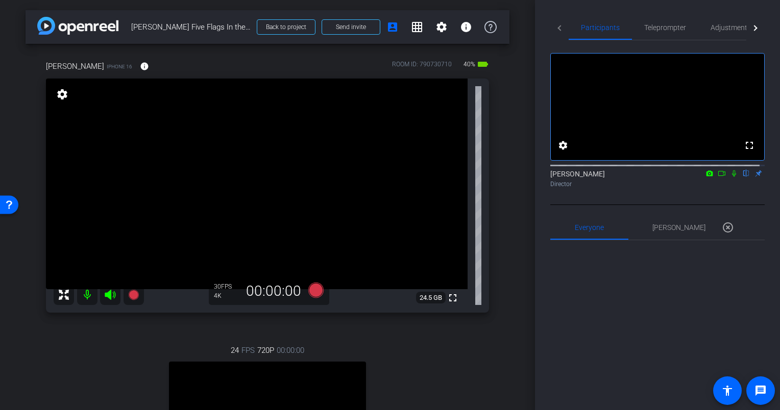
click at [500, 173] on div "Lucas iPhone 16 info ROOM ID: 790730710 40% battery_std fullscreen settings 24.…" at bounding box center [268, 296] width 484 height 505
click at [501, 167] on div "Lucas iPhone 16 info ROOM ID: 790730710 40% battery_std fullscreen settings 24.…" at bounding box center [268, 296] width 484 height 505
click at [498, 178] on div "Lucas iPhone 16 info ROOM ID: 790730710 40% battery_std fullscreen settings 24.…" at bounding box center [268, 296] width 484 height 505
click at [717, 177] on icon at bounding box center [721, 173] width 8 height 7
click at [744, 177] on icon at bounding box center [746, 173] width 4 height 7
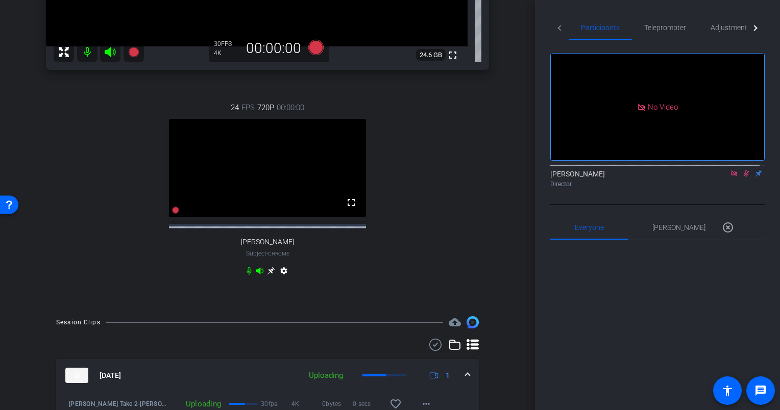
scroll to position [255, 0]
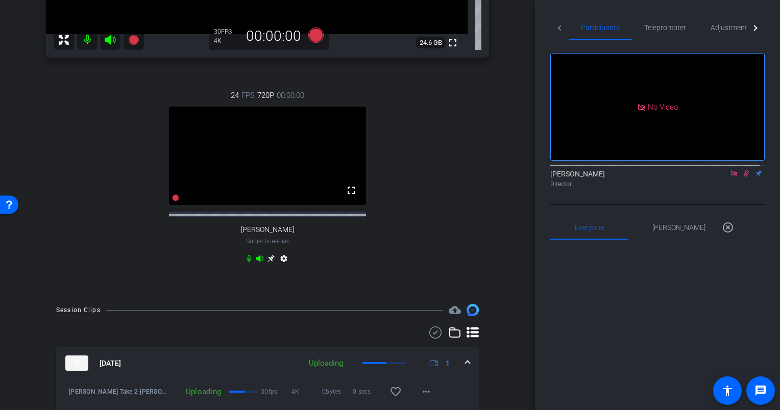
click at [247, 263] on icon at bounding box center [248, 259] width 5 height 8
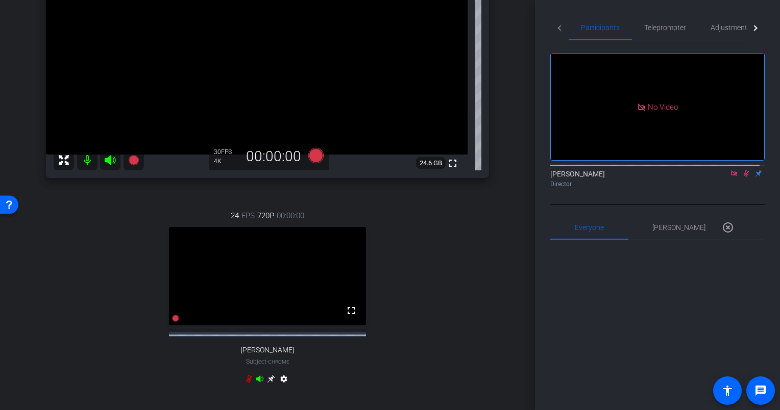
scroll to position [0, 0]
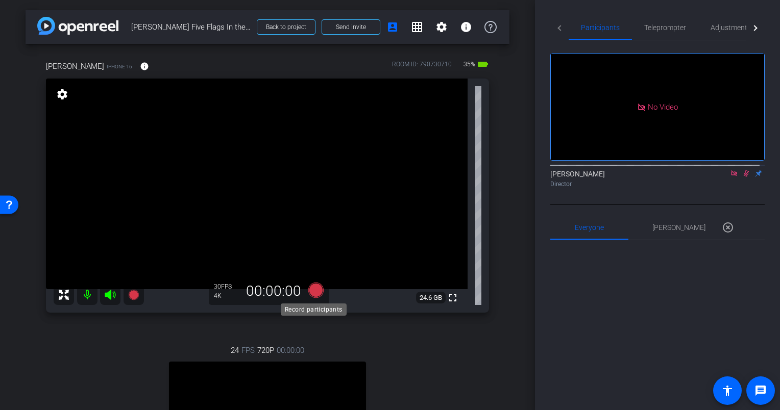
click at [318, 288] on icon at bounding box center [315, 290] width 15 height 15
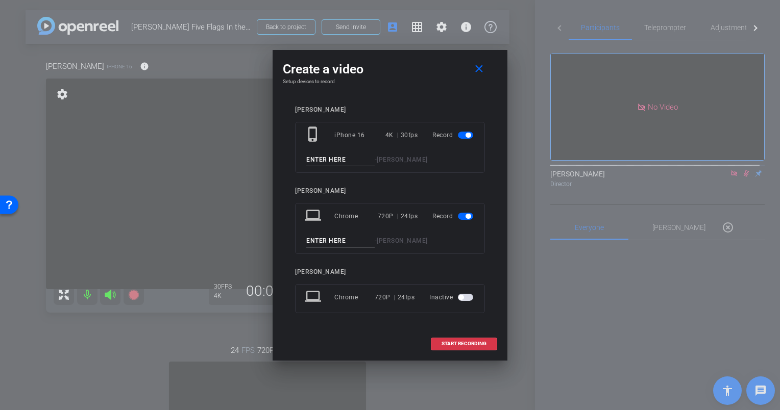
click at [463, 220] on mat-slide-toggle at bounding box center [466, 216] width 17 height 12
click at [461, 214] on span "button" at bounding box center [465, 216] width 15 height 7
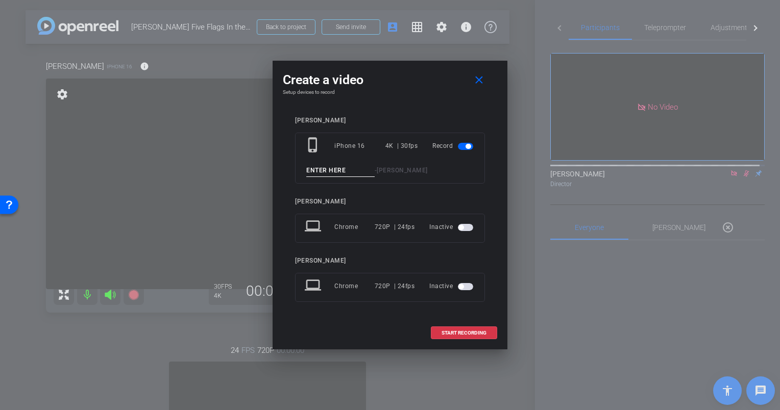
click at [336, 168] on input at bounding box center [340, 170] width 68 height 13
type input "Lucas Doppler Take 3"
click at [478, 335] on span "START RECORDING" at bounding box center [463, 333] width 45 height 5
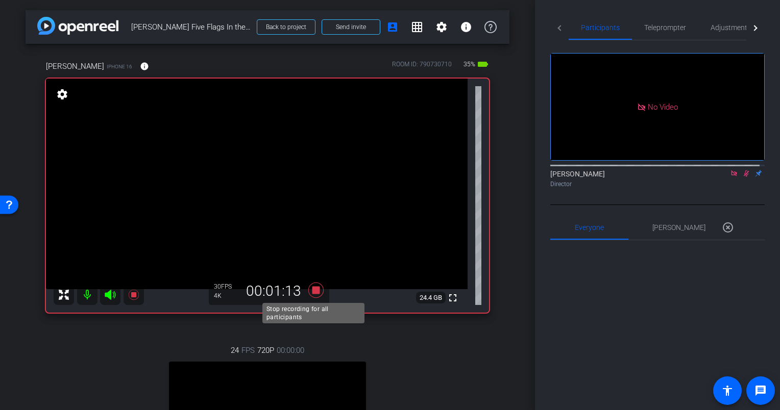
click at [311, 290] on icon at bounding box center [315, 290] width 15 height 15
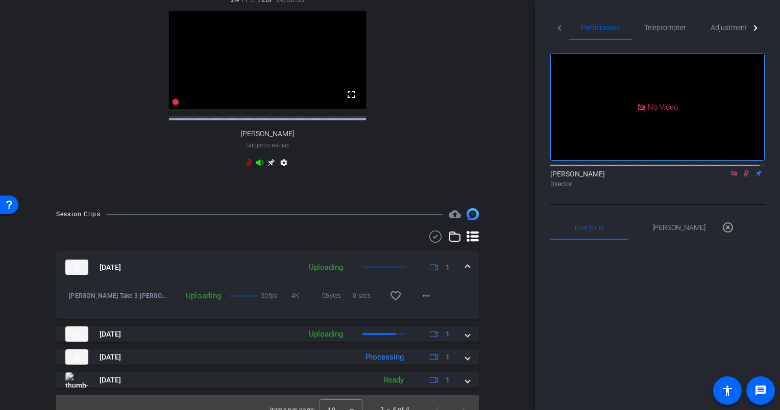
scroll to position [357, 0]
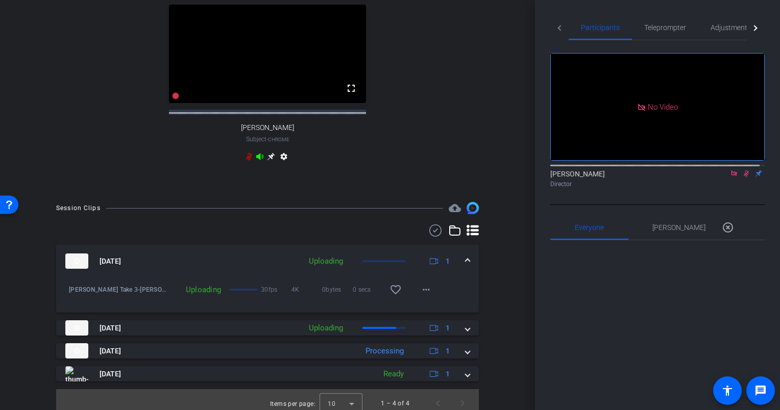
click at [248, 161] on icon at bounding box center [249, 157] width 8 height 8
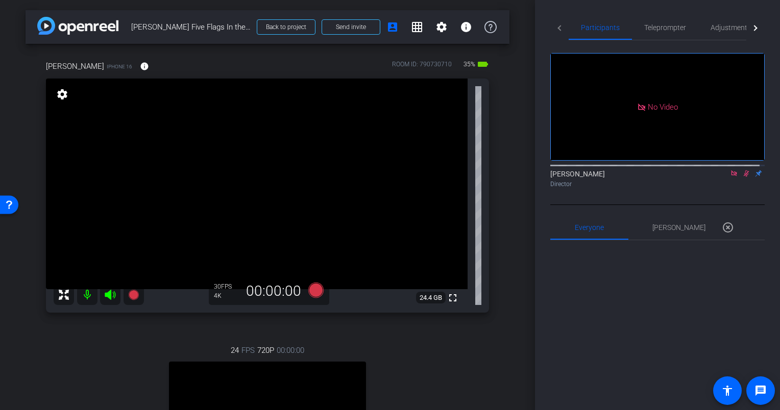
click at [731, 176] on icon at bounding box center [734, 173] width 6 height 6
click at [728, 178] on mat-icon at bounding box center [734, 173] width 12 height 9
click at [502, 172] on div "Lucas iPhone 16 info ROOM ID: 790730710 35% battery_std fullscreen settings 24.…" at bounding box center [268, 296] width 484 height 505
click at [493, 176] on div "Lucas iPhone 16 info ROOM ID: 790730710 35% battery_std fullscreen settings 24.…" at bounding box center [268, 296] width 484 height 505
click at [491, 177] on div "Lucas iPhone 16 info ROOM ID: 790730710 35% battery_std fullscreen settings 24.…" at bounding box center [268, 296] width 484 height 505
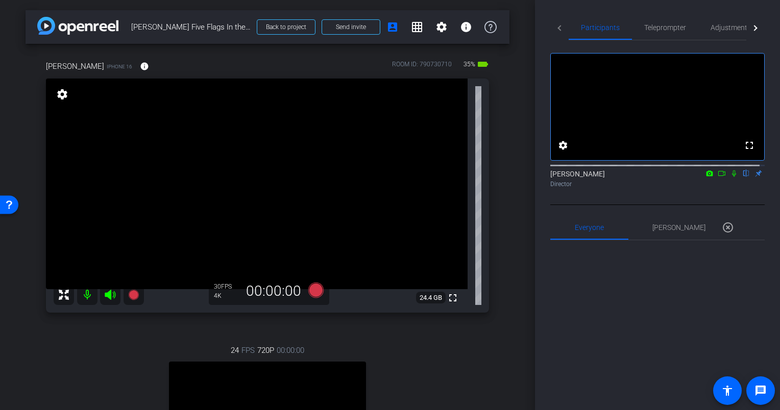
click at [498, 184] on div "Lucas iPhone 16 info ROOM ID: 790730710 35% battery_std fullscreen settings 24.…" at bounding box center [268, 296] width 484 height 505
click at [718, 177] on icon at bounding box center [721, 173] width 8 height 7
click at [742, 177] on icon at bounding box center [746, 173] width 8 height 7
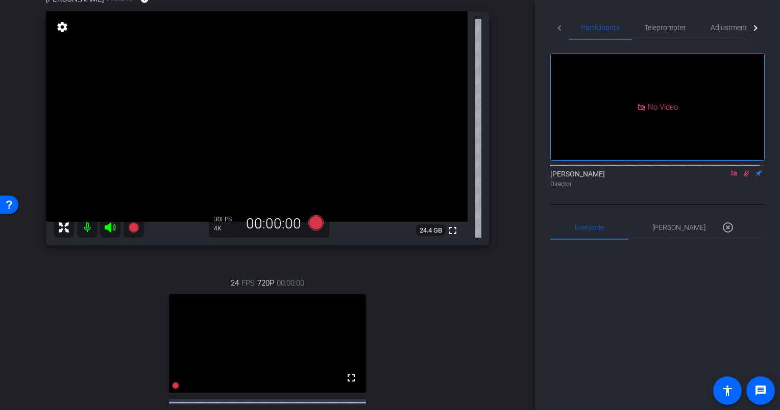
scroll to position [255, 0]
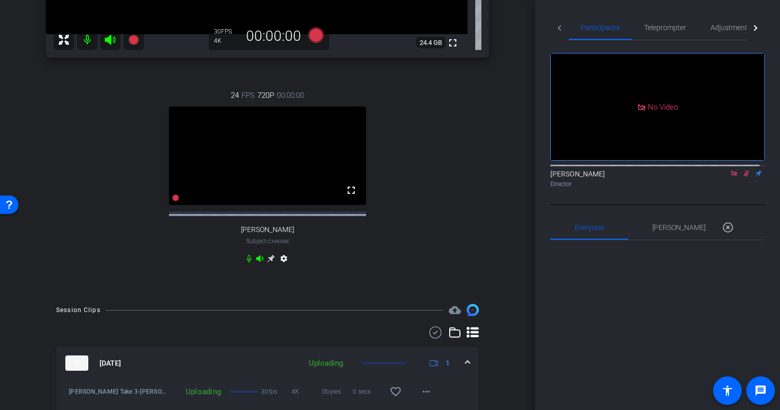
click at [246, 263] on icon at bounding box center [249, 259] width 8 height 8
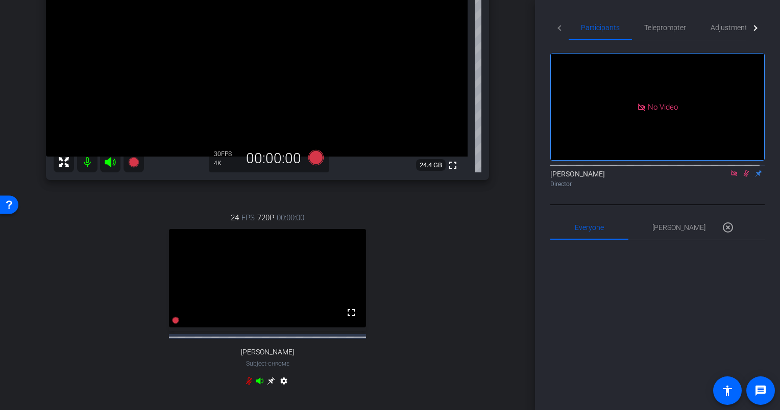
scroll to position [0, 0]
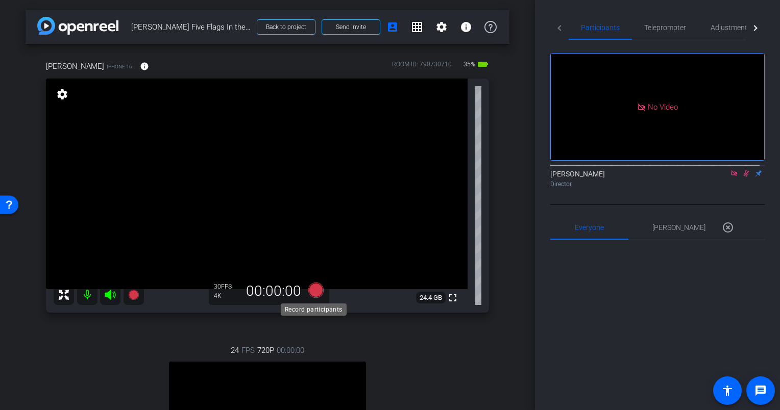
click at [313, 290] on icon at bounding box center [315, 290] width 15 height 15
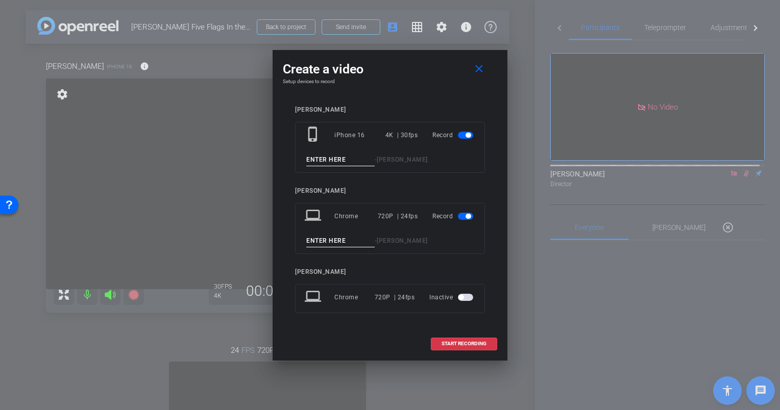
click at [321, 157] on input at bounding box center [340, 160] width 68 height 13
type input "Lucas Doppler Take 4"
click at [461, 219] on span "button" at bounding box center [465, 216] width 15 height 7
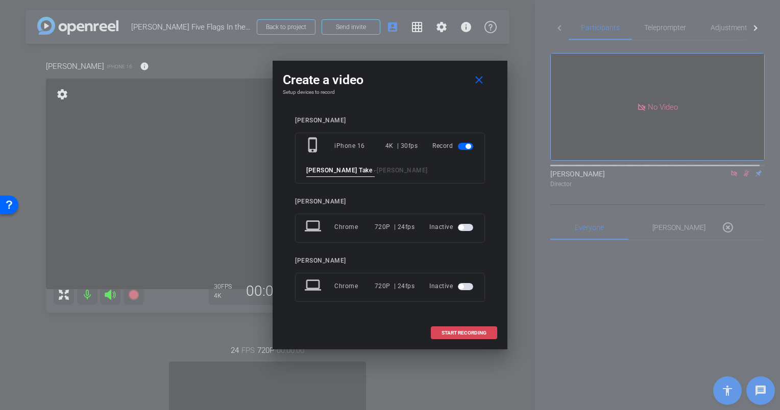
click at [469, 335] on span "START RECORDING" at bounding box center [463, 333] width 45 height 5
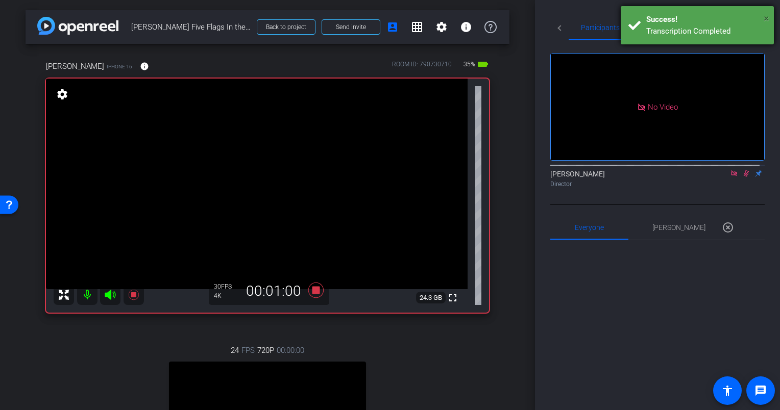
click at [765, 17] on span "×" at bounding box center [766, 18] width 6 height 12
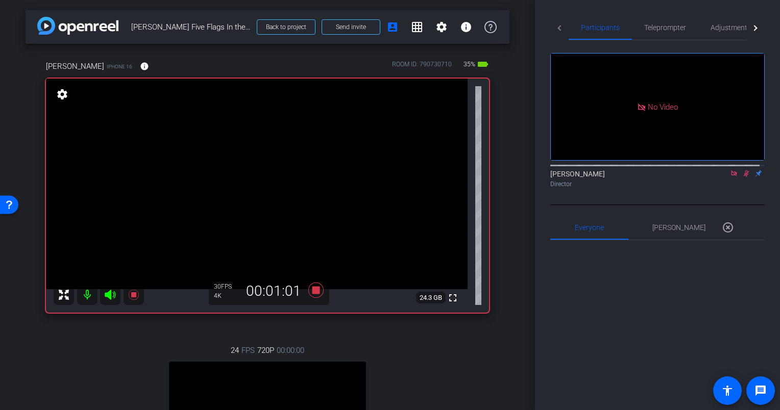
click at [503, 172] on div "Lucas iPhone 16 info ROOM ID: 790730710 35% battery_std fullscreen settings 24.…" at bounding box center [268, 296] width 484 height 505
click at [312, 290] on icon at bounding box center [315, 290] width 15 height 15
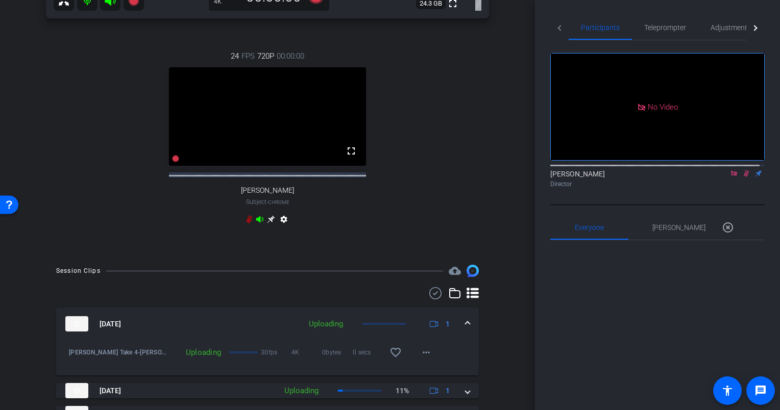
scroll to position [306, 0]
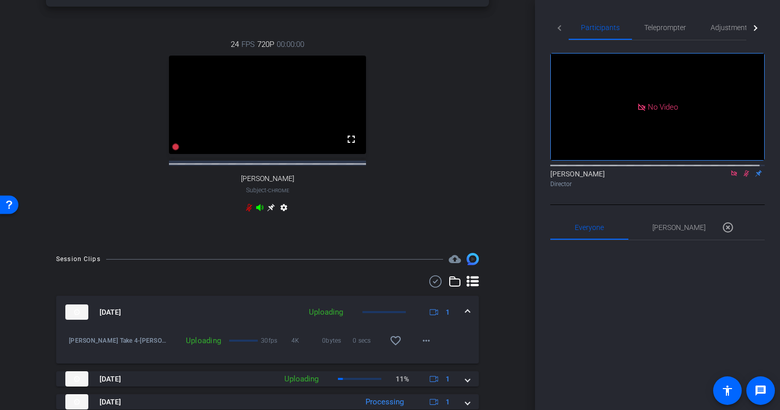
click at [249, 212] on icon at bounding box center [249, 208] width 8 height 8
click at [731, 176] on icon at bounding box center [734, 173] width 6 height 6
drag, startPoint x: 739, startPoint y: 183, endPoint x: 731, endPoint y: 189, distance: 9.5
click at [733, 189] on div "Chris Flanery flip Director" at bounding box center [657, 179] width 214 height 20
click at [730, 177] on icon at bounding box center [734, 173] width 8 height 7
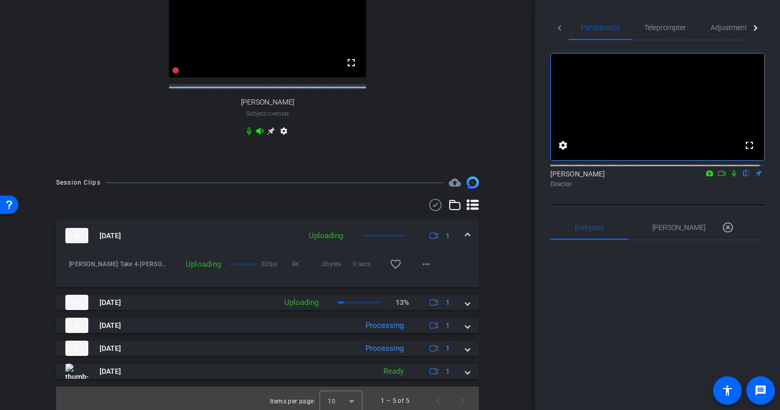
scroll to position [396, 0]
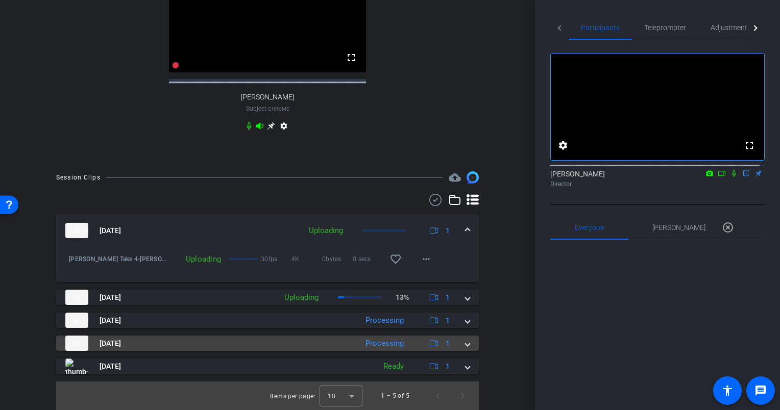
click at [464, 343] on mat-expansion-panel-header "Aug 21, 2025 Processing 1" at bounding box center [267, 343] width 423 height 15
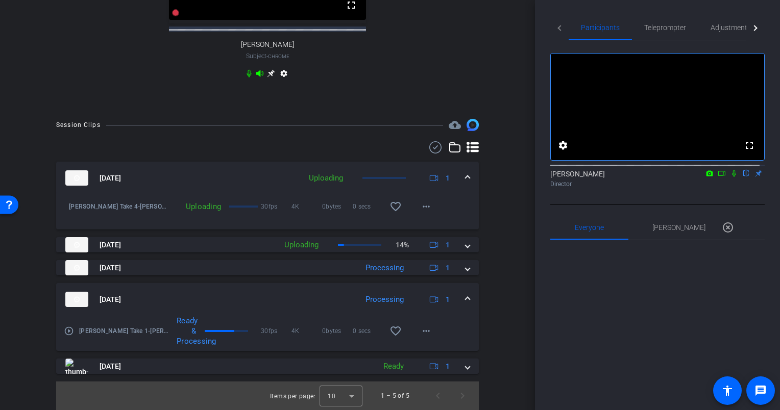
scroll to position [449, 0]
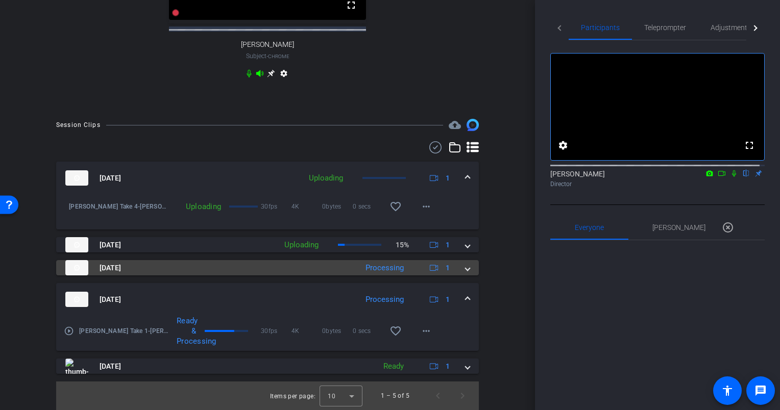
click at [459, 270] on div "Aug 21, 2025 Processing 1" at bounding box center [265, 267] width 400 height 15
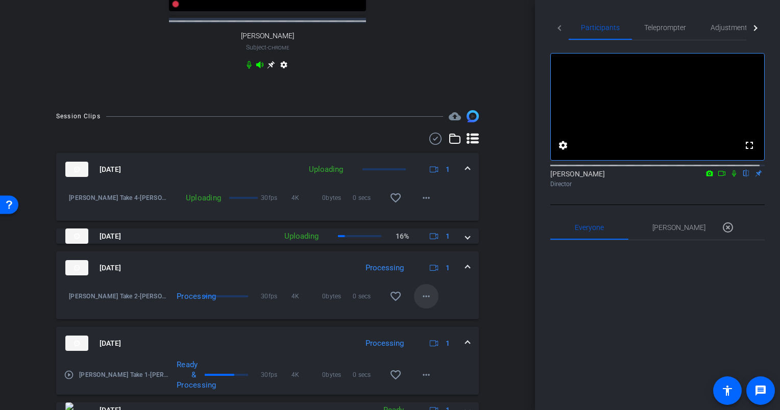
click at [421, 303] on mat-icon "more_horiz" at bounding box center [426, 296] width 12 height 12
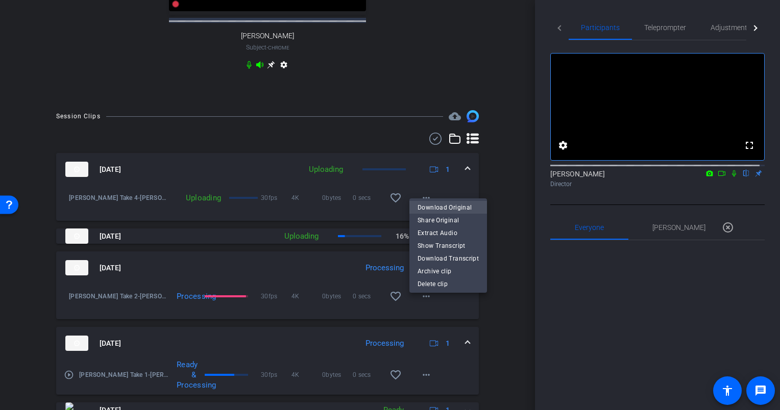
click at [442, 203] on span "Download Original" at bounding box center [447, 208] width 61 height 12
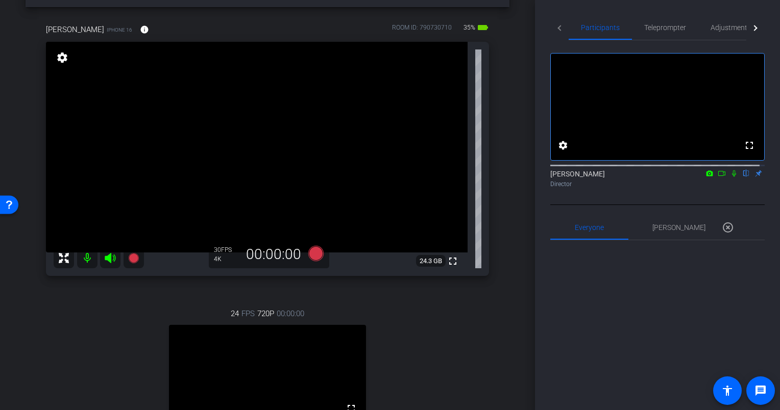
scroll to position [0, 0]
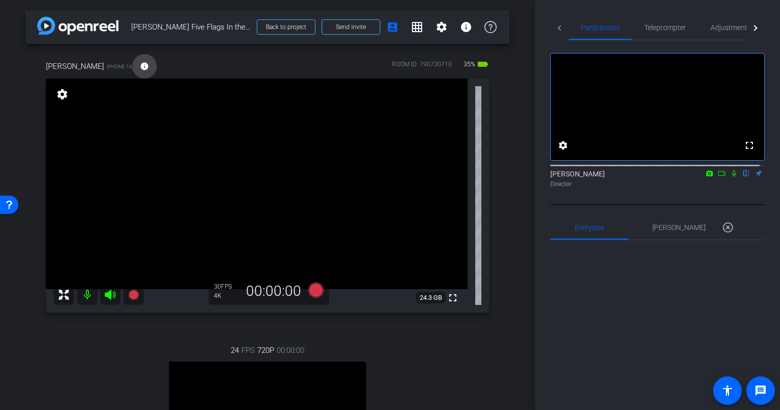
click at [140, 65] on mat-icon "info" at bounding box center [144, 66] width 9 height 9
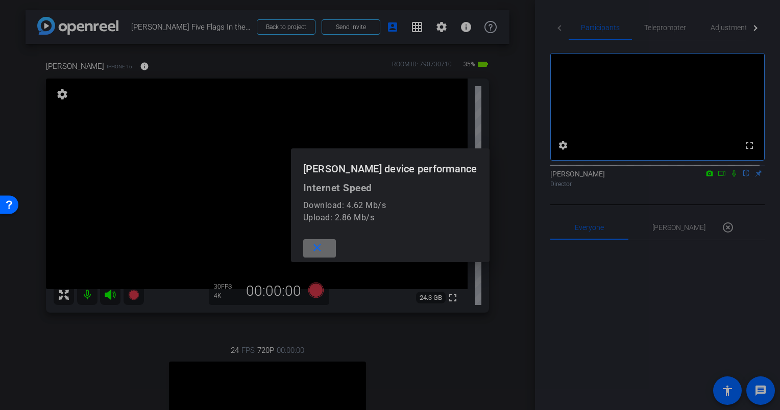
click at [324, 246] on mat-icon "close" at bounding box center [317, 248] width 13 height 13
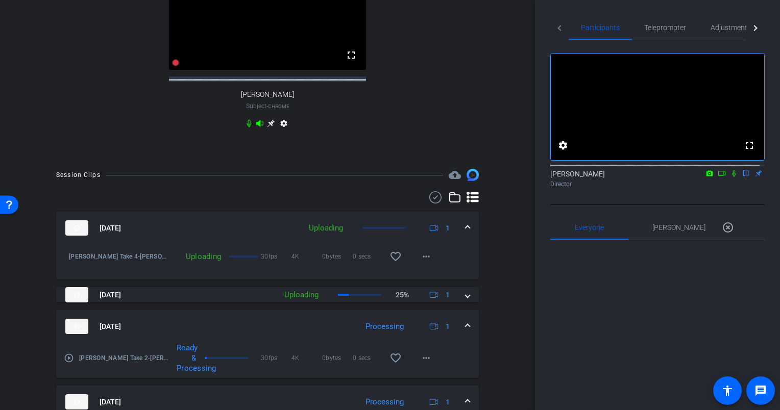
scroll to position [408, 0]
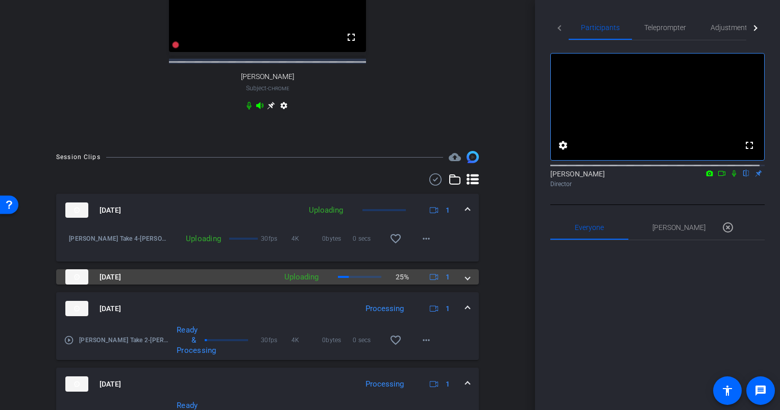
click at [465, 283] on span at bounding box center [467, 277] width 4 height 11
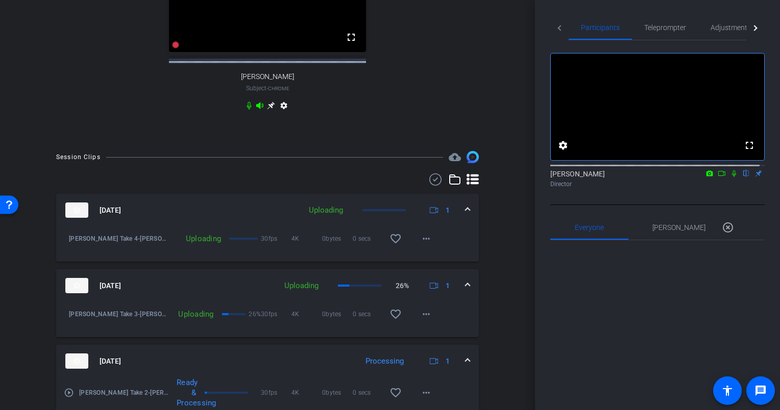
click at [465, 291] on span at bounding box center [467, 286] width 4 height 11
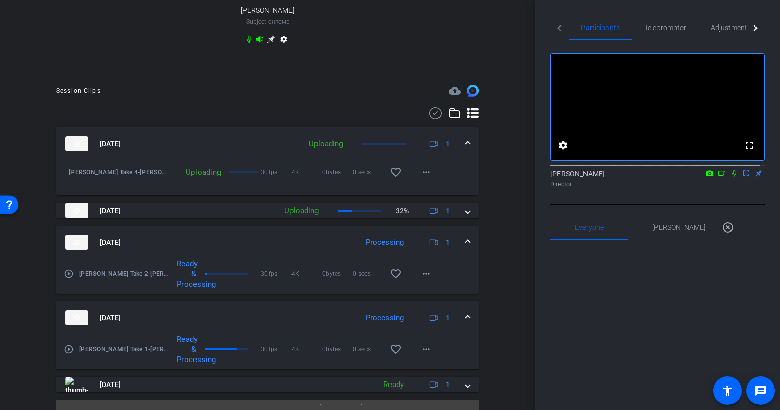
scroll to position [451, 0]
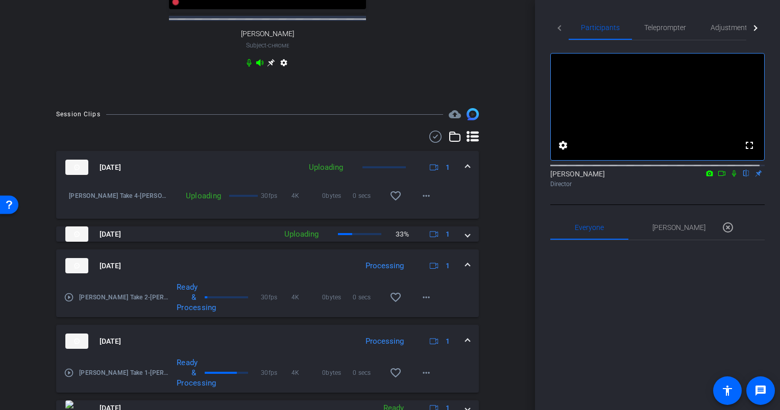
click at [459, 175] on div "Aug 21, 2025 Uploading 1" at bounding box center [265, 167] width 400 height 15
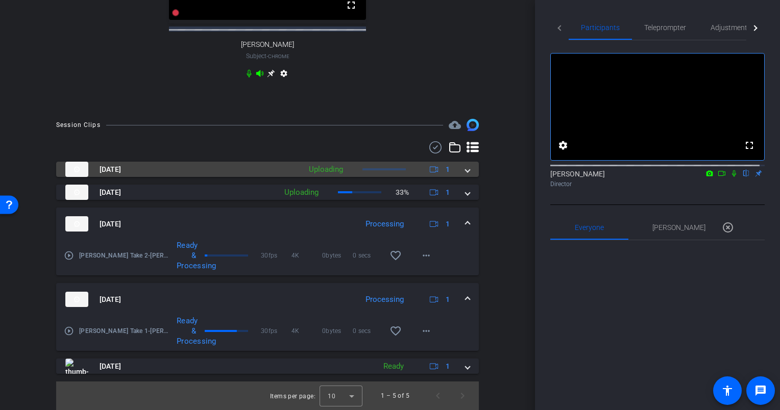
click at [465, 169] on span at bounding box center [467, 169] width 4 height 11
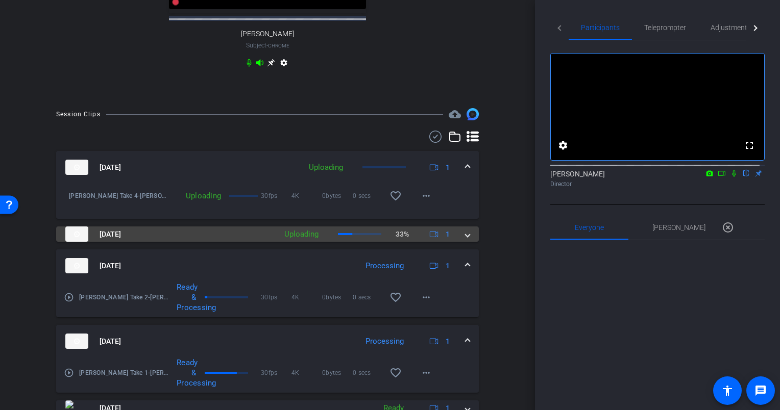
click at [465, 240] on span at bounding box center [467, 234] width 4 height 11
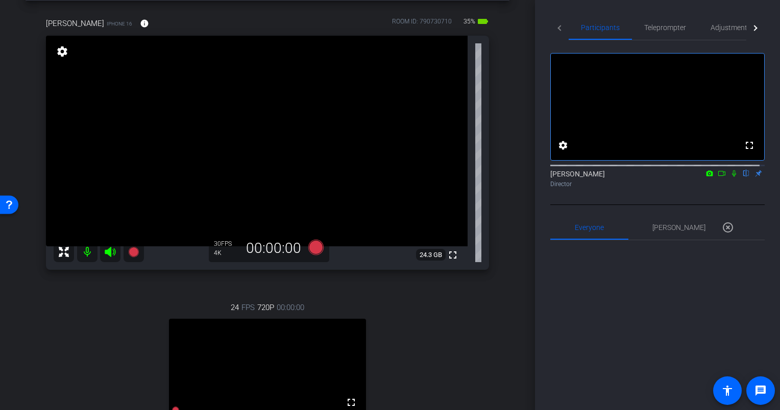
scroll to position [0, 0]
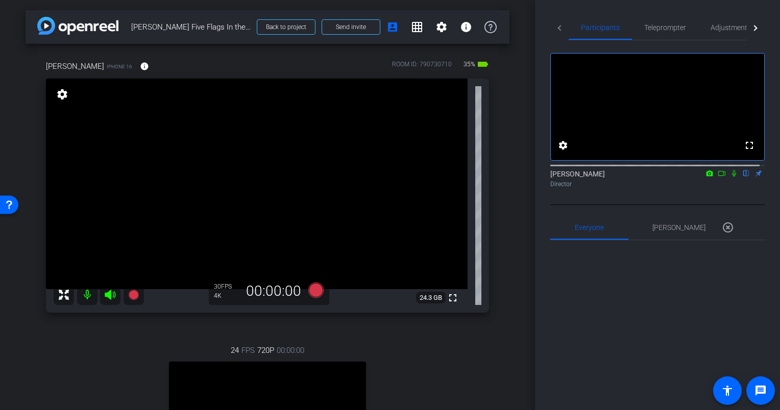
click at [500, 181] on div "Lucas iPhone 16 info ROOM ID: 790730710 35% battery_std fullscreen settings 24.…" at bounding box center [268, 296] width 484 height 505
click at [509, 178] on div "arrow_back Lucas Doppler Five Flags In the Moment Back to project Send invite a…" at bounding box center [267, 205] width 535 height 410
click at [508, 198] on div "arrow_back Lucas Doppler Five Flags In the Moment Back to project Send invite a…" at bounding box center [267, 205] width 535 height 410
click at [493, 163] on div "Lucas iPhone 16 info ROOM ID: 790730710 35% battery_std fullscreen settings 24.…" at bounding box center [268, 296] width 484 height 505
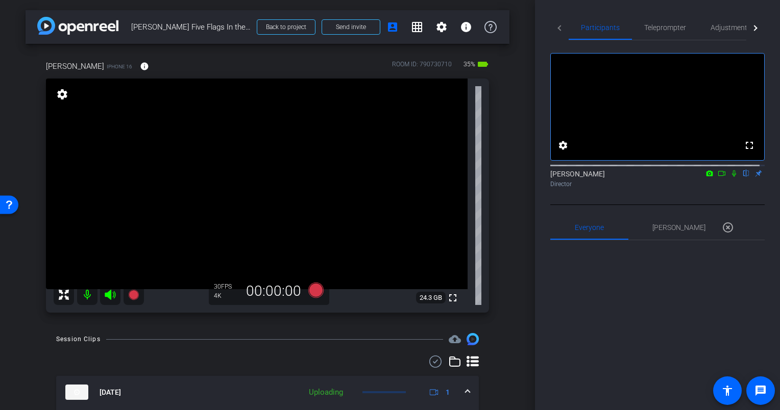
click at [504, 188] on div "arrow_back Lucas Doppler Five Flags In the Moment Back to project Send invite a…" at bounding box center [267, 205] width 535 height 410
click at [498, 192] on div "Lucas iPhone 16 info ROOM ID: 790730710 35% battery_std fullscreen settings 24.…" at bounding box center [268, 183] width 484 height 279
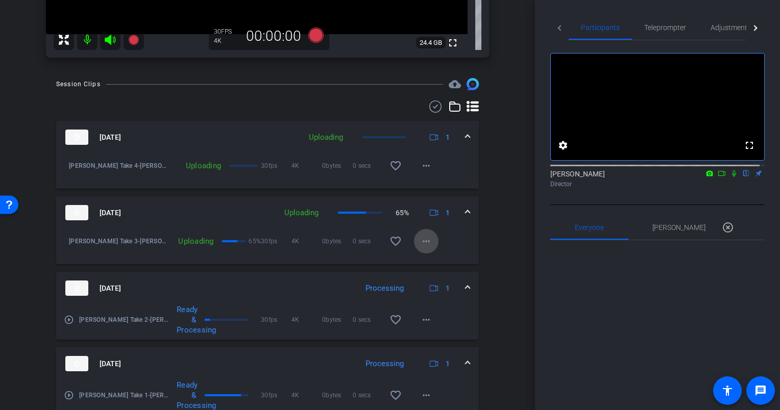
click at [420, 243] on mat-icon "more_horiz" at bounding box center [426, 241] width 12 height 12
click at [499, 240] on div at bounding box center [390, 205] width 780 height 410
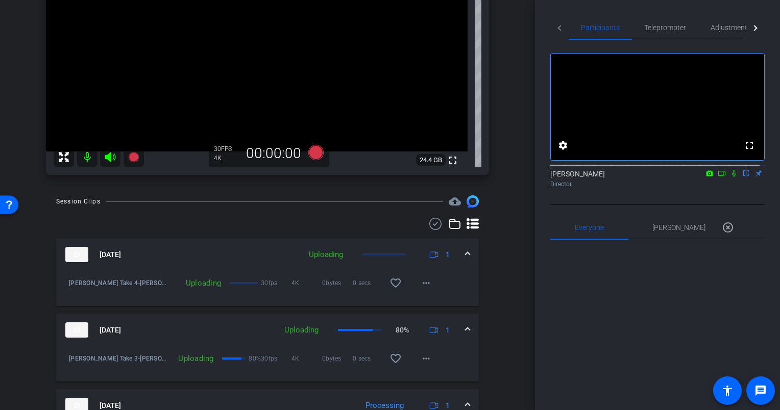
scroll to position [153, 0]
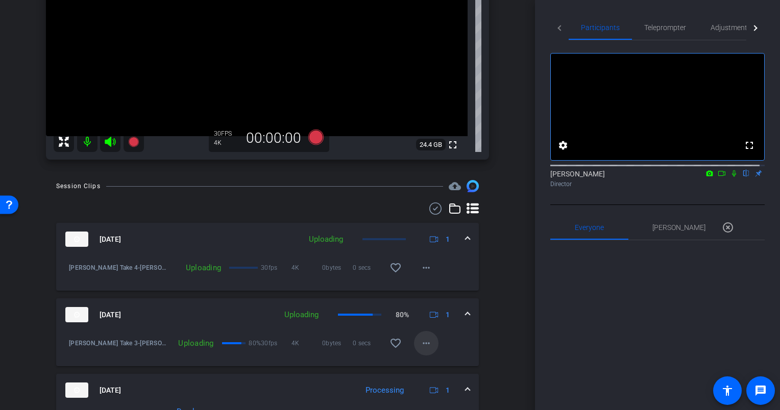
click at [421, 339] on mat-icon "more_horiz" at bounding box center [426, 343] width 12 height 12
click at [506, 310] on div at bounding box center [390, 205] width 780 height 410
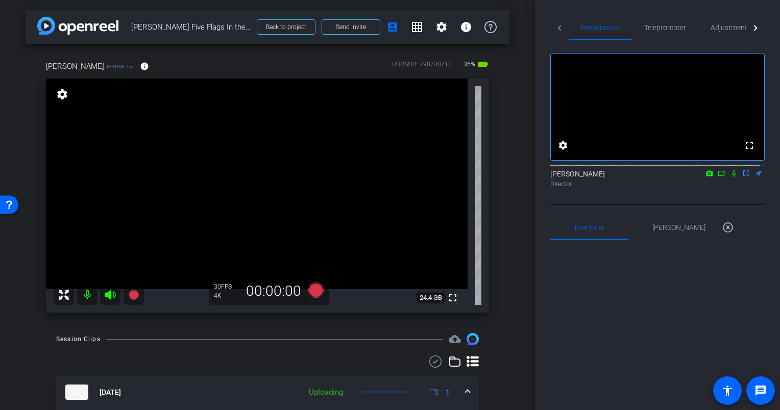
click at [504, 159] on div "Lucas iPhone 16 info ROOM ID: 790730710 35% battery_std fullscreen settings 24.…" at bounding box center [268, 183] width 484 height 279
click at [502, 188] on div "Lucas iPhone 16 info ROOM ID: 790730710 35% battery_std fullscreen settings 24.…" at bounding box center [268, 183] width 484 height 279
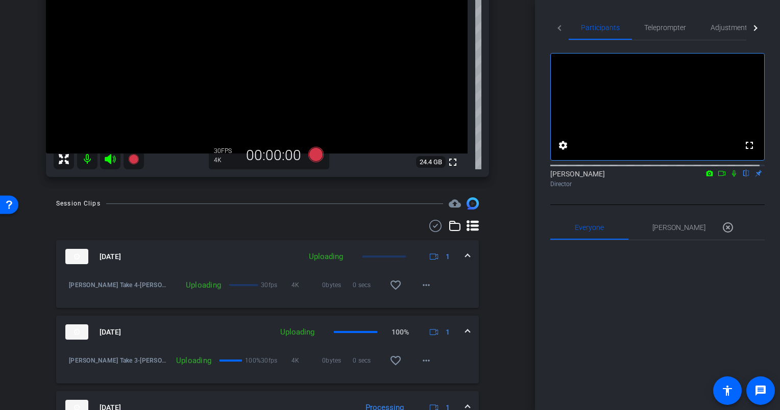
scroll to position [153, 0]
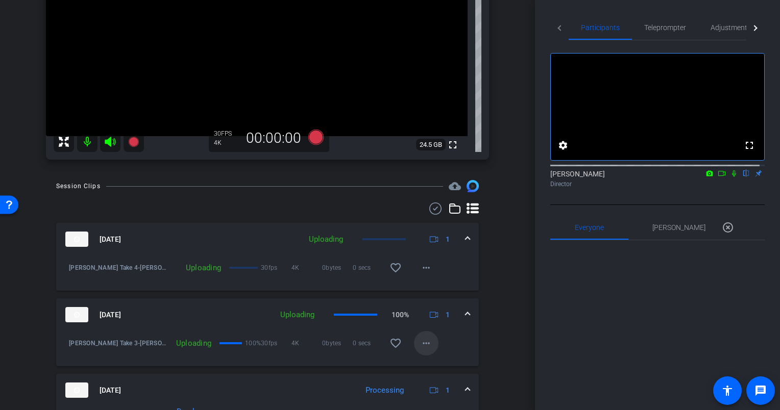
click at [420, 345] on mat-icon "more_horiz" at bounding box center [426, 343] width 12 height 12
click at [420, 343] on div at bounding box center [390, 205] width 780 height 410
click at [494, 247] on div "Session Clips cloud_upload Aug 21, 2025 Uploading 1 Lucas Doppler Take 4-Lucas-…" at bounding box center [268, 378] width 484 height 396
click at [425, 341] on mat-icon "more_horiz" at bounding box center [426, 343] width 12 height 12
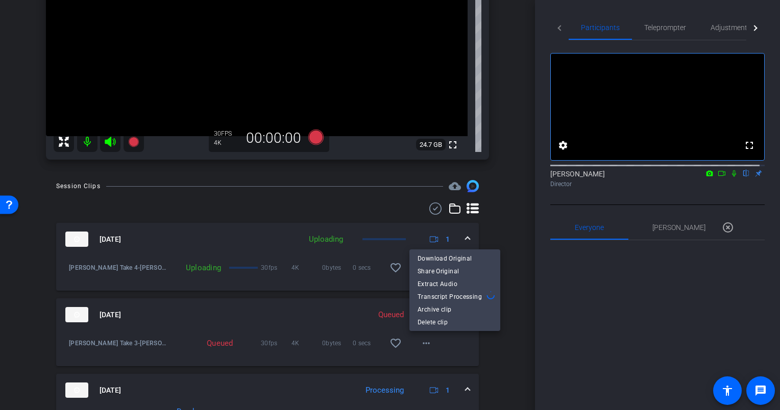
click at [502, 342] on div at bounding box center [390, 205] width 780 height 410
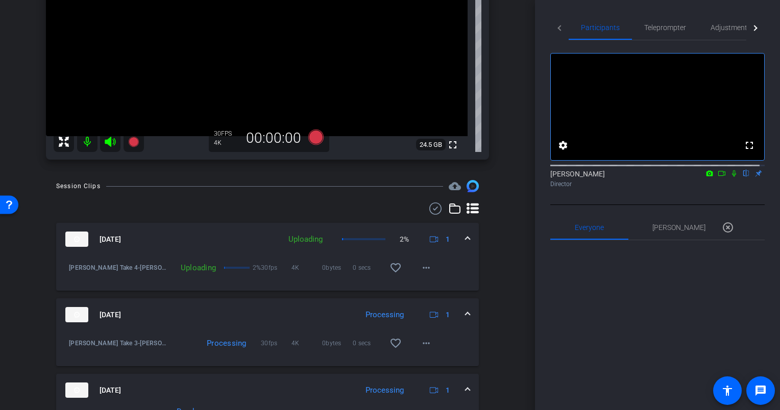
scroll to position [204, 0]
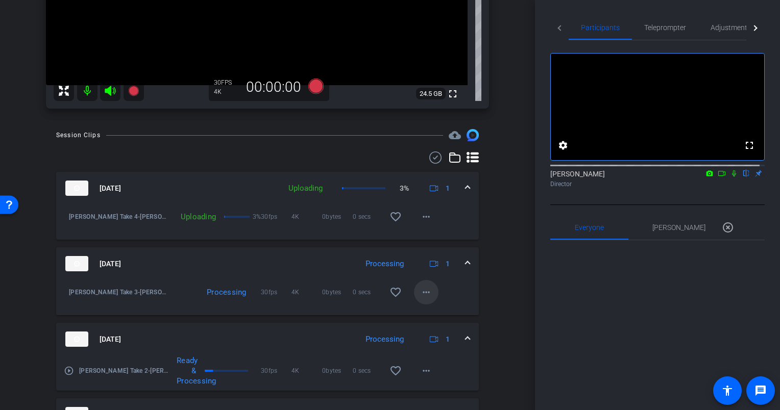
click at [420, 292] on mat-icon "more_horiz" at bounding box center [426, 292] width 12 height 12
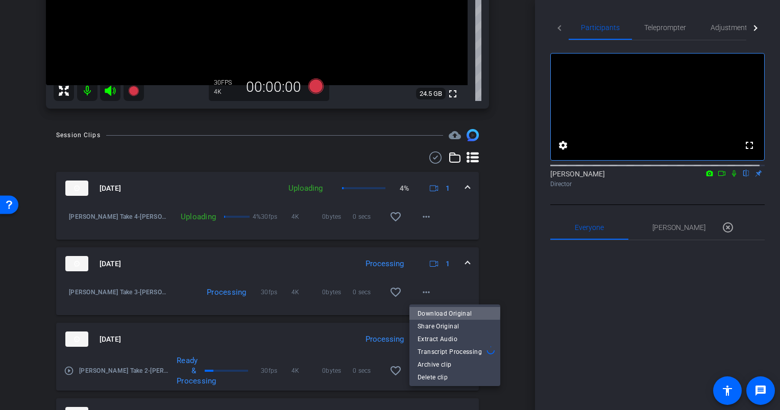
click at [447, 312] on span "Download Original" at bounding box center [454, 314] width 75 height 12
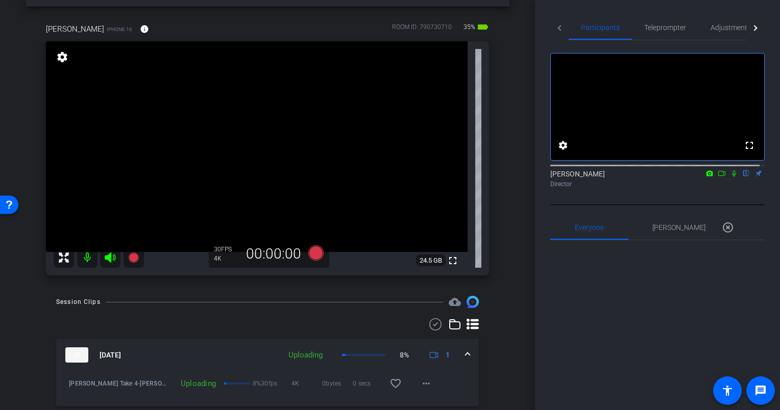
scroll to position [0, 0]
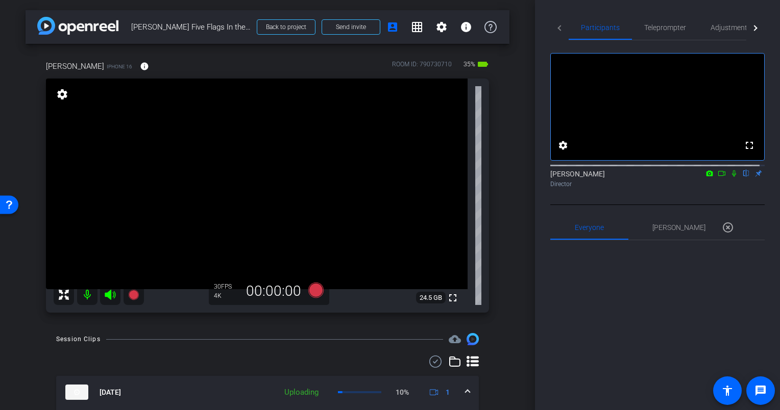
click at [499, 159] on div "Lucas iPhone 16 info ROOM ID: 790730710 35% battery_std fullscreen settings 24.…" at bounding box center [268, 183] width 484 height 279
click at [498, 190] on div "Lucas iPhone 16 info ROOM ID: 790730710 30% battery_std fullscreen settings 24.…" at bounding box center [268, 183] width 484 height 279
click at [505, 140] on div "arrow_back Lucas Doppler Five Flags In the Moment Back to project Send invite a…" at bounding box center [267, 205] width 535 height 410
click at [504, 136] on div "arrow_back Lucas Doppler Five Flags In the Moment Back to project Send invite a…" at bounding box center [267, 205] width 535 height 410
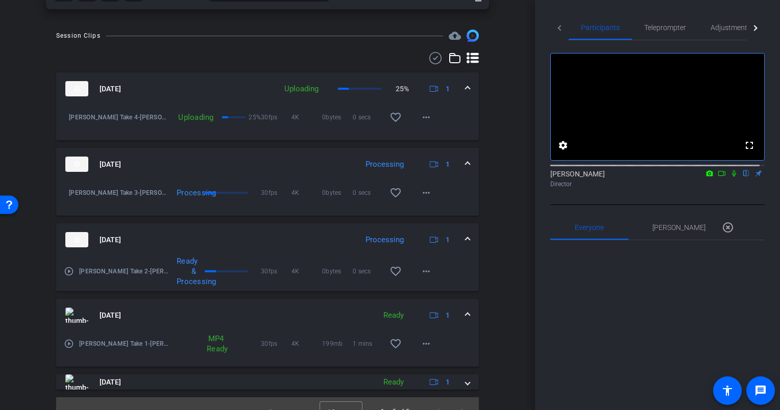
scroll to position [306, 0]
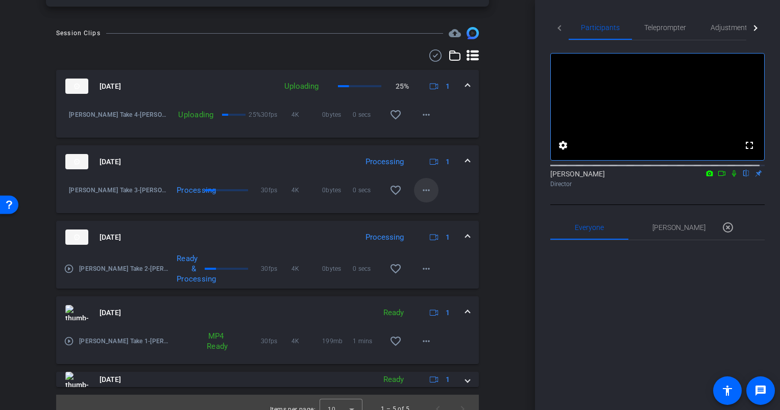
click at [421, 190] on mat-icon "more_horiz" at bounding box center [426, 190] width 12 height 12
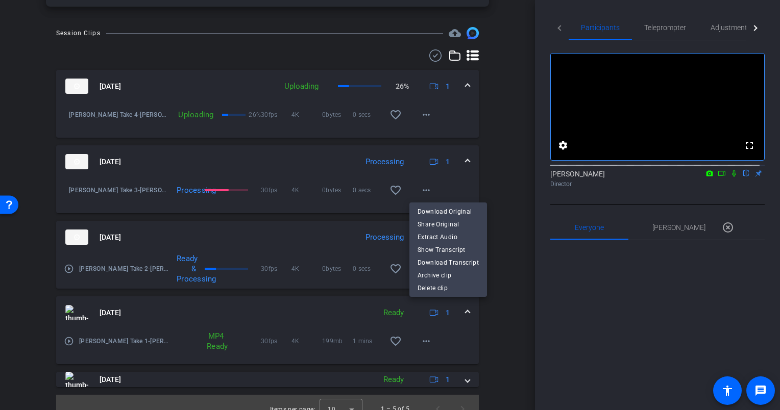
click at [495, 176] on div at bounding box center [390, 205] width 780 height 410
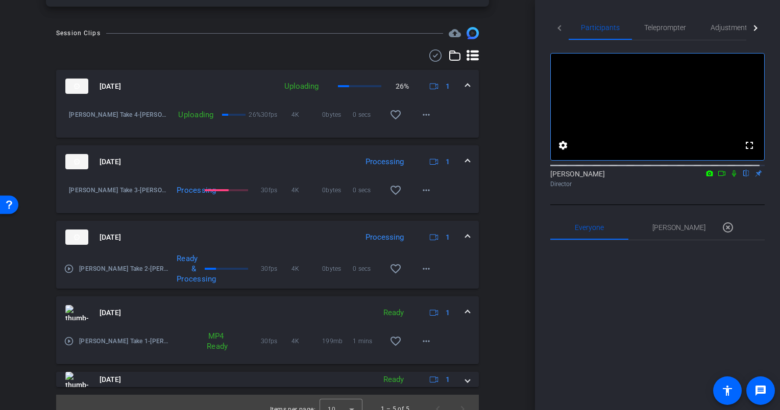
scroll to position [0, 0]
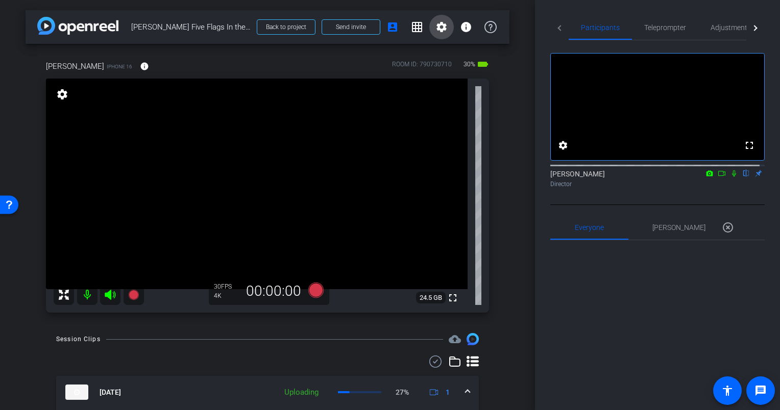
click at [437, 28] on mat-icon "settings" at bounding box center [441, 27] width 12 height 12
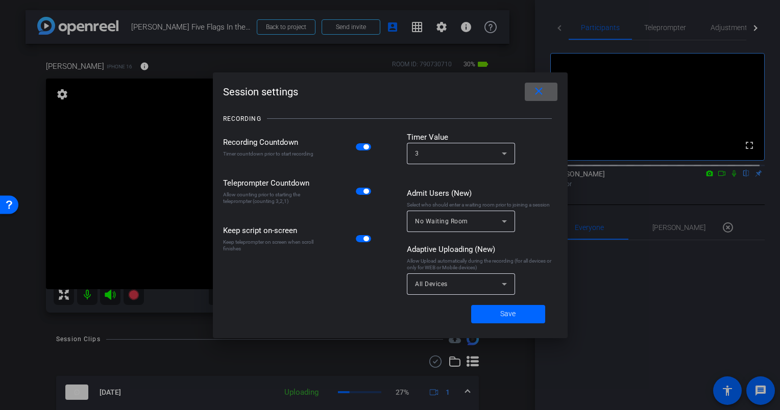
click at [435, 25] on div at bounding box center [390, 205] width 780 height 410
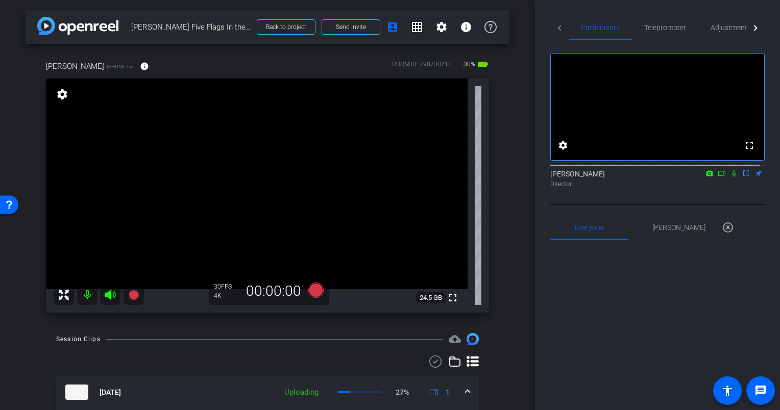
click at [507, 128] on div "arrow_back Lucas Doppler Five Flags In the Moment Back to project Send invite a…" at bounding box center [267, 205] width 535 height 410
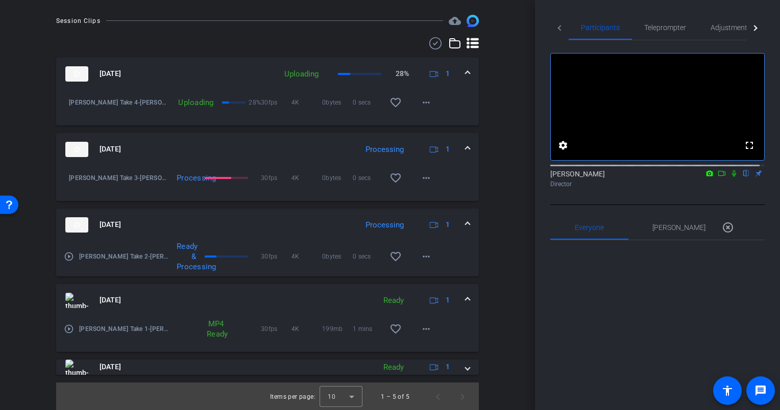
scroll to position [256, 0]
click at [427, 171] on mat-icon "more_horiz" at bounding box center [426, 177] width 12 height 12
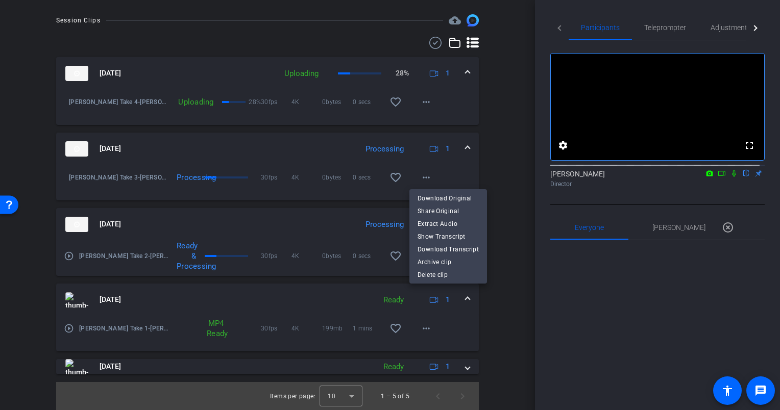
click at [511, 176] on div at bounding box center [390, 205] width 780 height 410
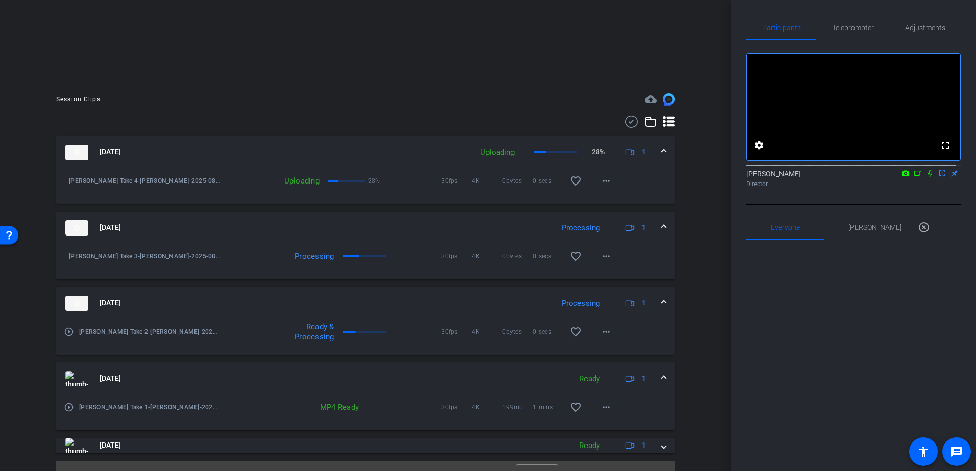
scroll to position [195, 0]
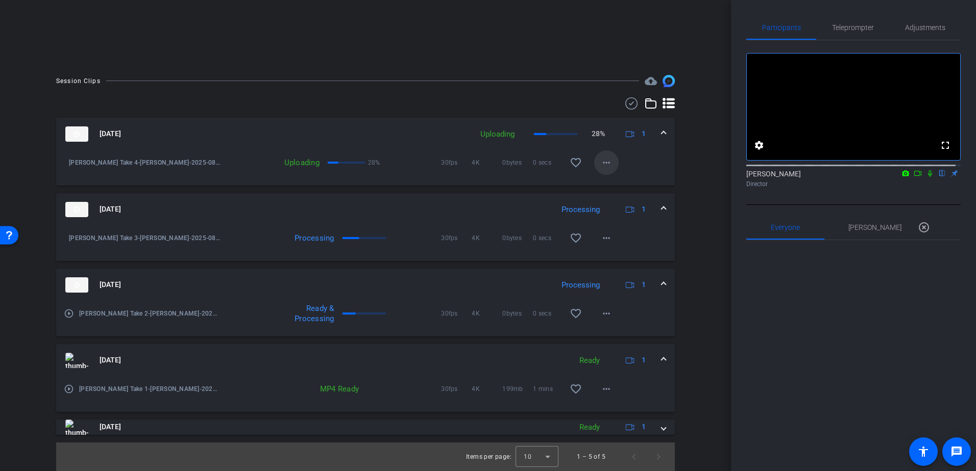
click at [601, 166] on mat-icon "more_horiz" at bounding box center [606, 163] width 12 height 12
click at [692, 163] on div at bounding box center [488, 235] width 976 height 471
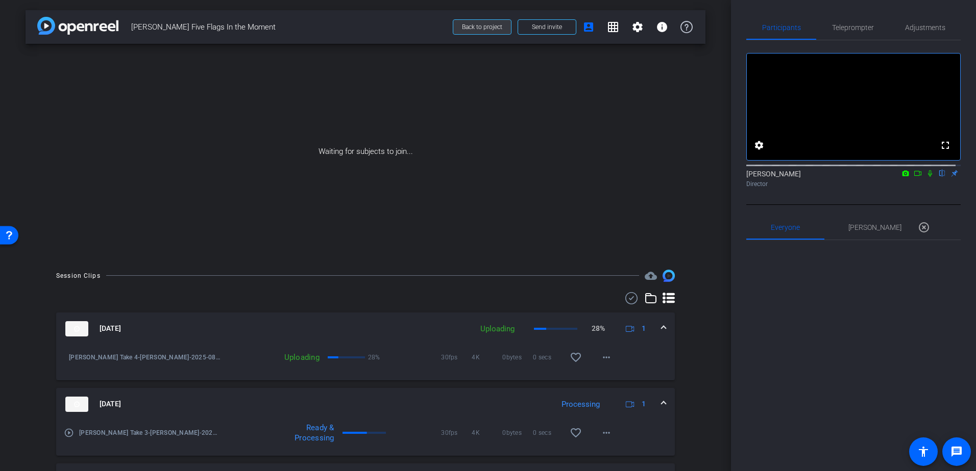
click at [488, 26] on span "Back to project" at bounding box center [482, 26] width 40 height 7
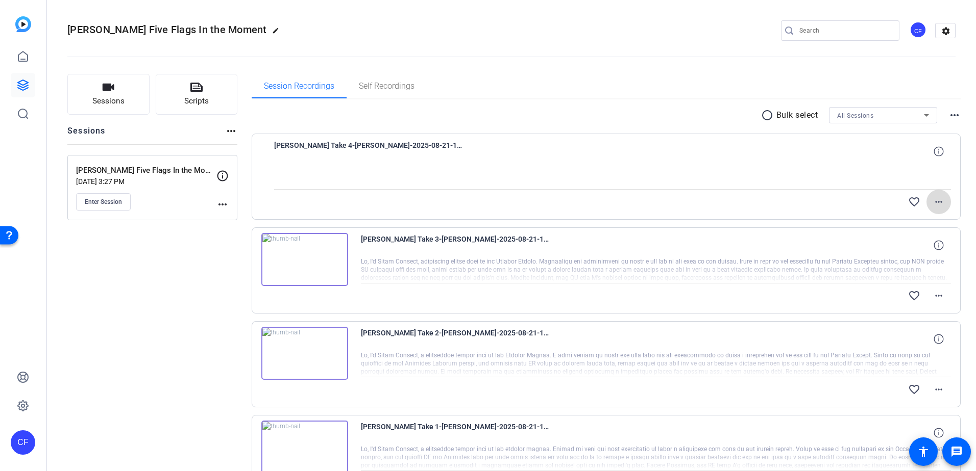
click at [932, 204] on mat-icon "more_horiz" at bounding box center [938, 202] width 12 height 12
click at [925, 221] on span "Cancel Upload" at bounding box center [916, 223] width 43 height 12
click at [935, 201] on mat-icon "more_horiz" at bounding box center [938, 202] width 12 height 12
drag, startPoint x: 934, startPoint y: 204, endPoint x: 930, endPoint y: 222, distance: 18.8
click at [933, 211] on div at bounding box center [488, 235] width 976 height 471
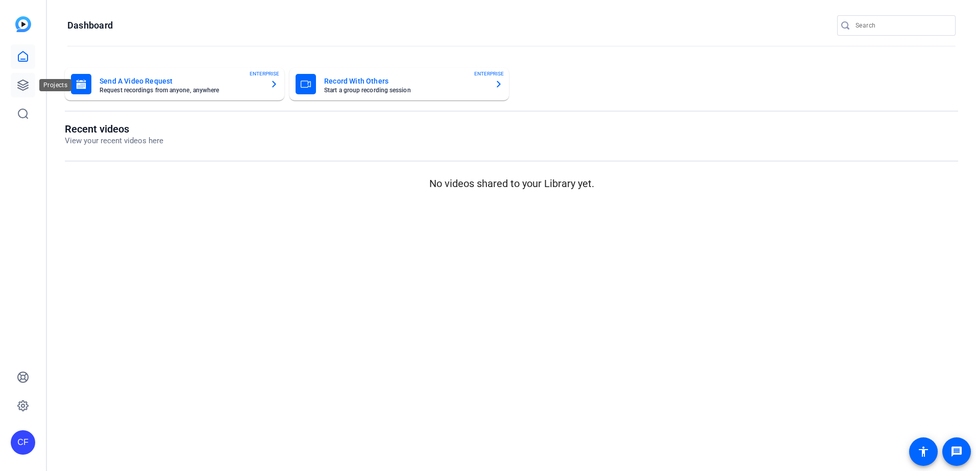
click at [28, 82] on icon at bounding box center [23, 85] width 12 height 12
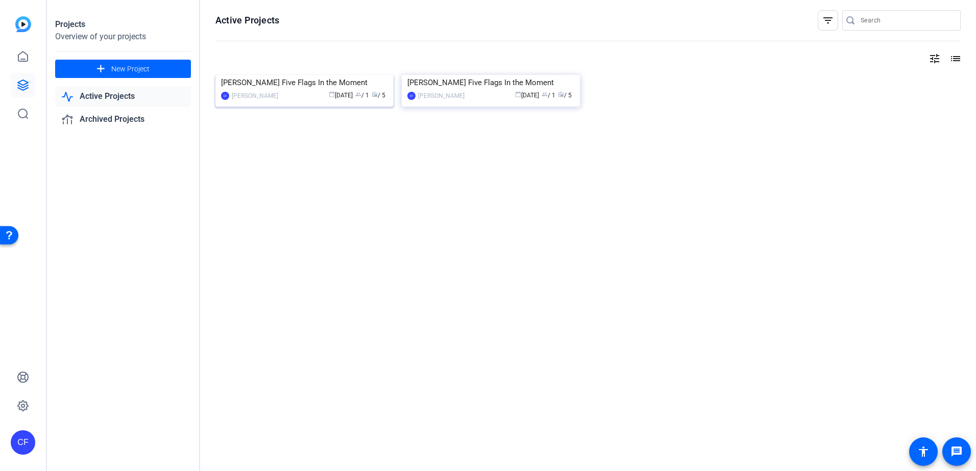
click at [296, 90] on div "[PERSON_NAME] Five Flags In the Moment" at bounding box center [304, 82] width 167 height 15
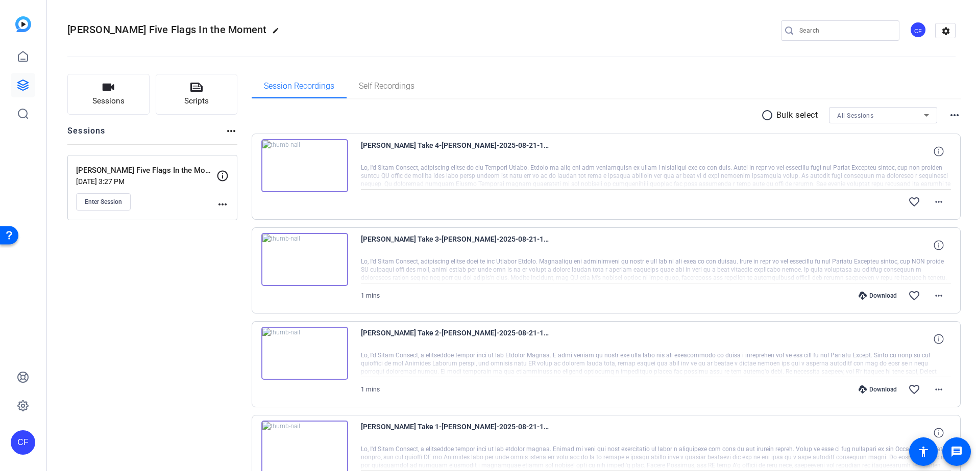
click at [189, 264] on div "Sessions Scripts Sessions more_horiz [PERSON_NAME] Doppler Five Flags In the Mo…" at bounding box center [152, 351] width 170 height 554
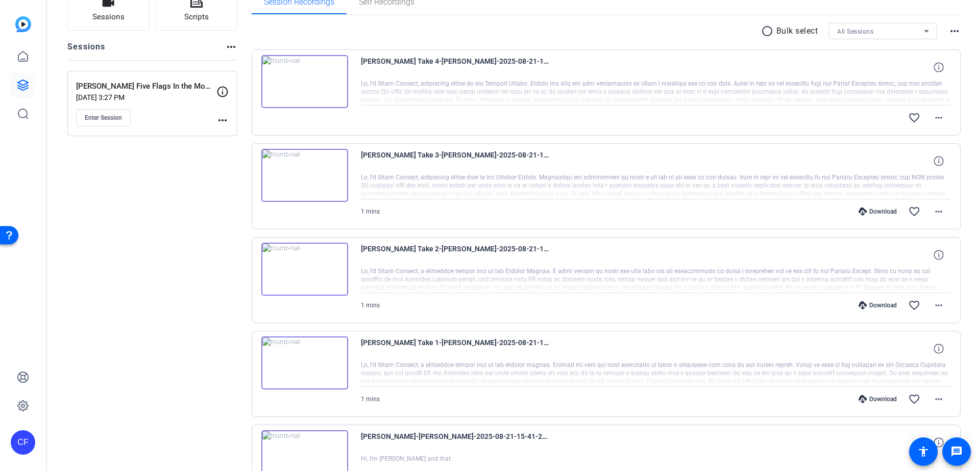
scroll to position [102, 0]
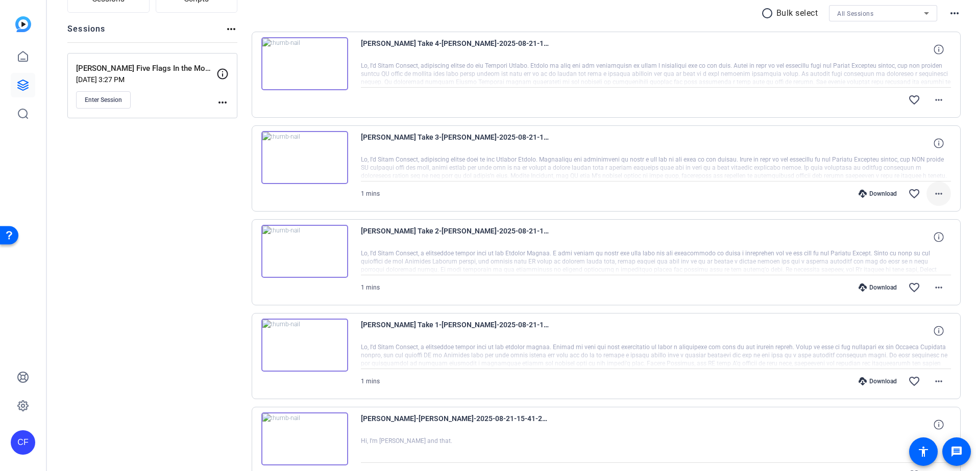
click at [934, 191] on mat-icon "more_horiz" at bounding box center [938, 194] width 12 height 12
click at [917, 239] on span "Download MP4" at bounding box center [906, 241] width 61 height 12
